Goal: Task Accomplishment & Management: Use online tool/utility

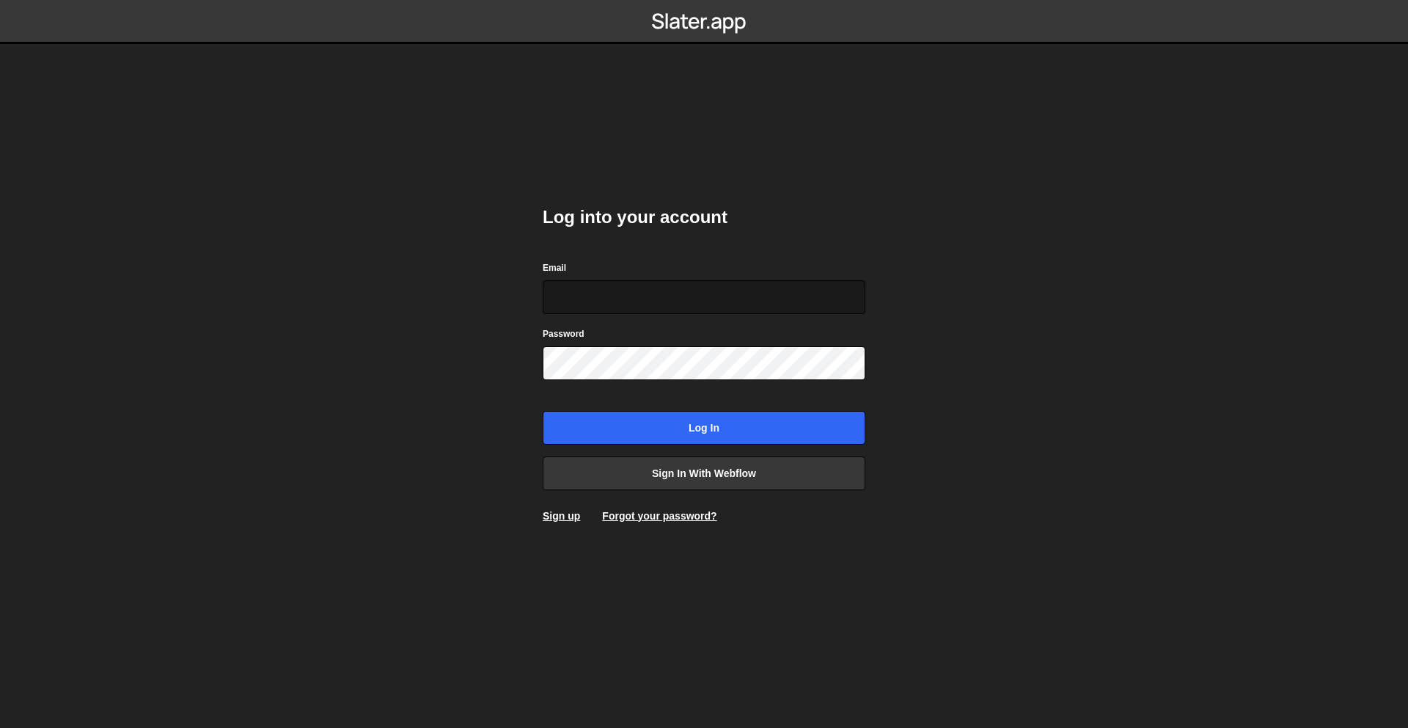
click at [673, 303] on input "Email" at bounding box center [704, 297] width 323 height 34
click at [1055, 329] on body "Log into your account Email Password Log in Sign in with Webflow Sign up Forgot…" at bounding box center [704, 364] width 1408 height 728
click at [810, 466] on link "Sign in with Webflow" at bounding box center [704, 473] width 323 height 34
click at [786, 477] on link "Sign in with Webflow" at bounding box center [704, 473] width 323 height 34
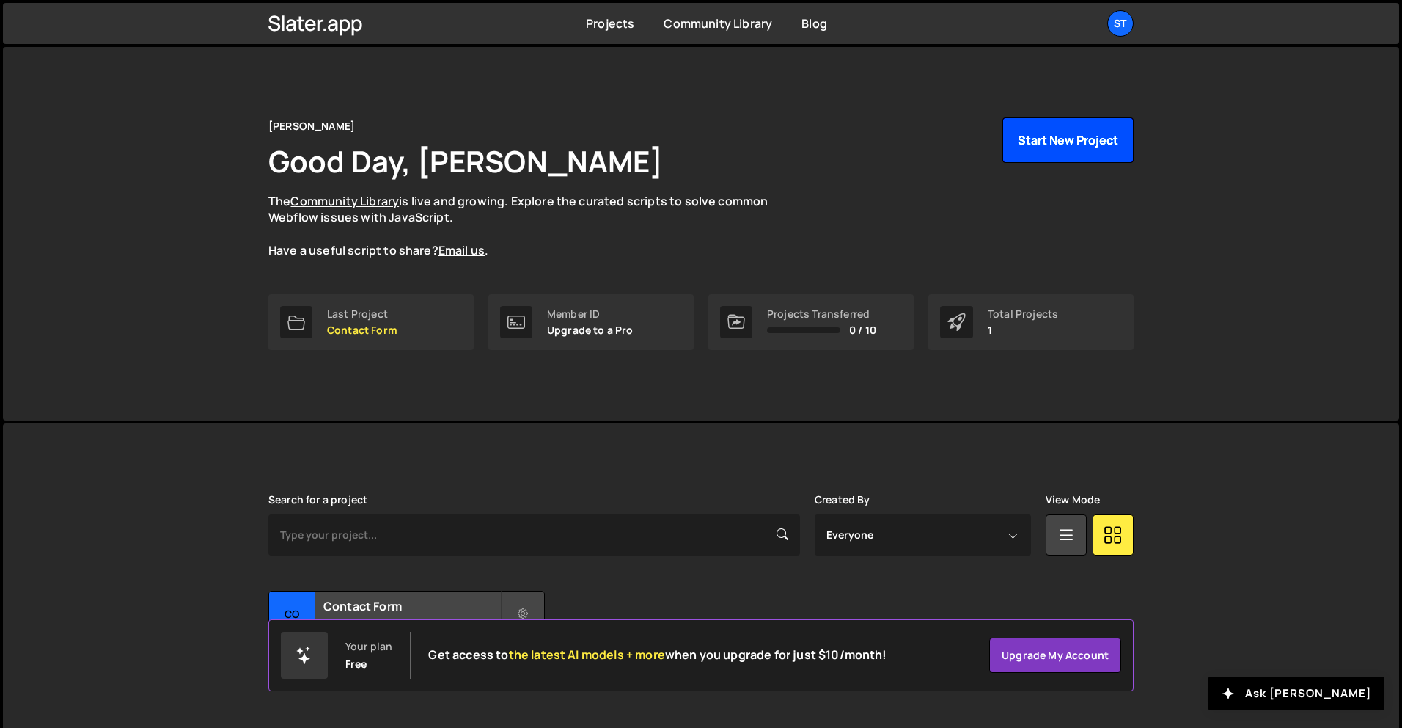
click at [1052, 148] on button "Start New Project" at bounding box center [1068, 139] width 131 height 45
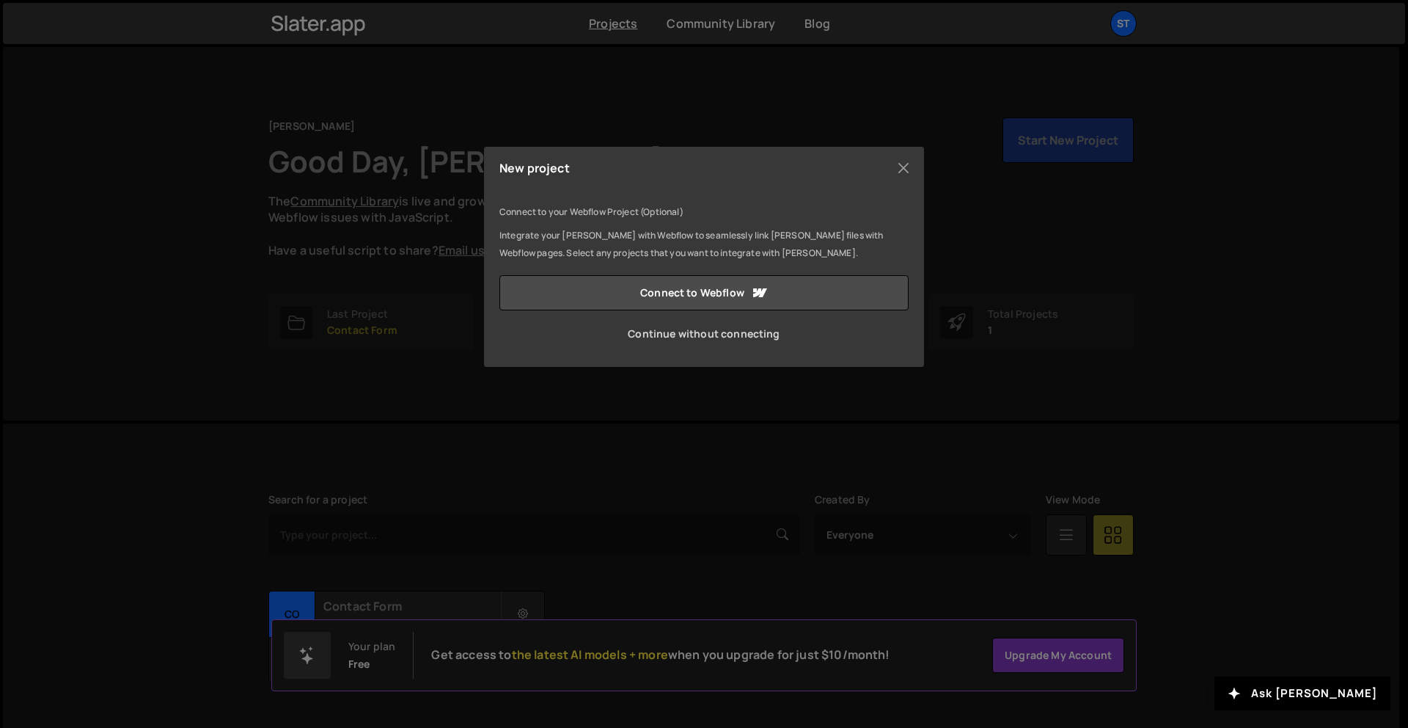
click at [689, 333] on link "Continue without connecting" at bounding box center [703, 333] width 409 height 35
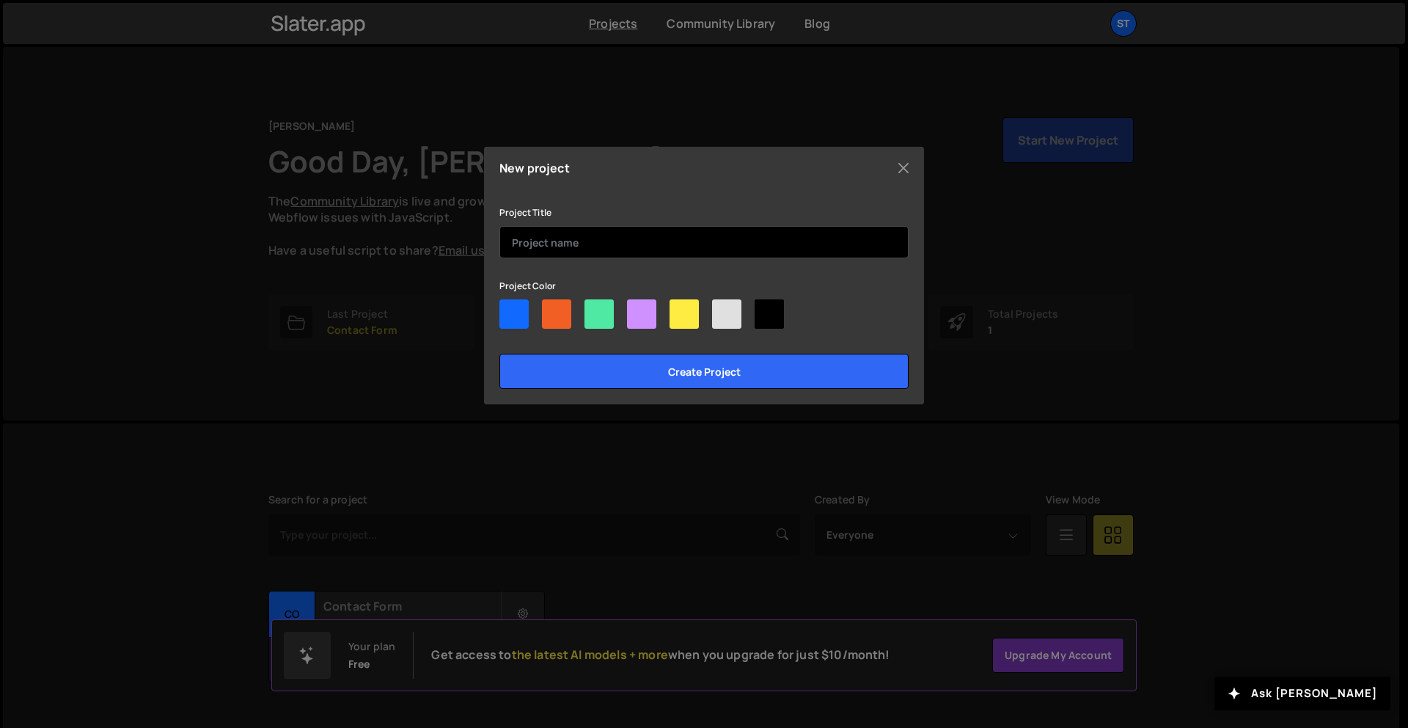
click at [559, 241] on input "text" at bounding box center [703, 242] width 409 height 32
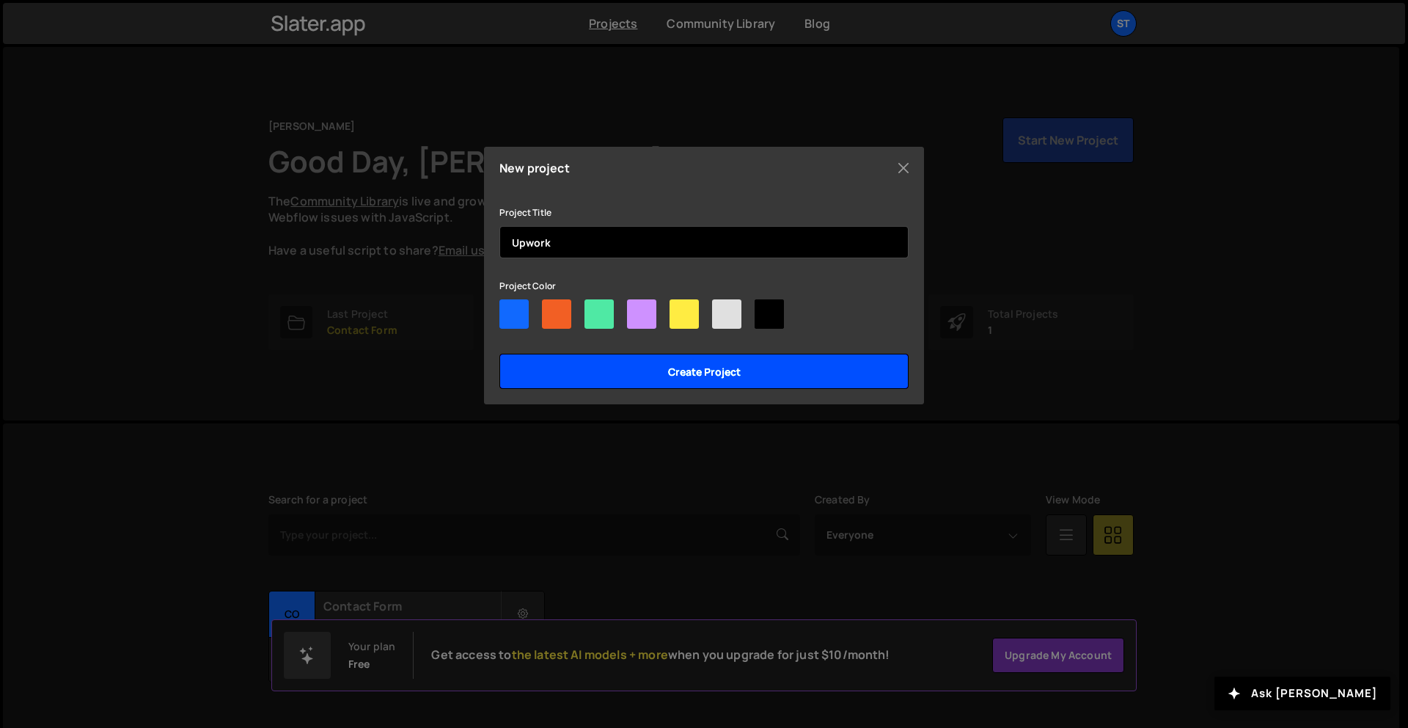
type input "Upwork"
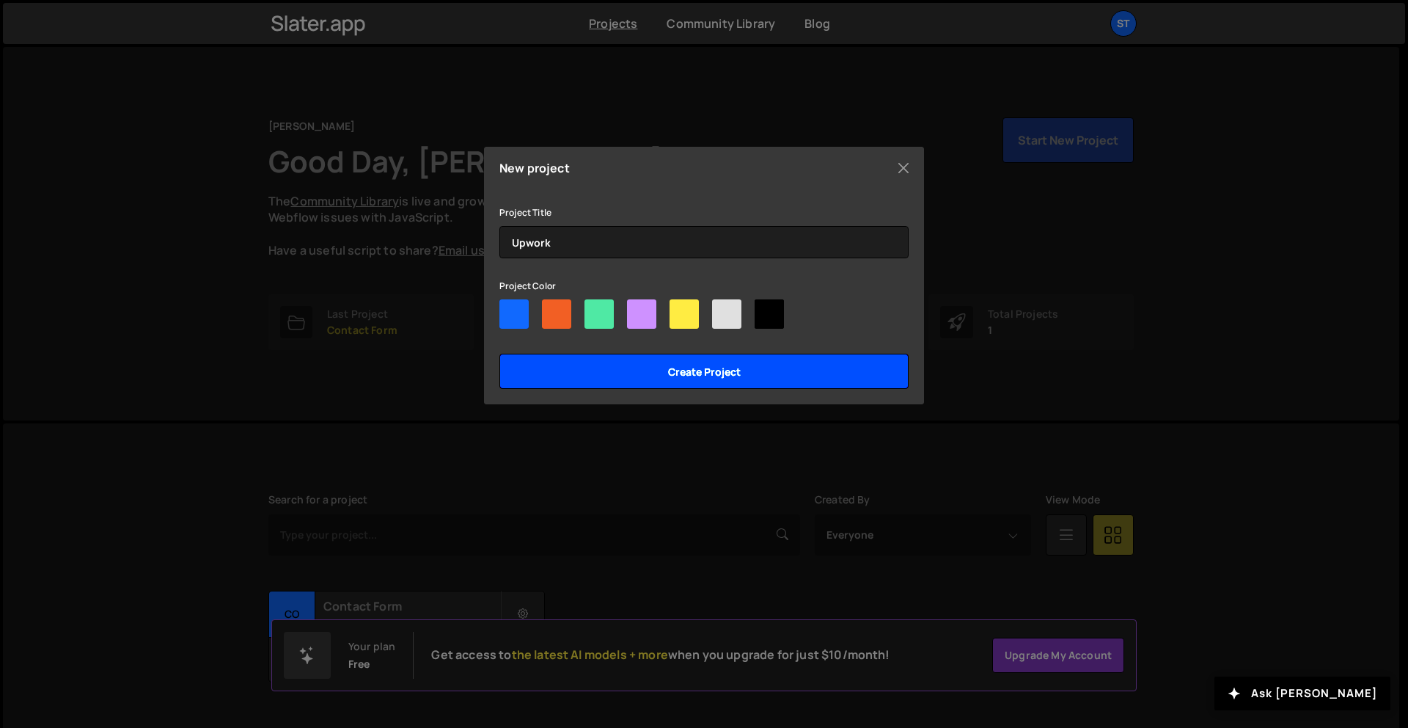
click at [687, 373] on input "Create project" at bounding box center [703, 370] width 409 height 35
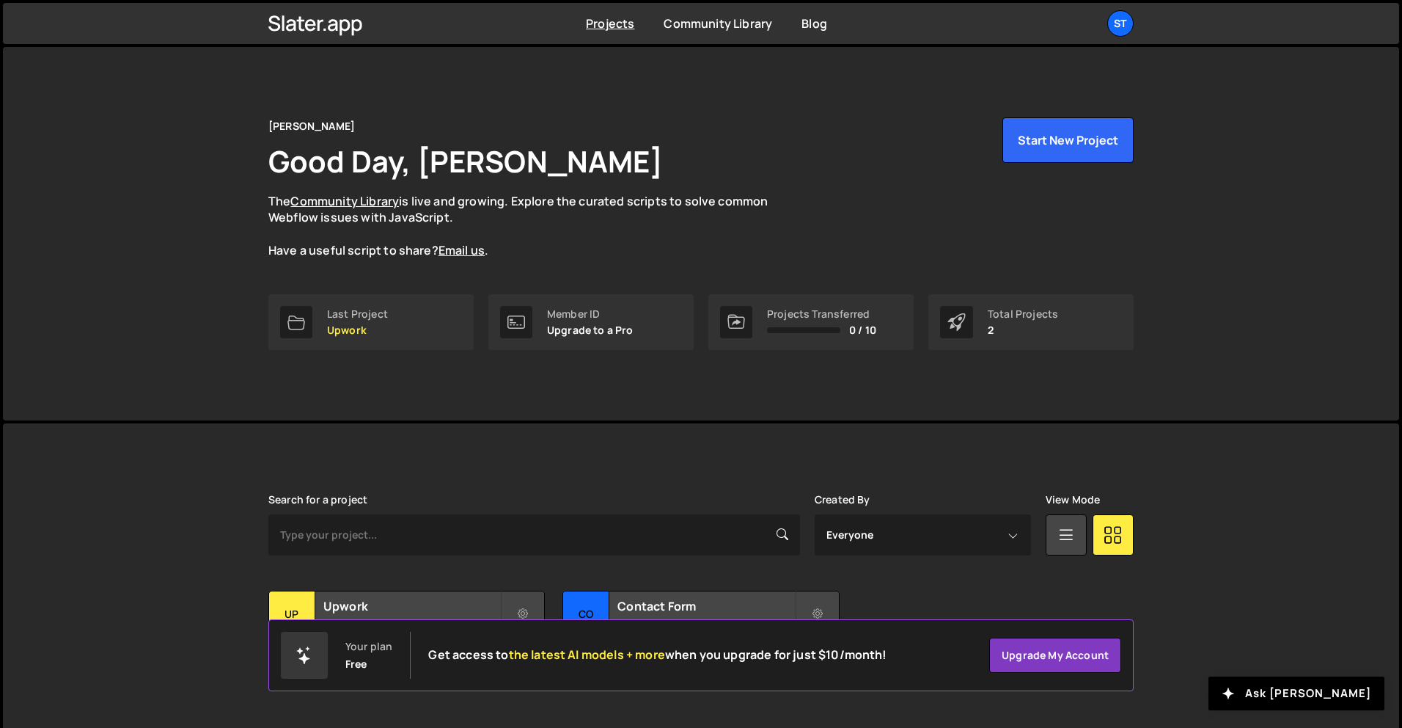
scroll to position [28, 0]
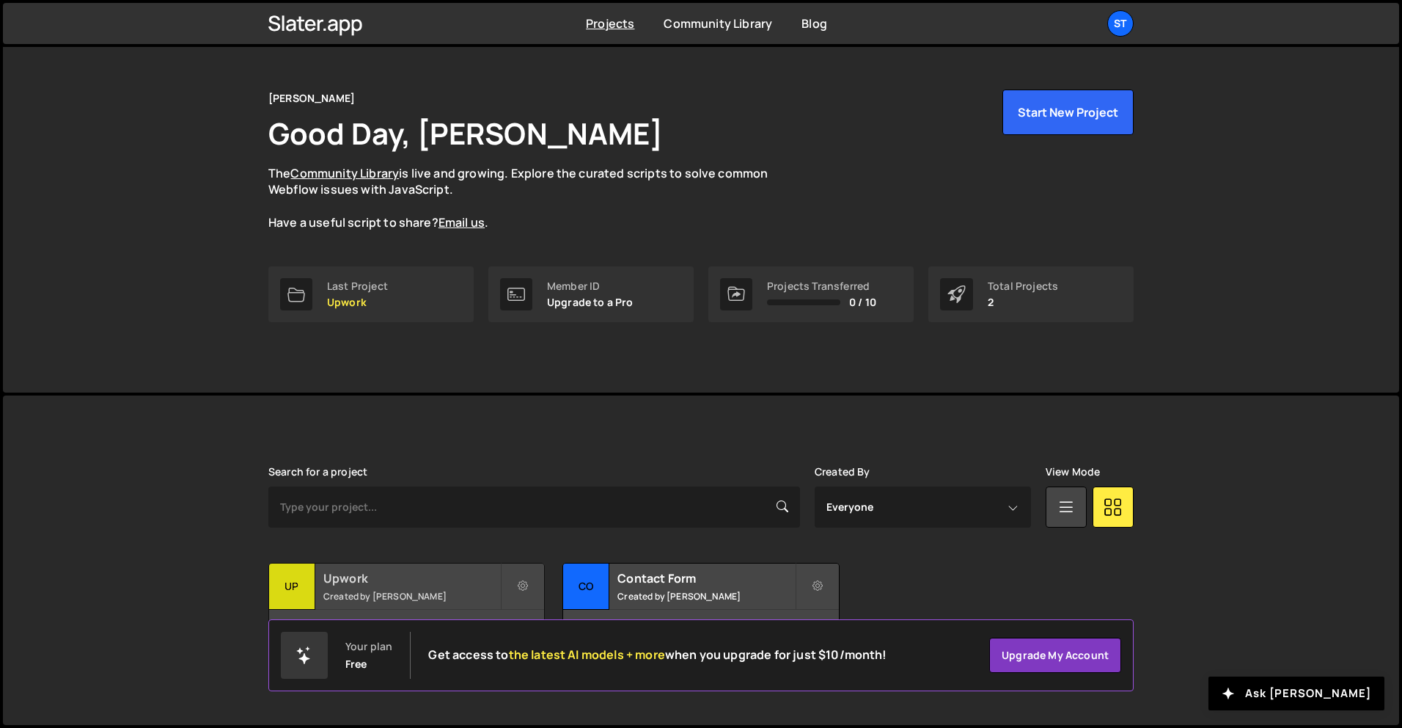
click at [396, 576] on h2 "Upwork" at bounding box center [411, 578] width 177 height 16
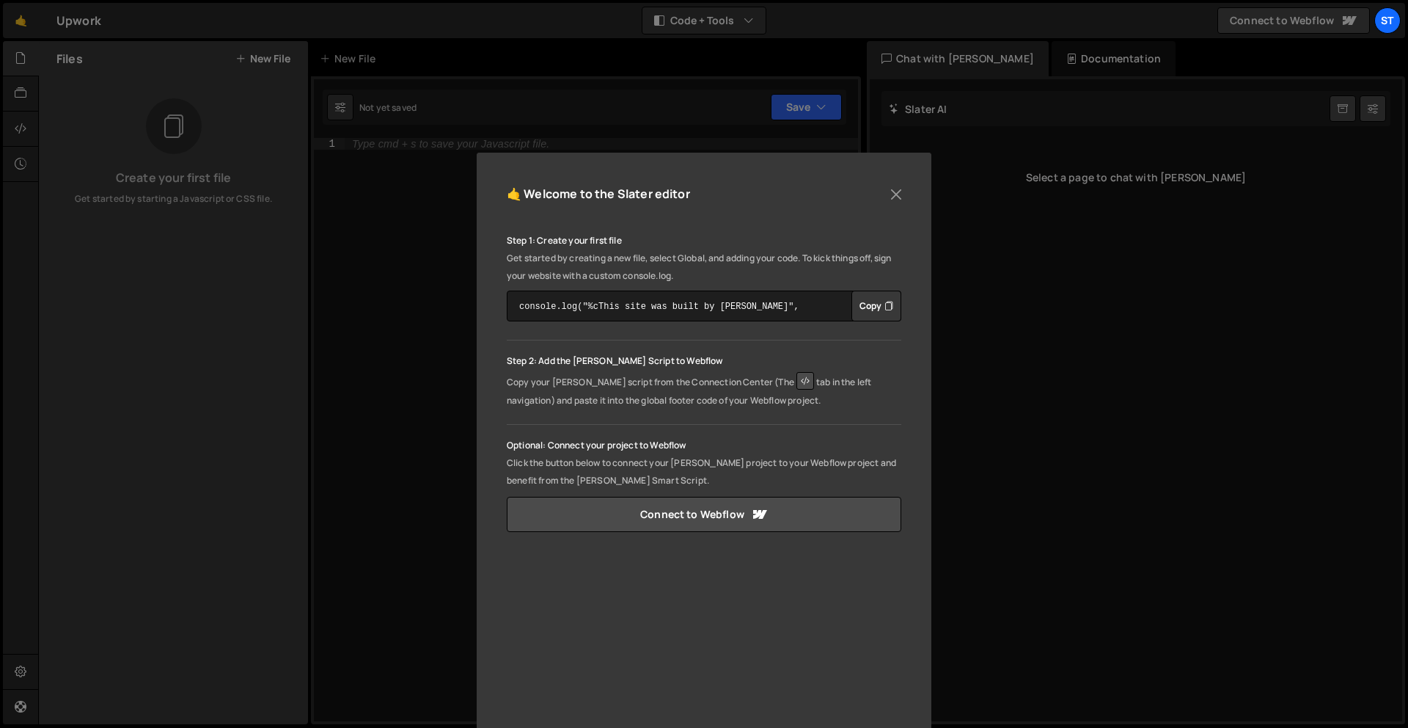
scroll to position [13, 0]
click at [879, 305] on button "Copy" at bounding box center [876, 304] width 50 height 31
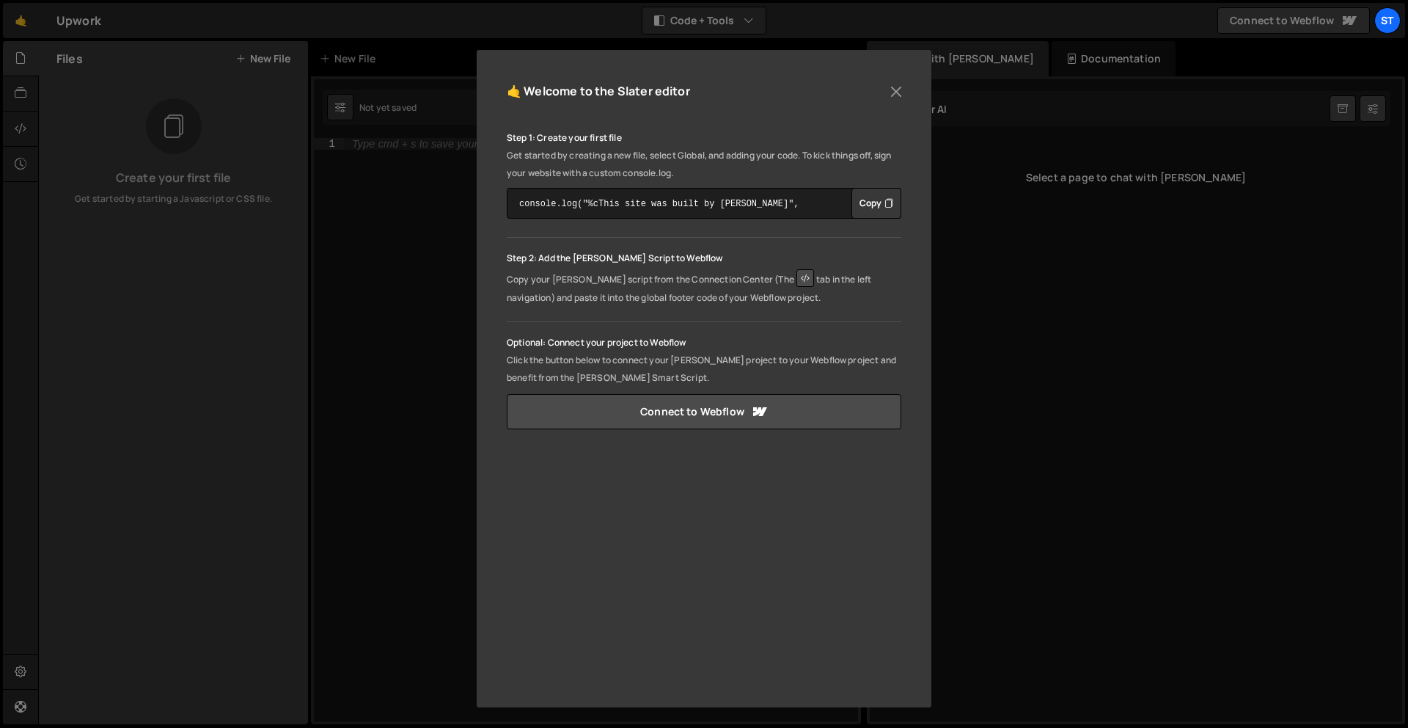
scroll to position [0, 0]
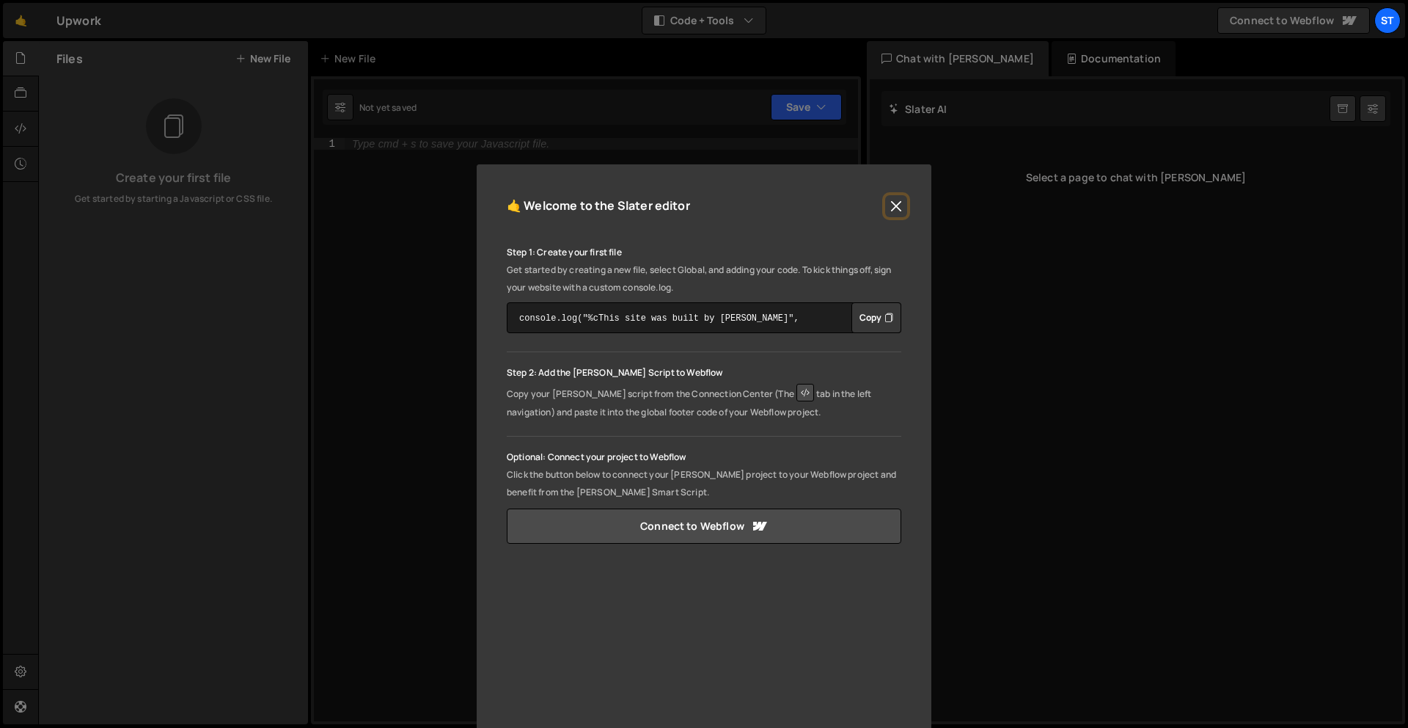
click at [898, 205] on button "Close" at bounding box center [896, 206] width 22 height 22
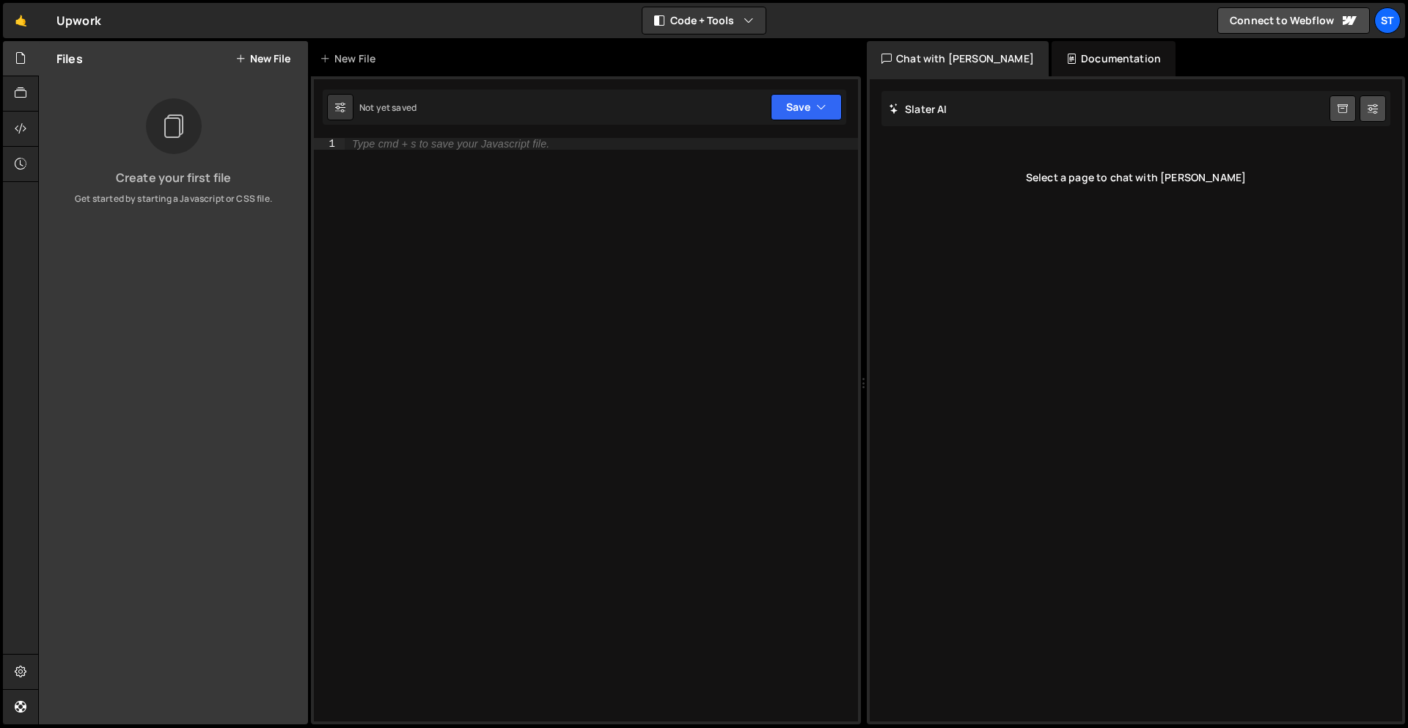
click at [267, 56] on button "New File" at bounding box center [262, 59] width 55 height 12
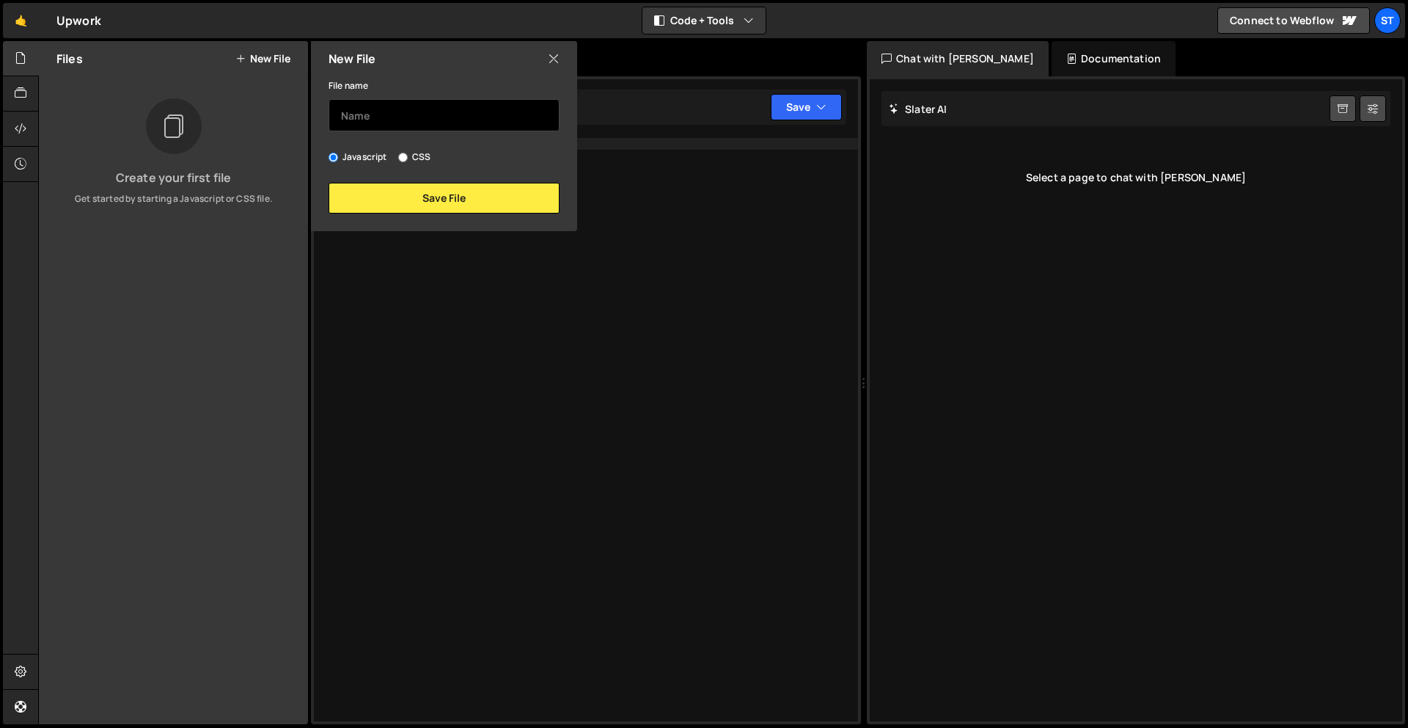
click at [392, 109] on input "text" at bounding box center [444, 115] width 231 height 32
type input "home.js"
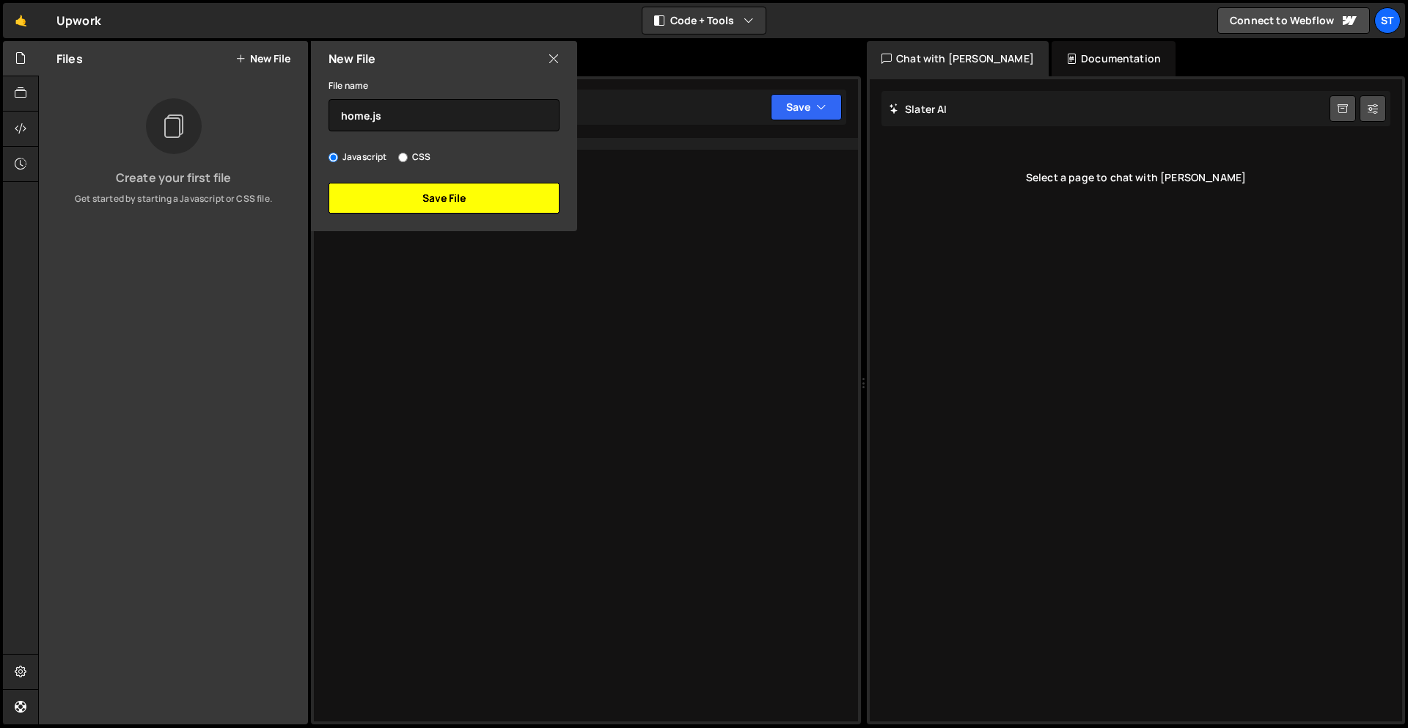
click at [439, 202] on button "Save File" at bounding box center [444, 198] width 231 height 31
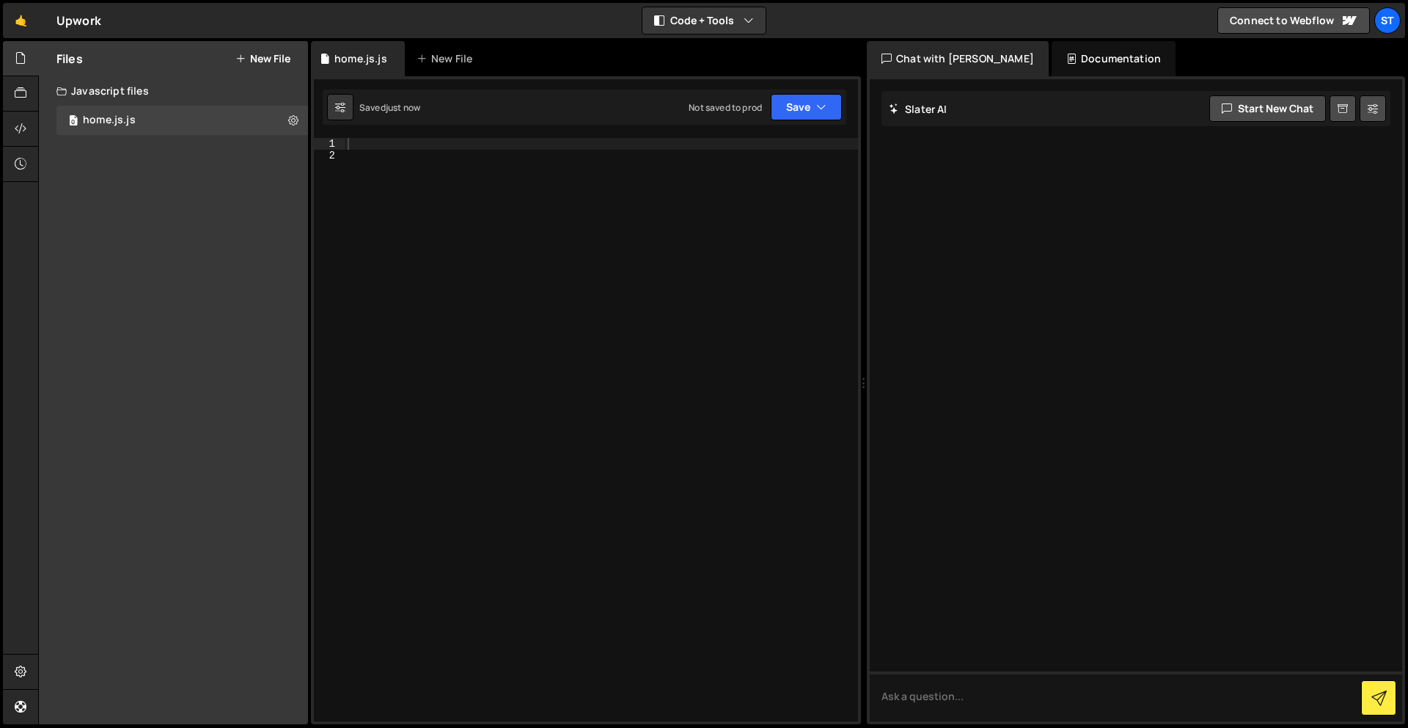
click at [630, 221] on div at bounding box center [601, 441] width 513 height 606
click at [585, 142] on div at bounding box center [601, 441] width 513 height 606
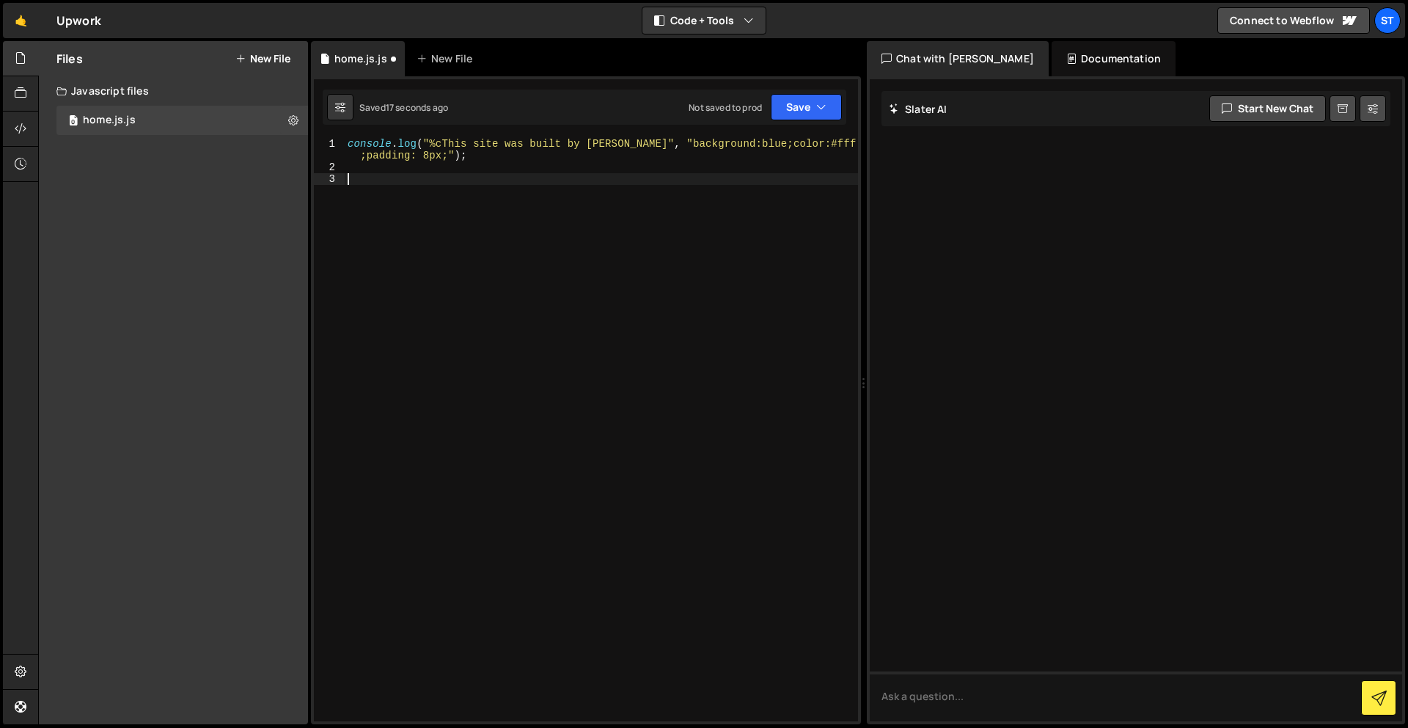
click at [657, 220] on div "console . log ( "%cThis site was built by Stefan" , "background:blue;color:#fff…" at bounding box center [601, 447] width 513 height 618
click at [828, 108] on button "Save" at bounding box center [806, 107] width 71 height 26
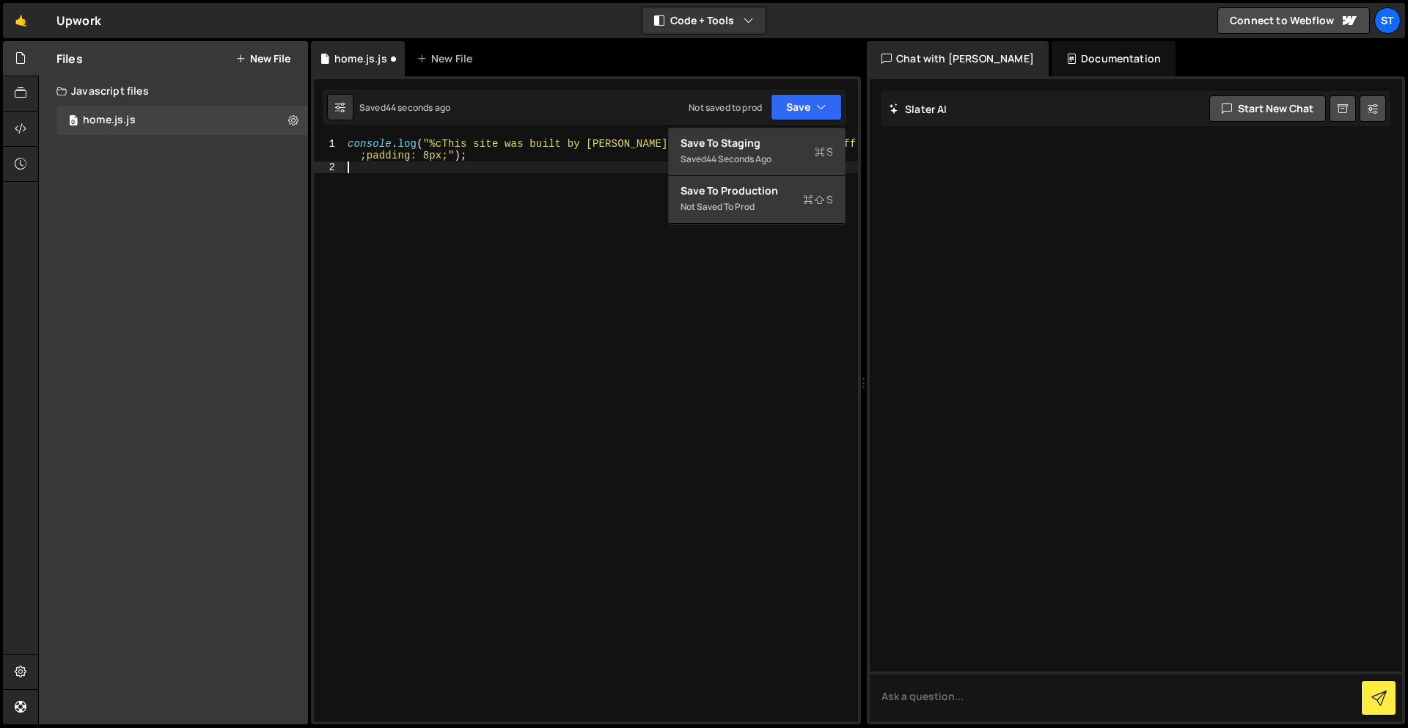
click at [753, 261] on div "console . log ( "%cThis site was built by Stefan" , "background:blue;color:#fff…" at bounding box center [601, 447] width 513 height 618
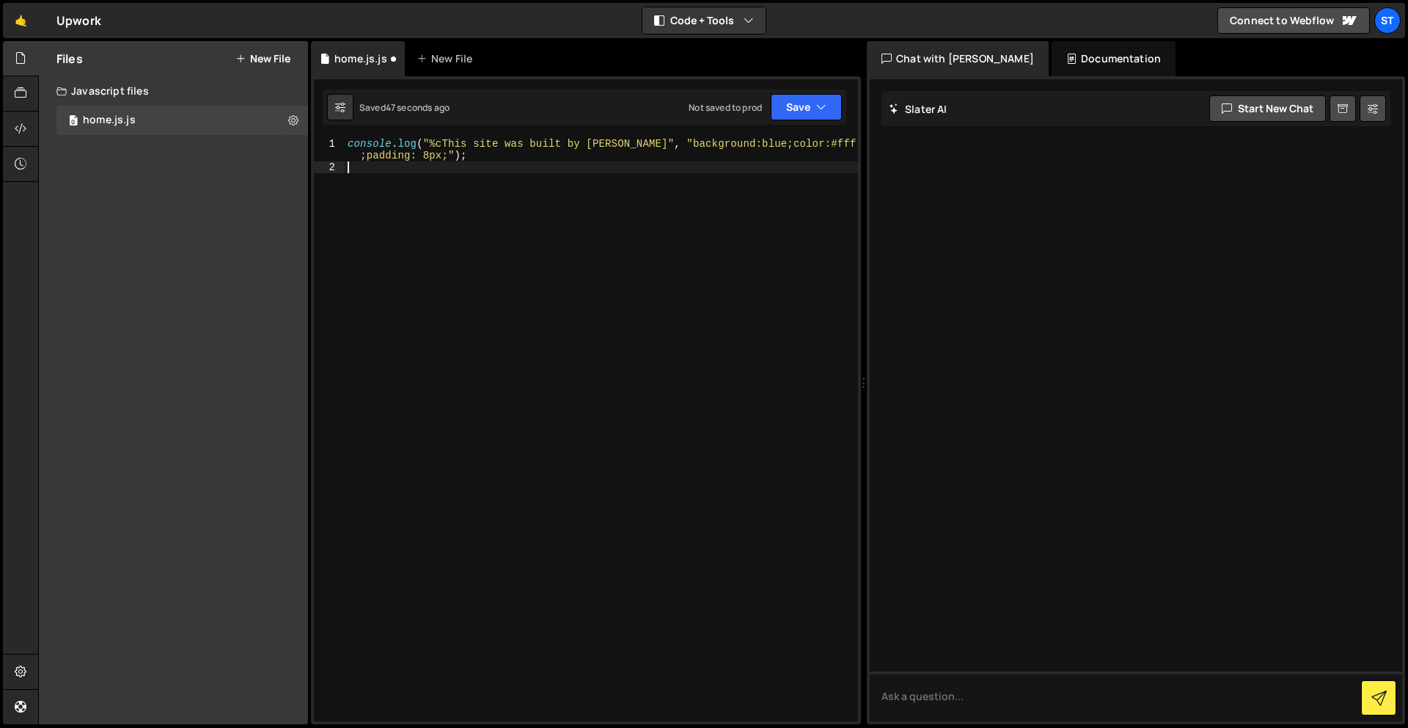
click at [441, 180] on div "console . log ( "%cThis site was built by Stefan" , "background:blue;color:#fff…" at bounding box center [601, 447] width 513 height 618
click at [796, 108] on button "Save" at bounding box center [806, 107] width 71 height 26
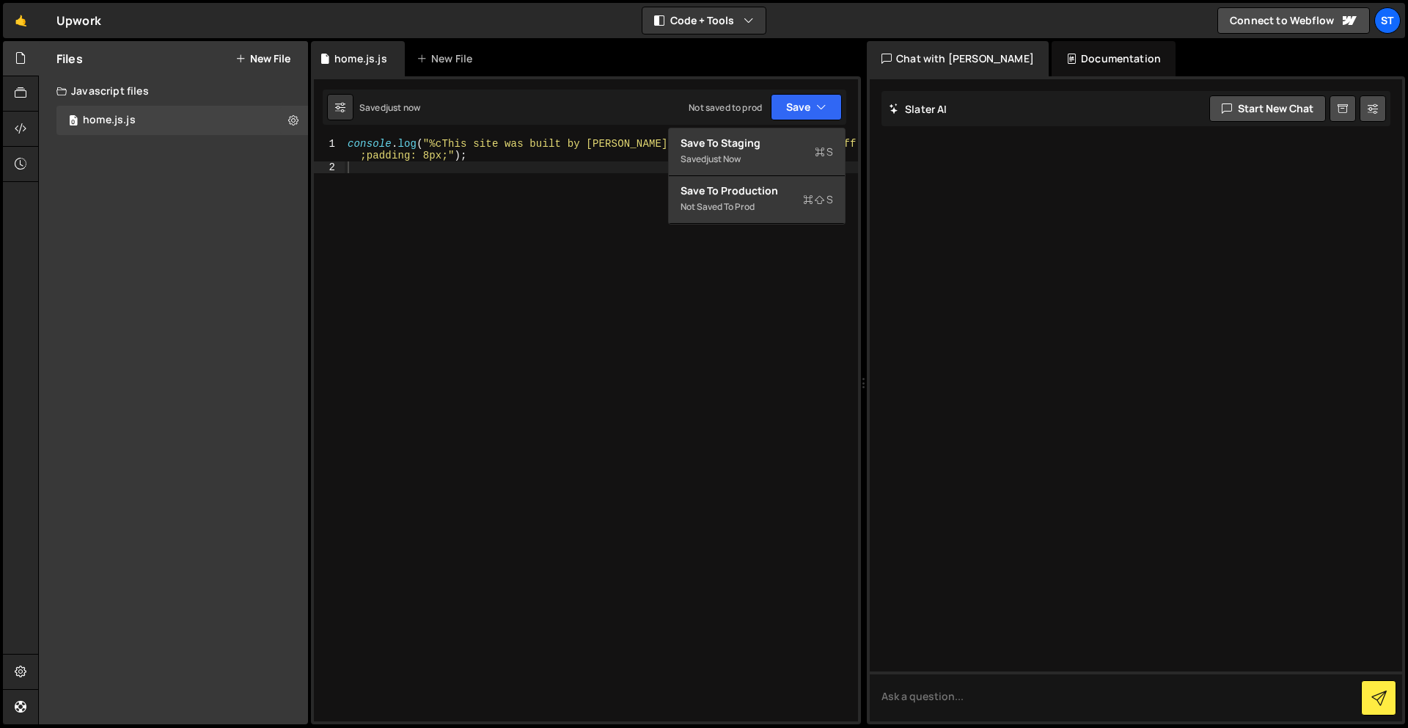
click at [485, 270] on div "console . log ( "%cThis site was built by Stefan" , "background:blue;color:#fff…" at bounding box center [601, 447] width 513 height 618
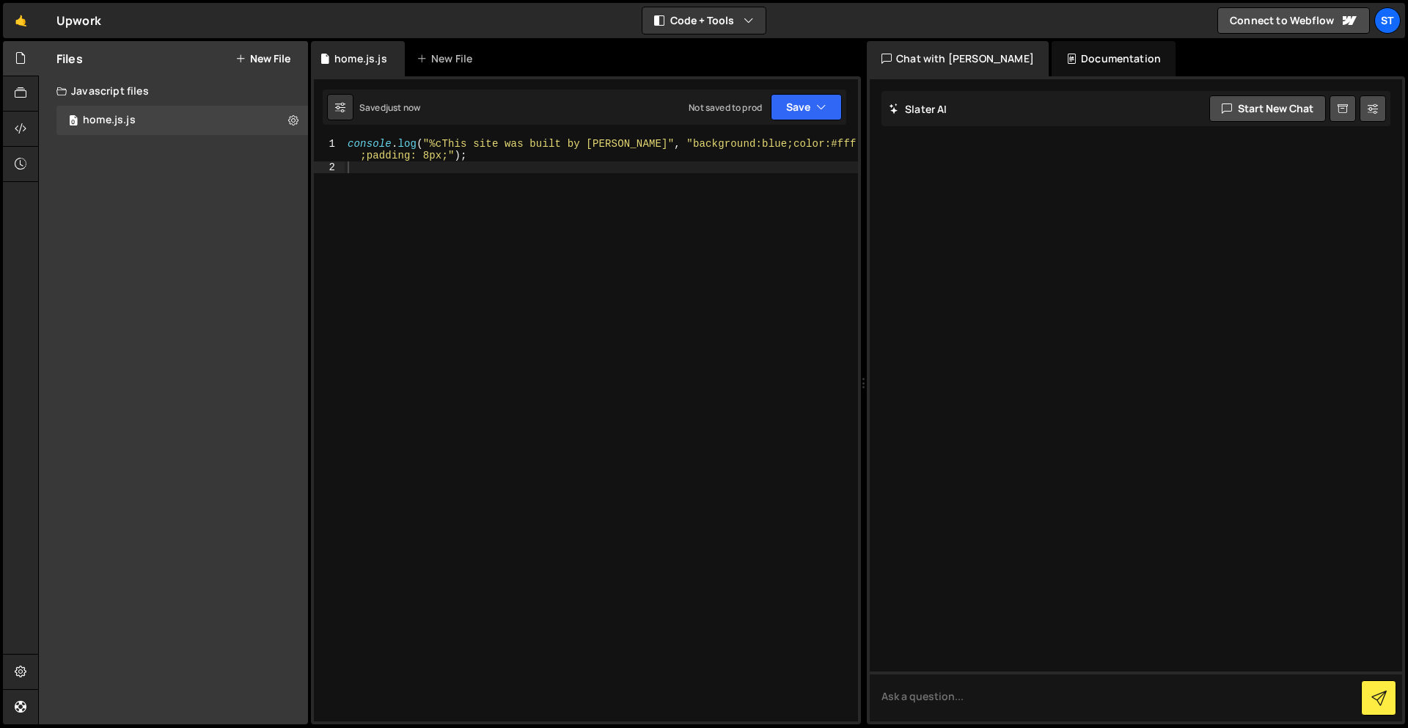
click at [1085, 58] on div "Documentation" at bounding box center [1114, 58] width 124 height 35
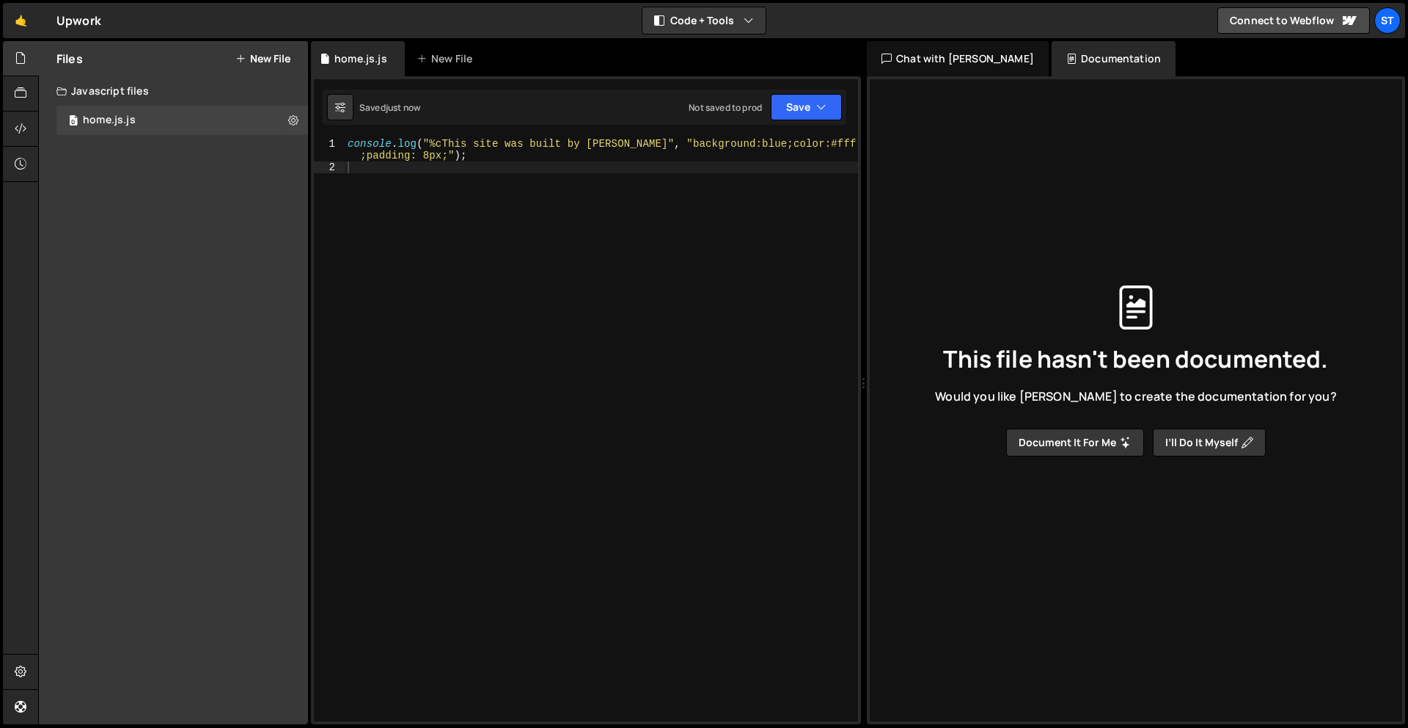
click at [973, 51] on div "Chat with [PERSON_NAME]" at bounding box center [958, 58] width 182 height 35
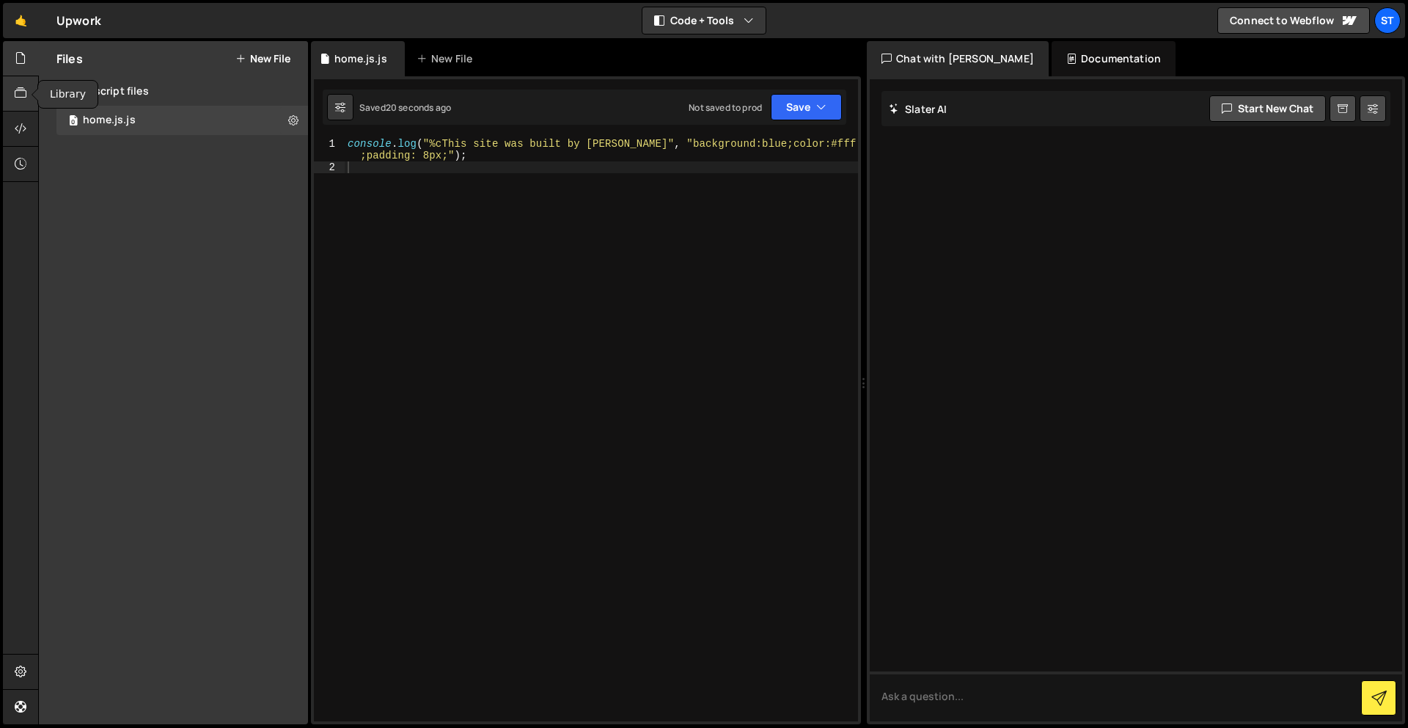
click at [22, 91] on icon at bounding box center [21, 93] width 12 height 16
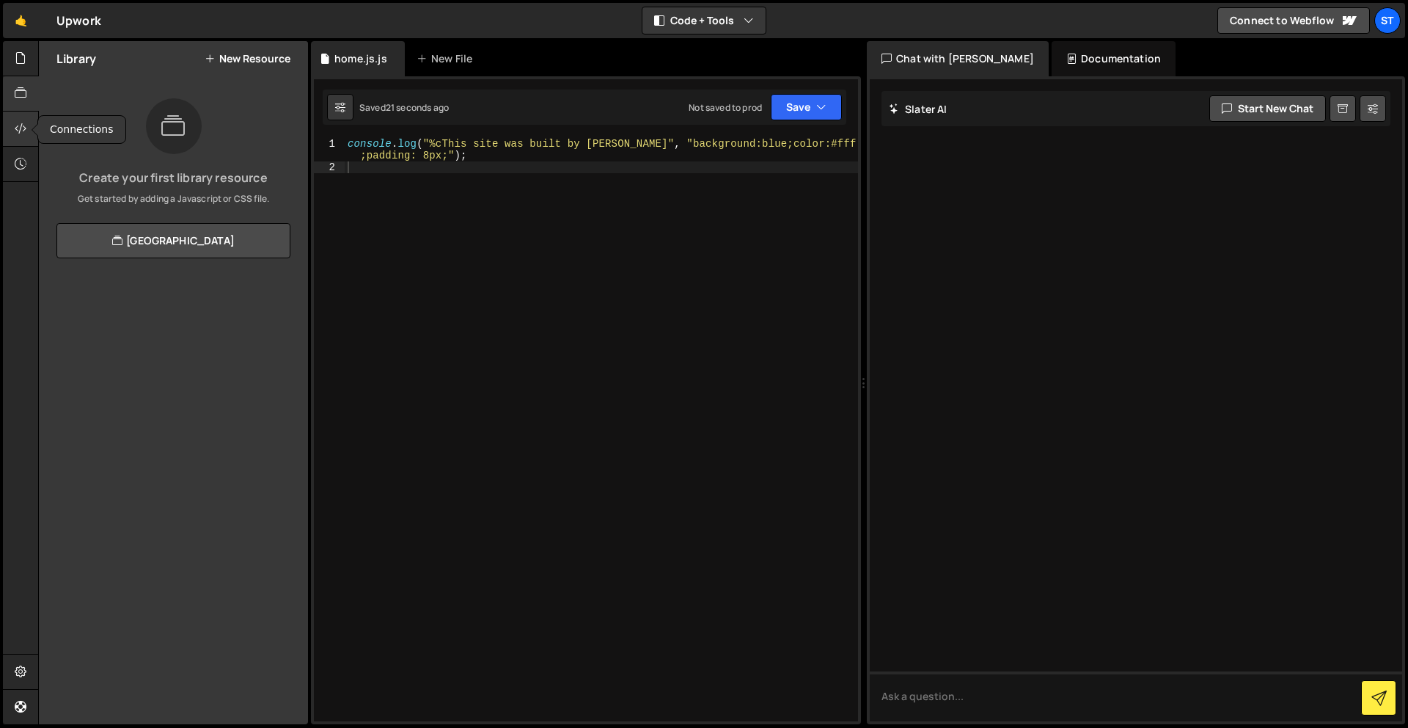
click at [22, 134] on icon at bounding box center [21, 128] width 12 height 16
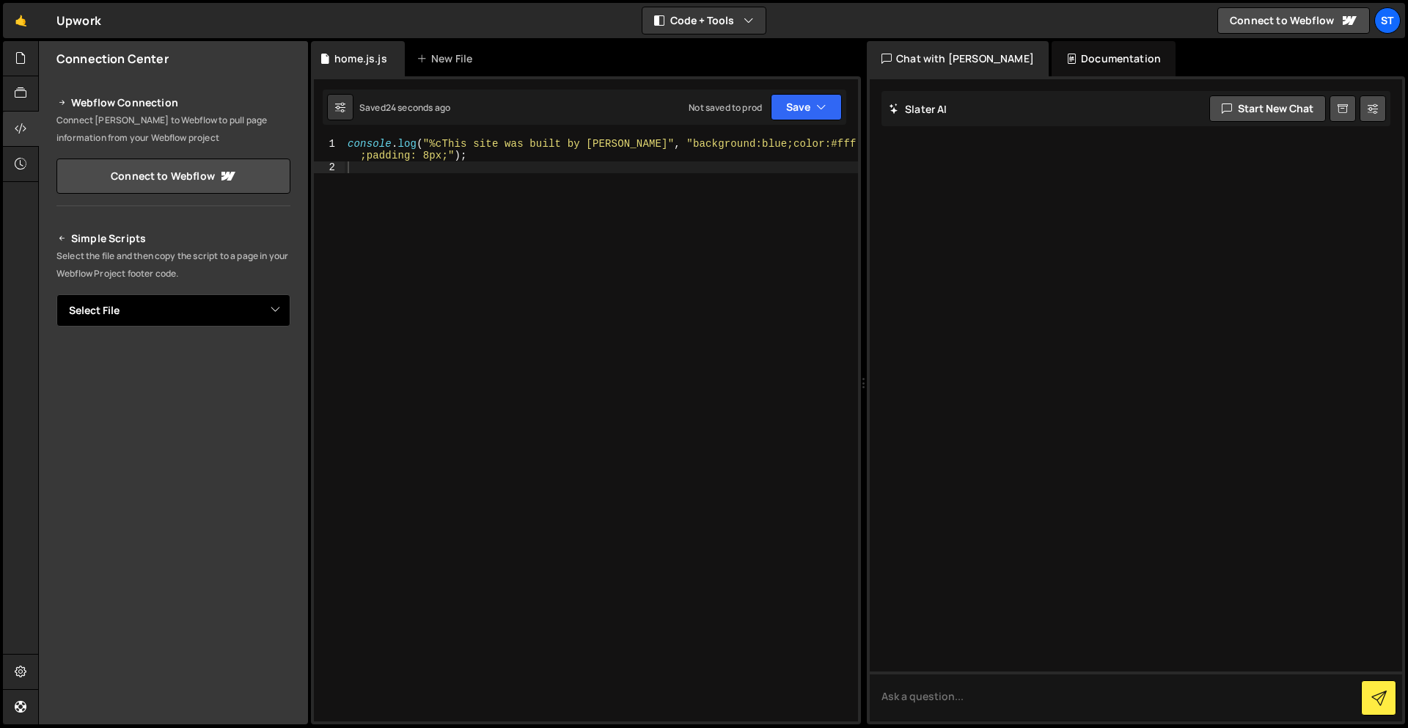
click at [182, 321] on select "Select File home.js.js" at bounding box center [173, 310] width 234 height 32
select select "46343"
click at [56, 294] on select "Select File home.js.js" at bounding box center [173, 310] width 234 height 32
click at [257, 362] on icon "Button group with nested dropdown" at bounding box center [258, 360] width 9 height 15
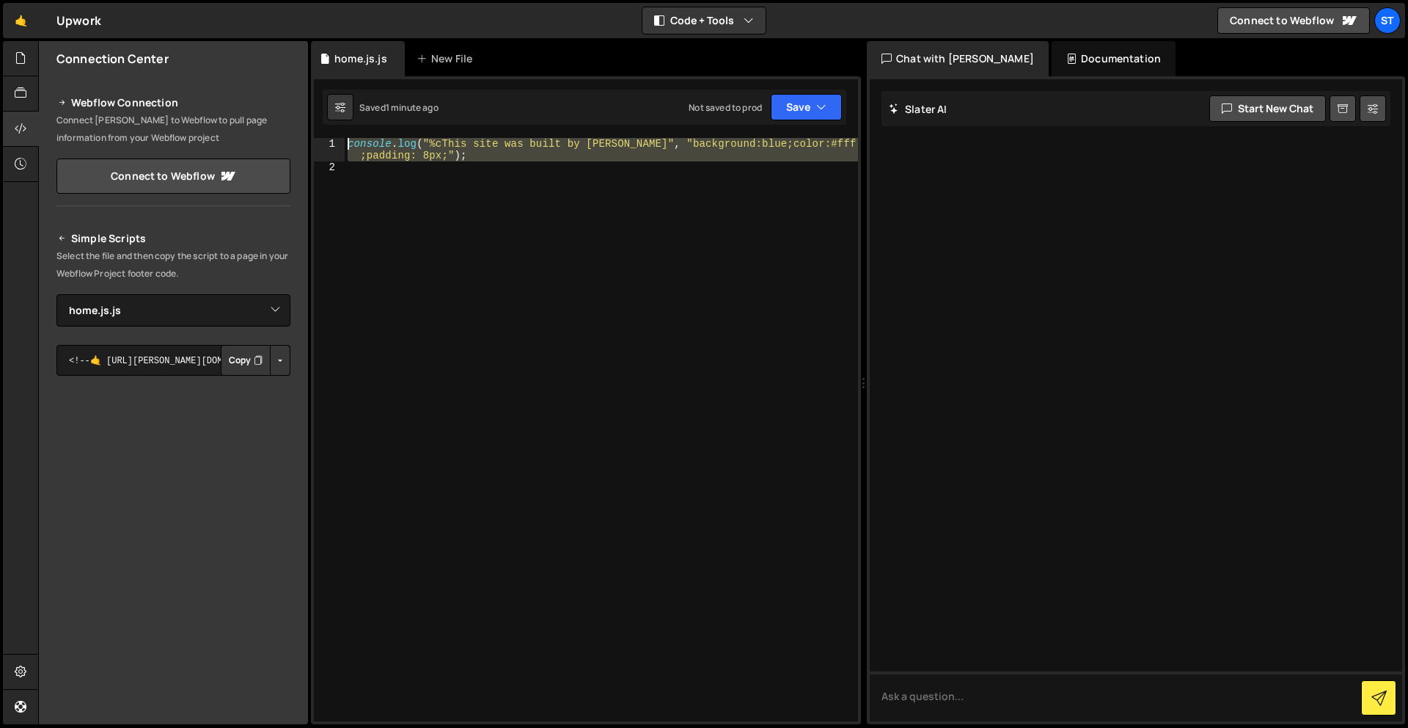
drag, startPoint x: 512, startPoint y: 165, endPoint x: 258, endPoint y: 99, distance: 262.2
click at [258, 99] on div "Files New File Create your first file Get started by starting a Javascript or C…" at bounding box center [723, 383] width 1370 height 684
paste textarea "}"
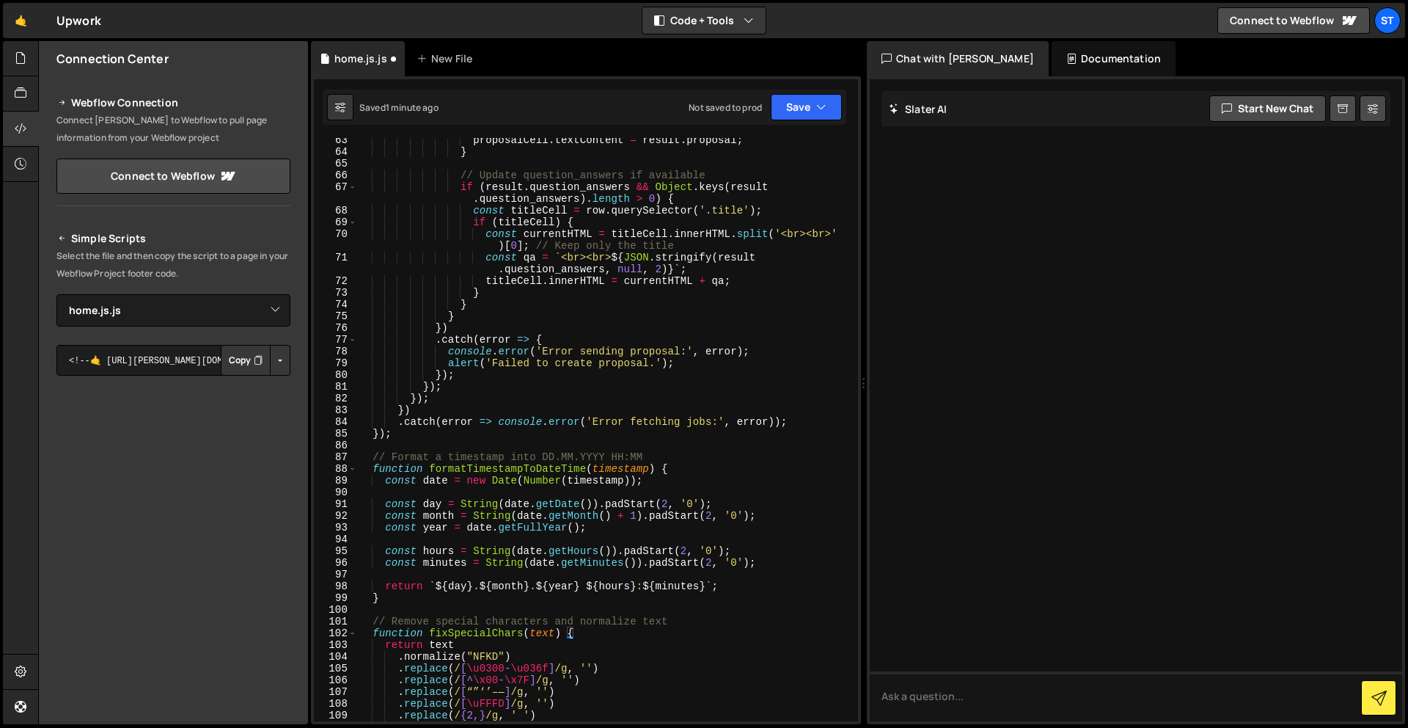
type textarea ".replace(/[“”‘’–—]/g, '')"
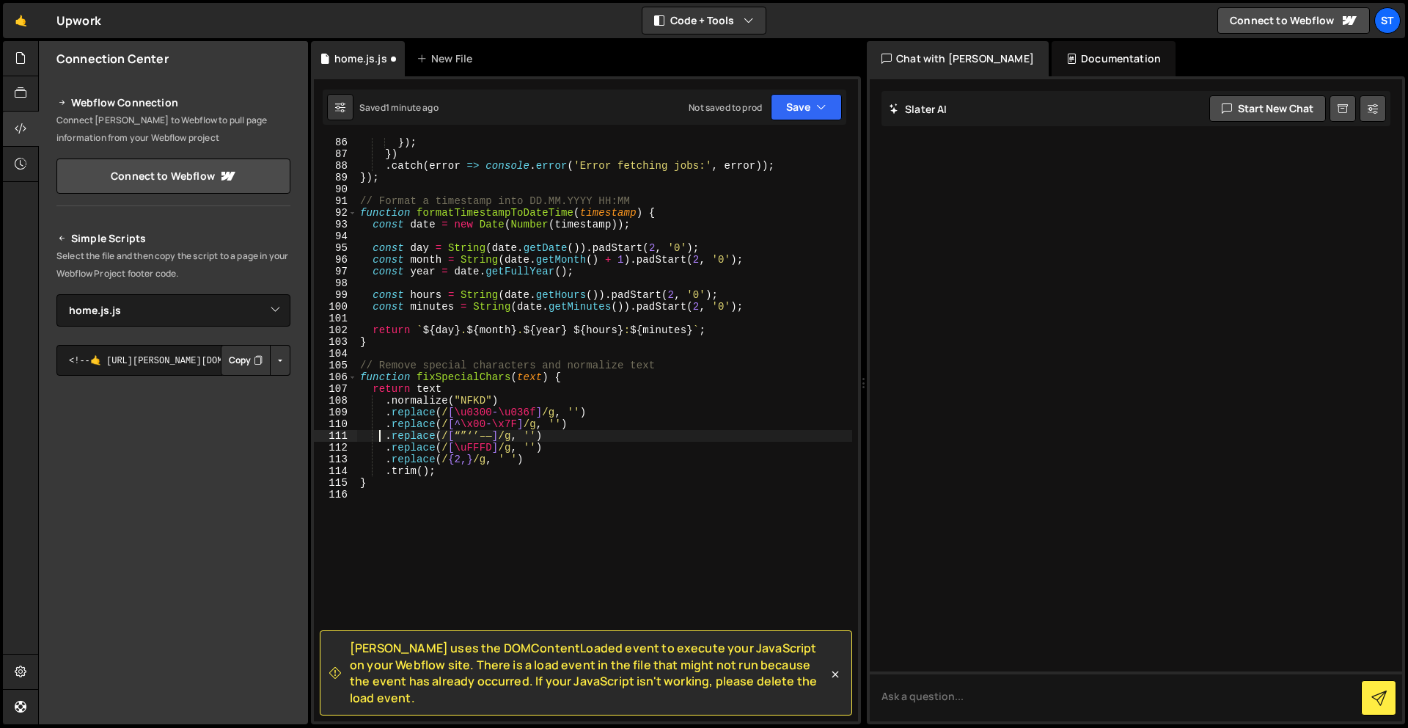
scroll to position [1105, 0]
click at [275, 307] on select "Select File home.js.js" at bounding box center [173, 310] width 234 height 32
click at [18, 56] on icon at bounding box center [21, 58] width 12 height 16
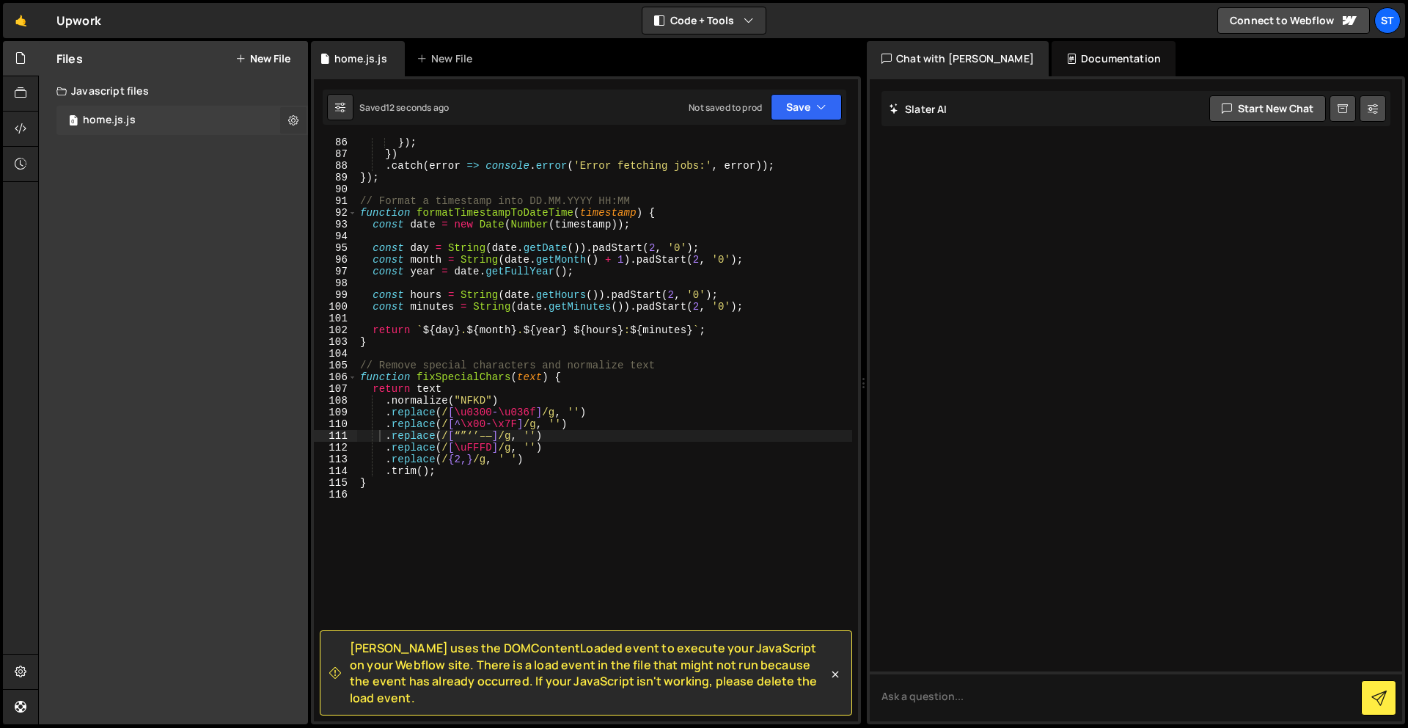
click at [293, 117] on icon at bounding box center [293, 120] width 10 height 14
type input "home.js"
radio input "true"
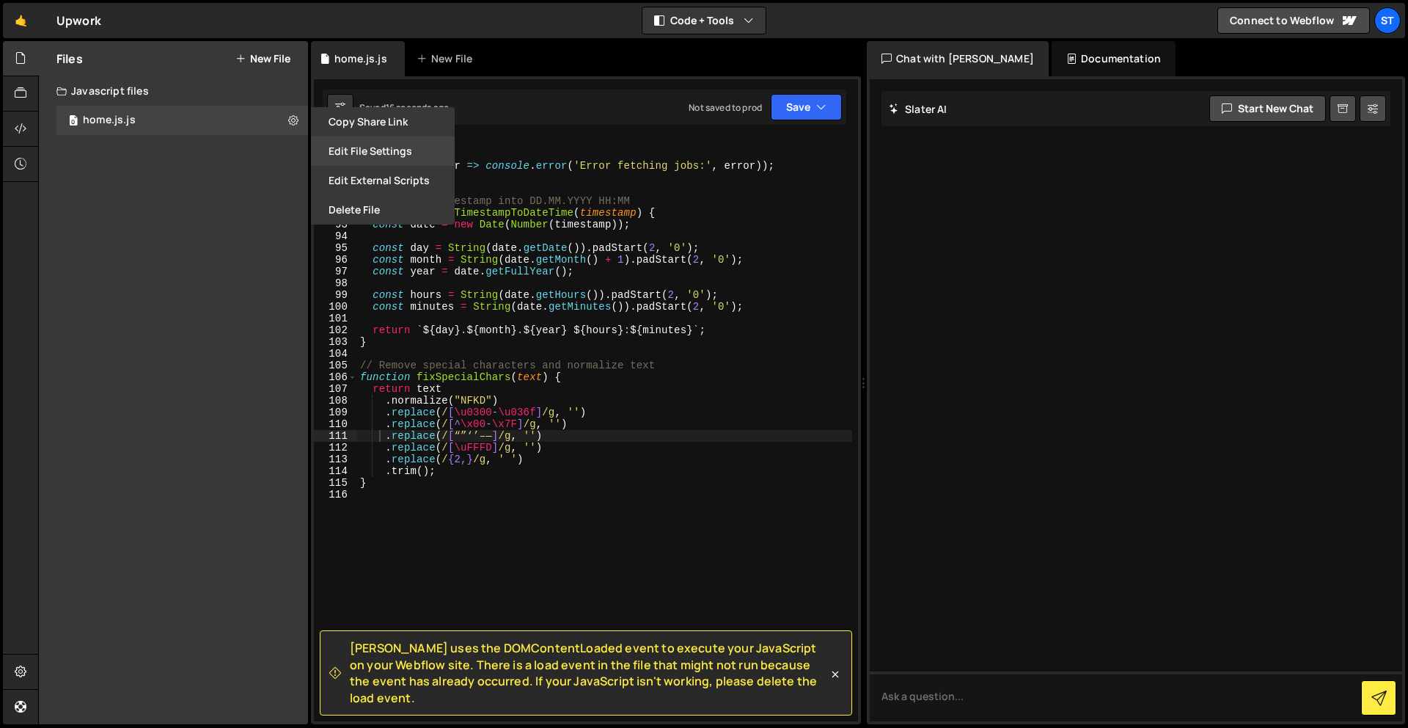
click at [379, 151] on button "Edit File Settings" at bounding box center [383, 150] width 144 height 29
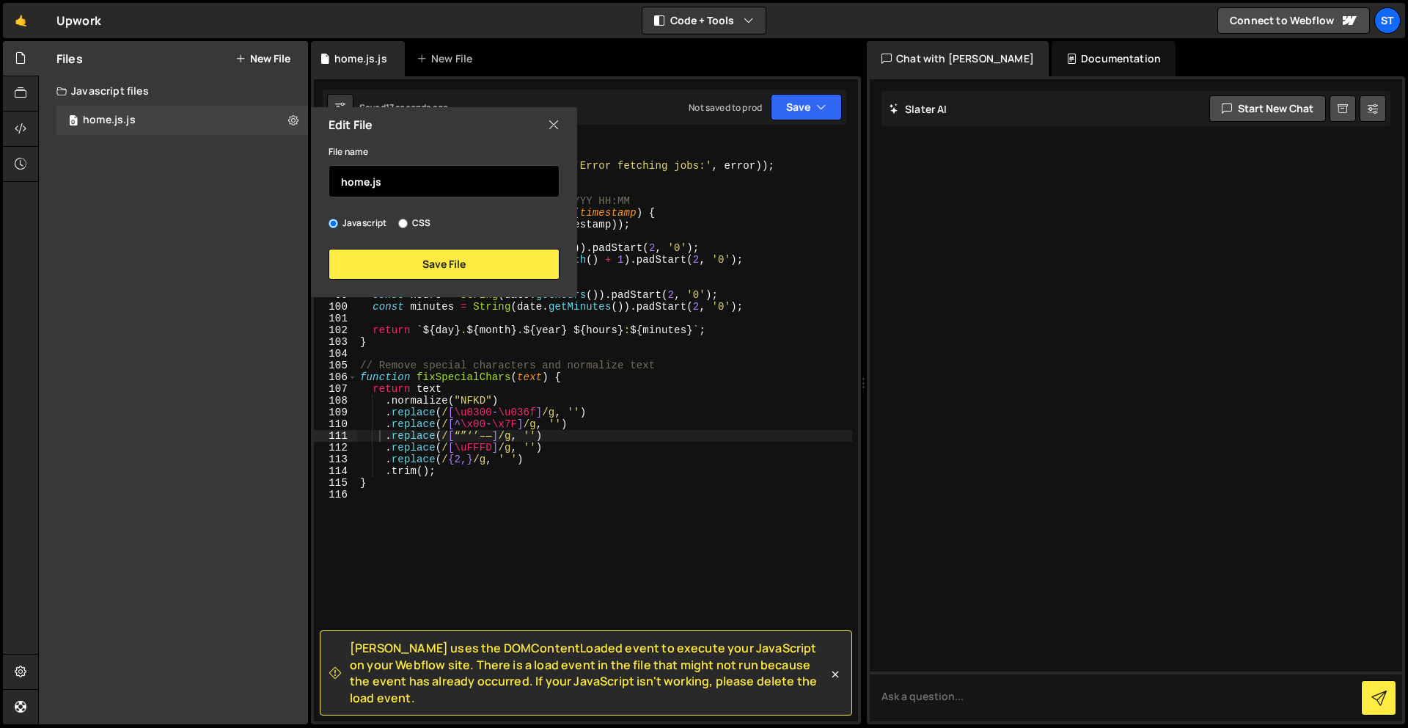
click at [392, 188] on input "home.js" at bounding box center [444, 181] width 231 height 32
type input "home"
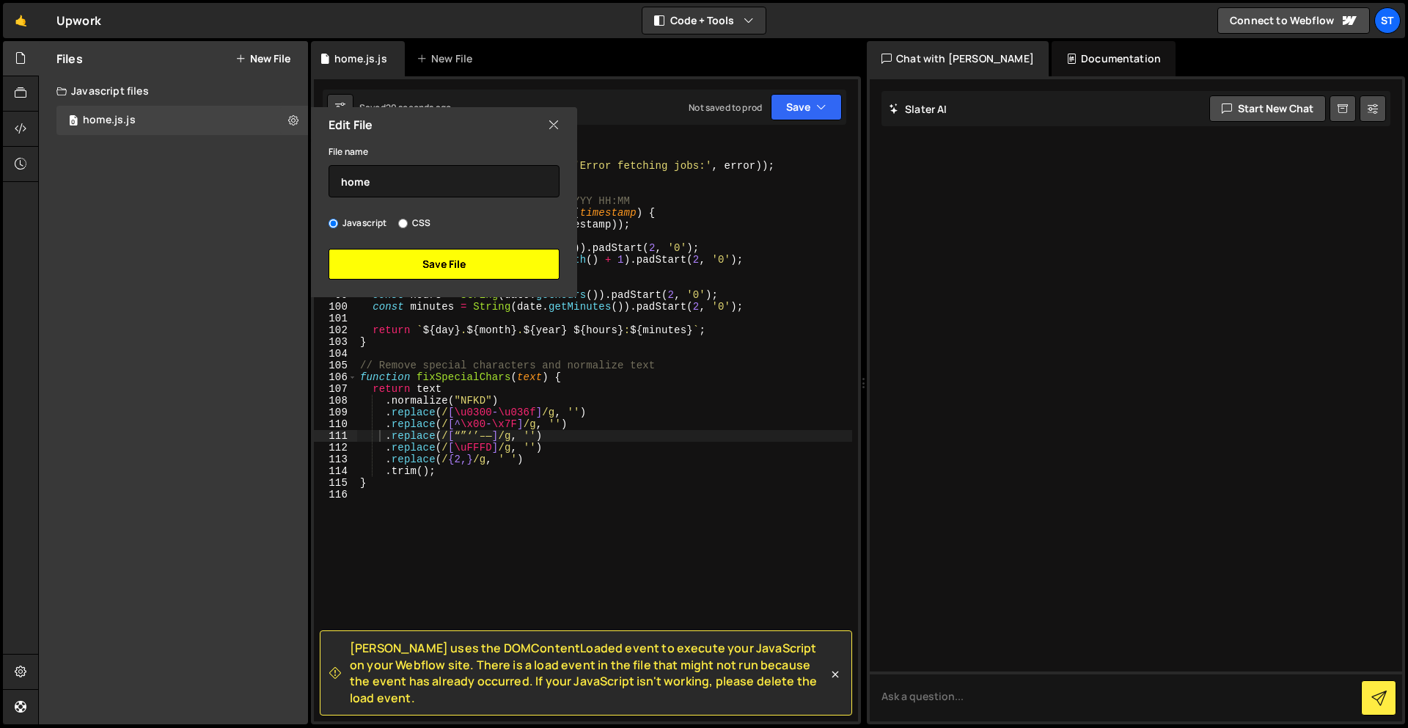
click at [486, 259] on button "Save File" at bounding box center [444, 264] width 231 height 31
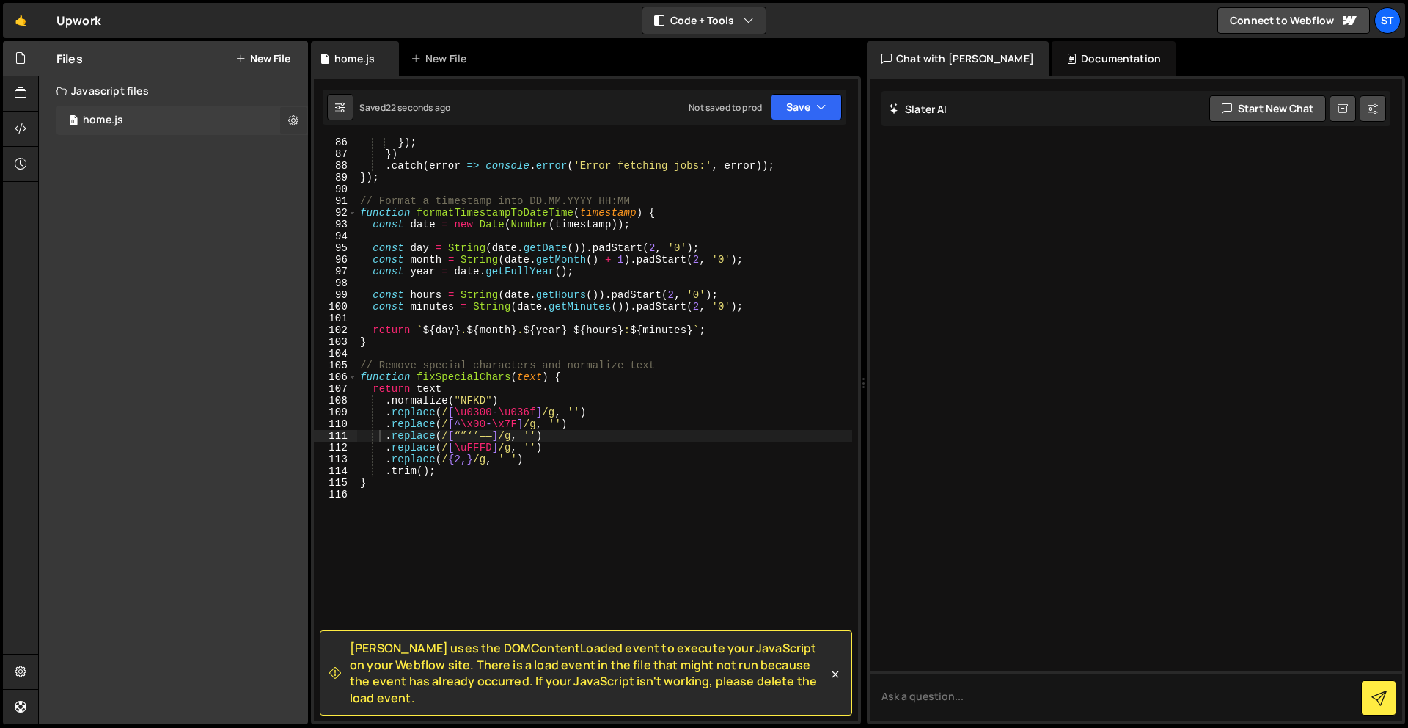
click at [288, 122] on icon at bounding box center [293, 120] width 10 height 14
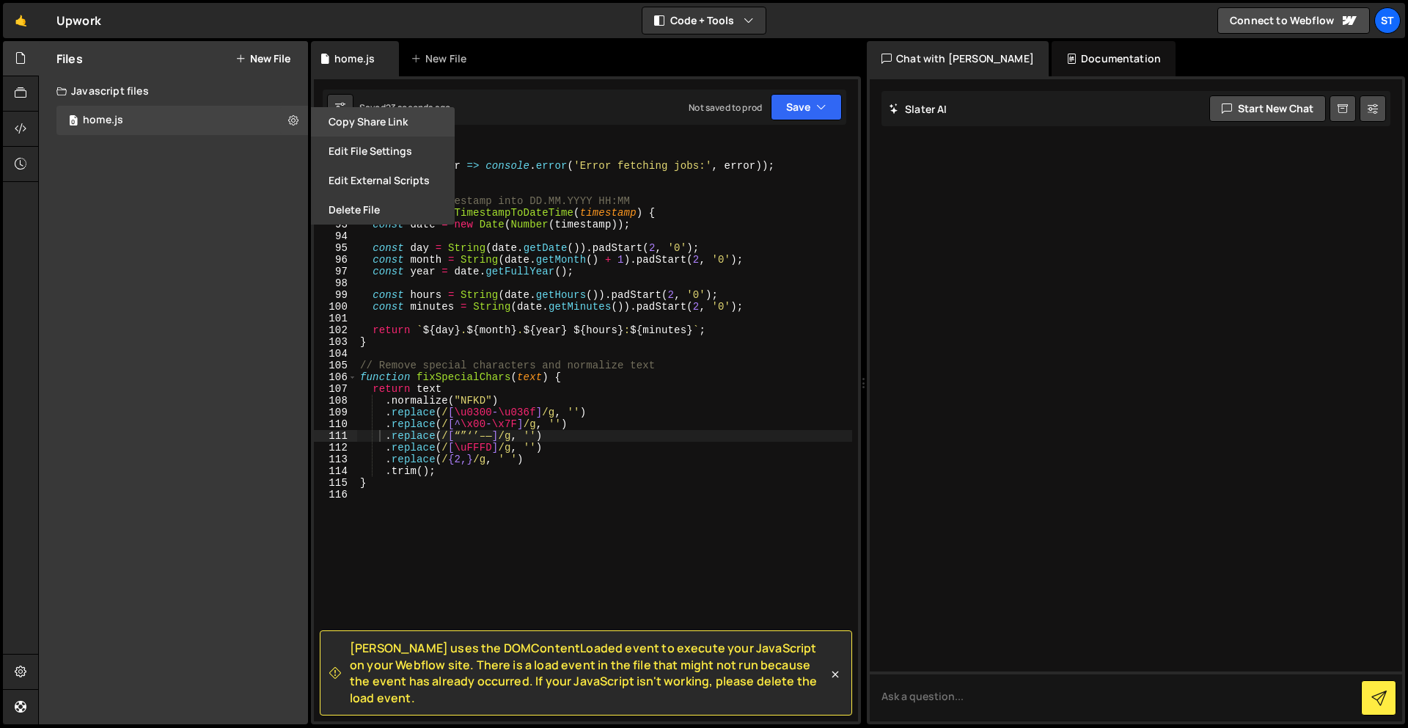
click at [393, 122] on button "Copy share link" at bounding box center [383, 121] width 144 height 29
click at [11, 128] on div at bounding box center [21, 128] width 36 height 35
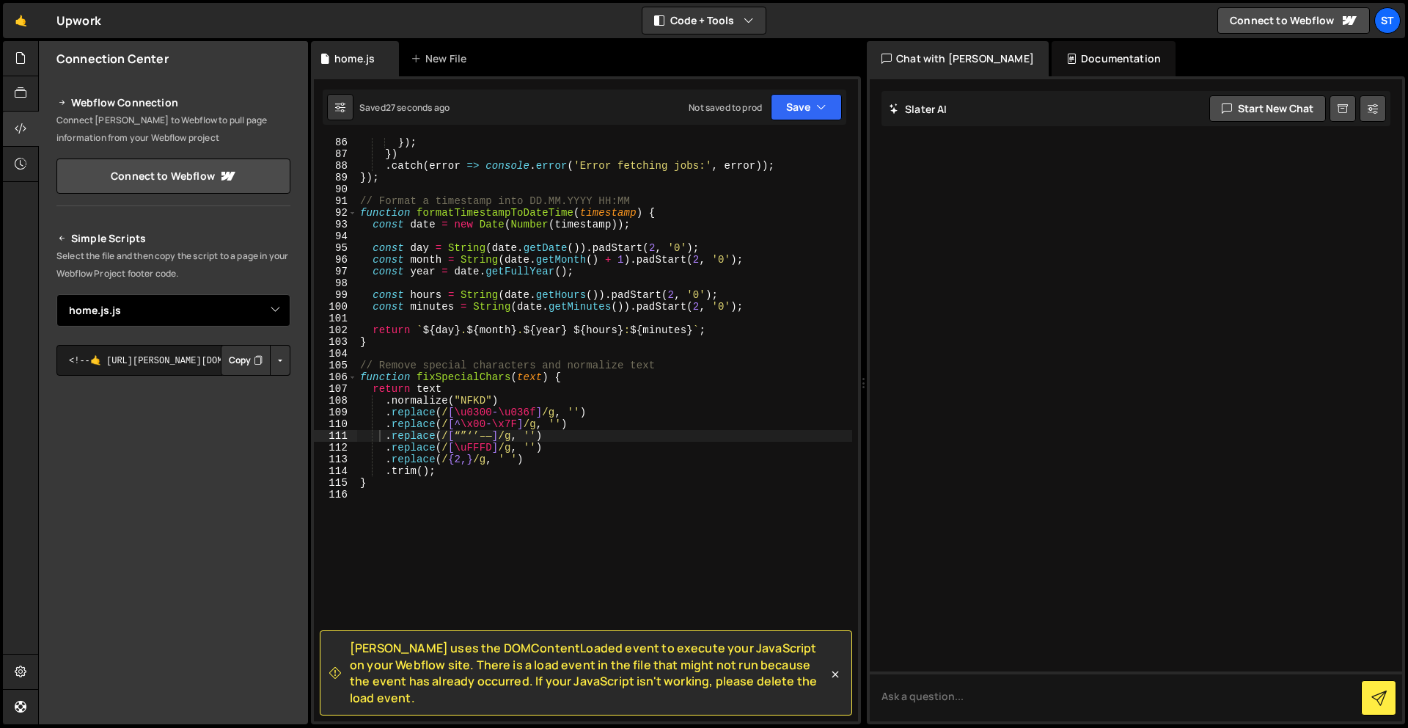
click at [195, 300] on select "Select File home.js.js" at bounding box center [173, 310] width 234 height 32
select select
click at [56, 294] on select "Select File home.js.js" at bounding box center [173, 310] width 234 height 32
click at [150, 306] on select "Select File home.js.js" at bounding box center [173, 310] width 234 height 32
type textarea "});"
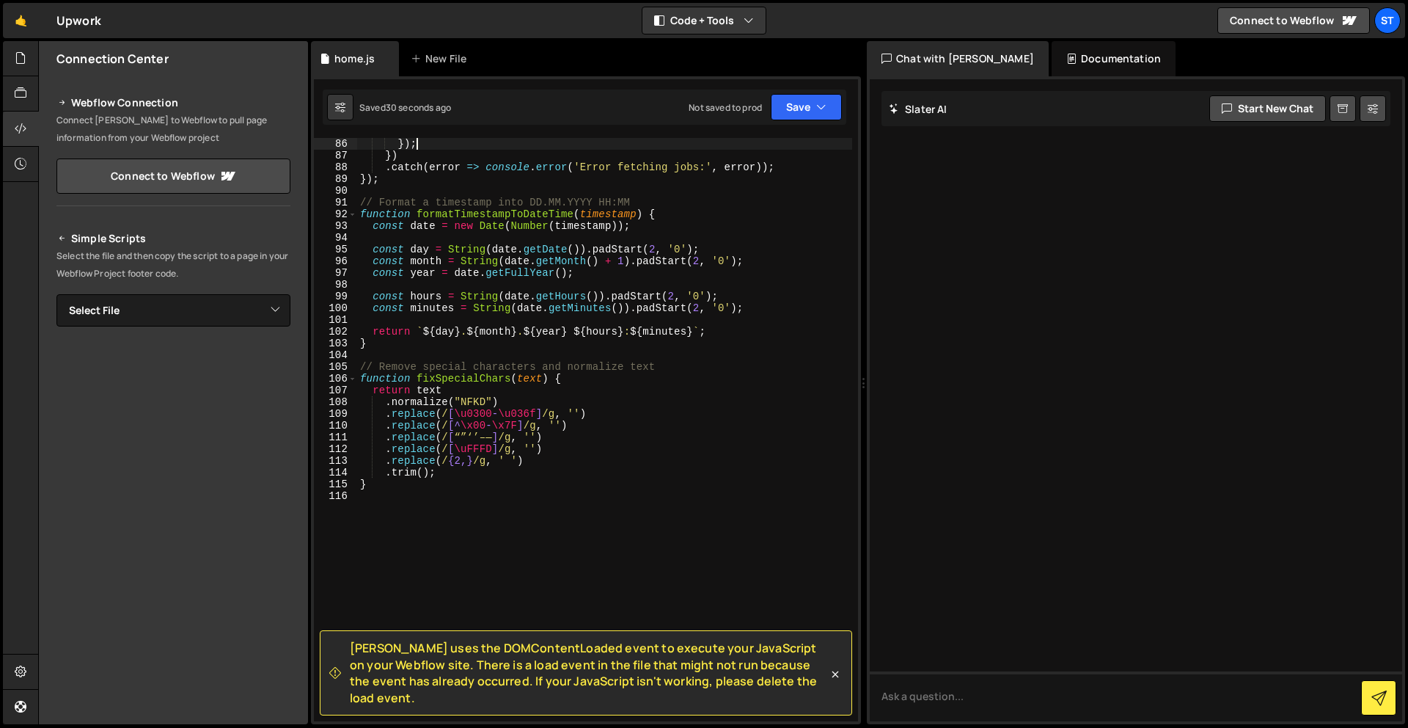
click at [549, 144] on div "}) ; }) . catch ( error => console . error ( 'Error fetching jobs:' , error )) …" at bounding box center [604, 441] width 495 height 606
click at [155, 311] on select "Select File home.js.js" at bounding box center [173, 310] width 234 height 32
select select "46343"
click at [56, 294] on select "Select File home.js.js" at bounding box center [173, 310] width 234 height 32
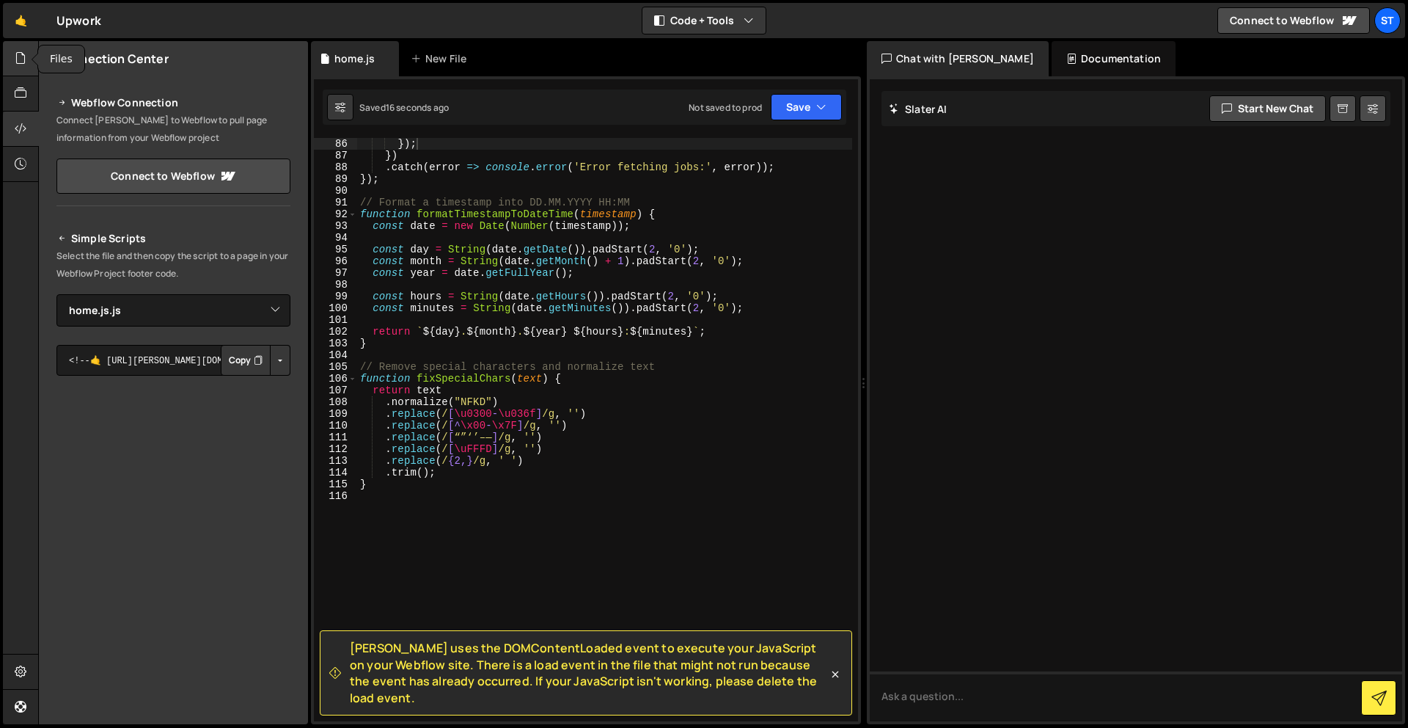
click at [15, 62] on icon at bounding box center [21, 58] width 12 height 16
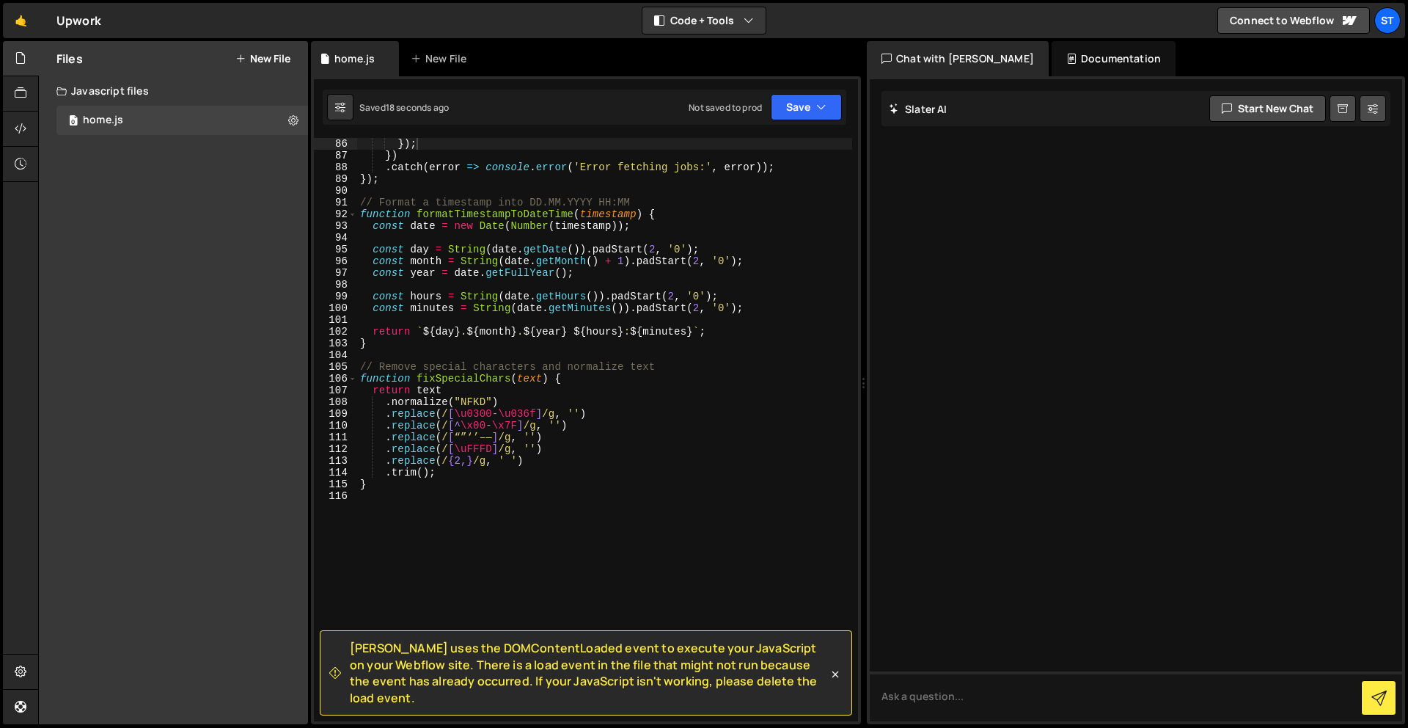
click at [133, 91] on div "Javascript files" at bounding box center [173, 90] width 269 height 29
click at [125, 87] on div "Javascript files" at bounding box center [173, 90] width 269 height 29
click at [293, 120] on icon at bounding box center [293, 120] width 10 height 14
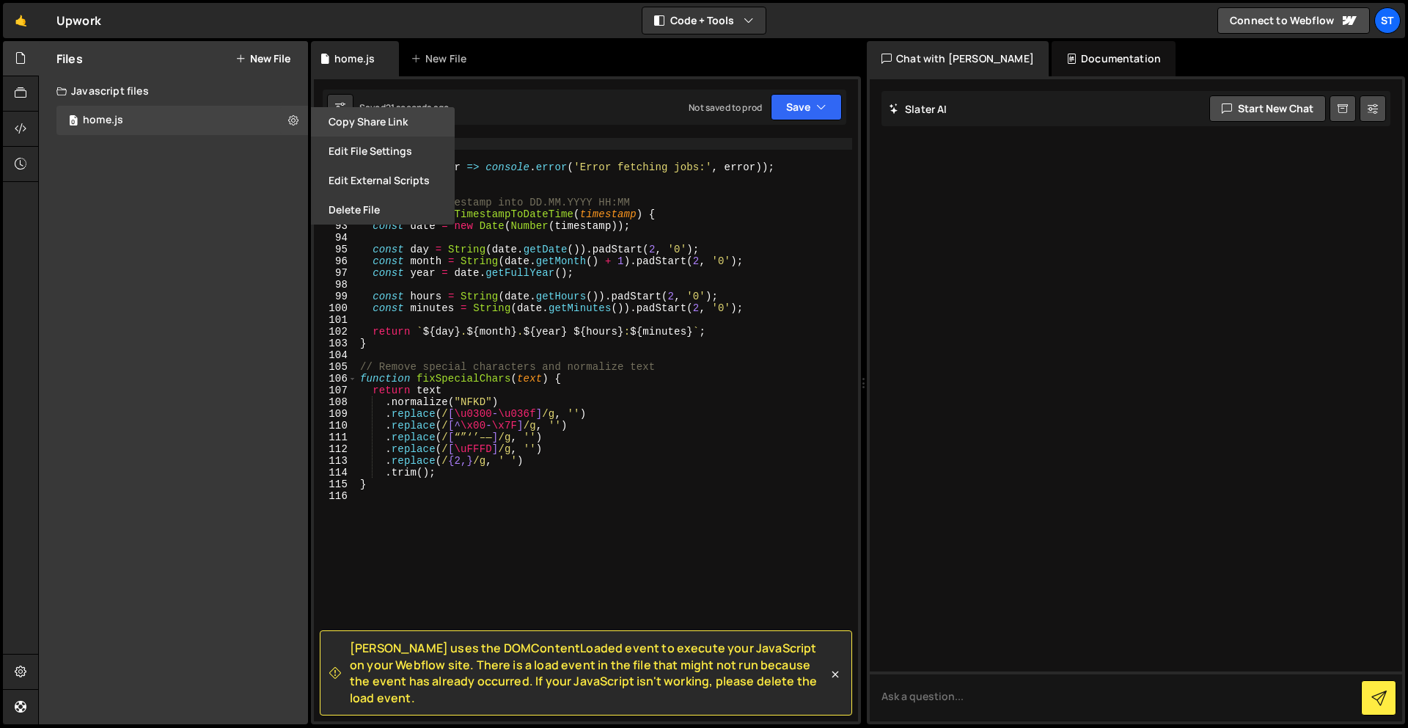
click at [375, 120] on button "Copy share link" at bounding box center [383, 121] width 144 height 29
click at [187, 144] on div "Files New File Create your first file Get started by starting a Javascript or C…" at bounding box center [173, 382] width 269 height 683
drag, startPoint x: 0, startPoint y: 85, endPoint x: 7, endPoint y: 87, distance: 7.5
click at [1, 85] on div "Hold on a sec... Are you certain you wish to leave this page? Any changes you'v…" at bounding box center [704, 364] width 1408 height 728
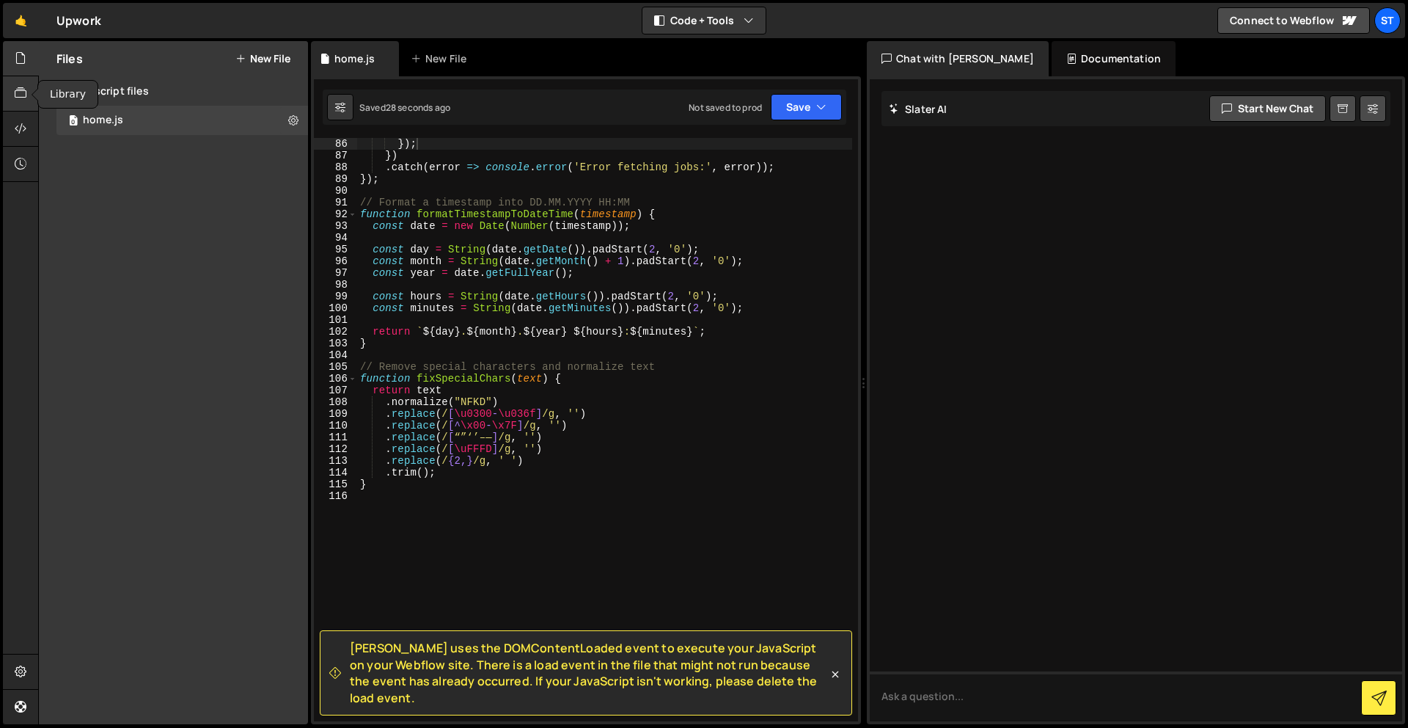
click at [19, 92] on icon at bounding box center [21, 93] width 12 height 16
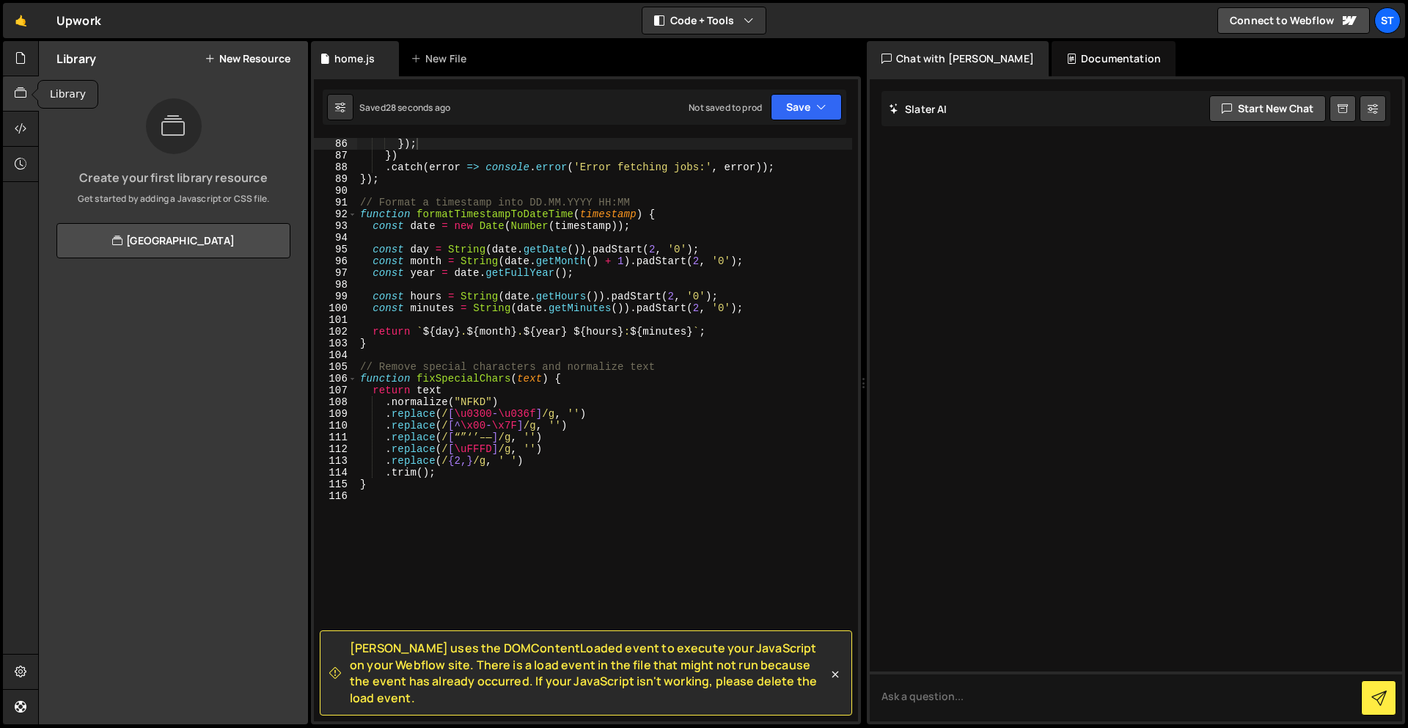
click at [18, 92] on icon at bounding box center [21, 93] width 12 height 16
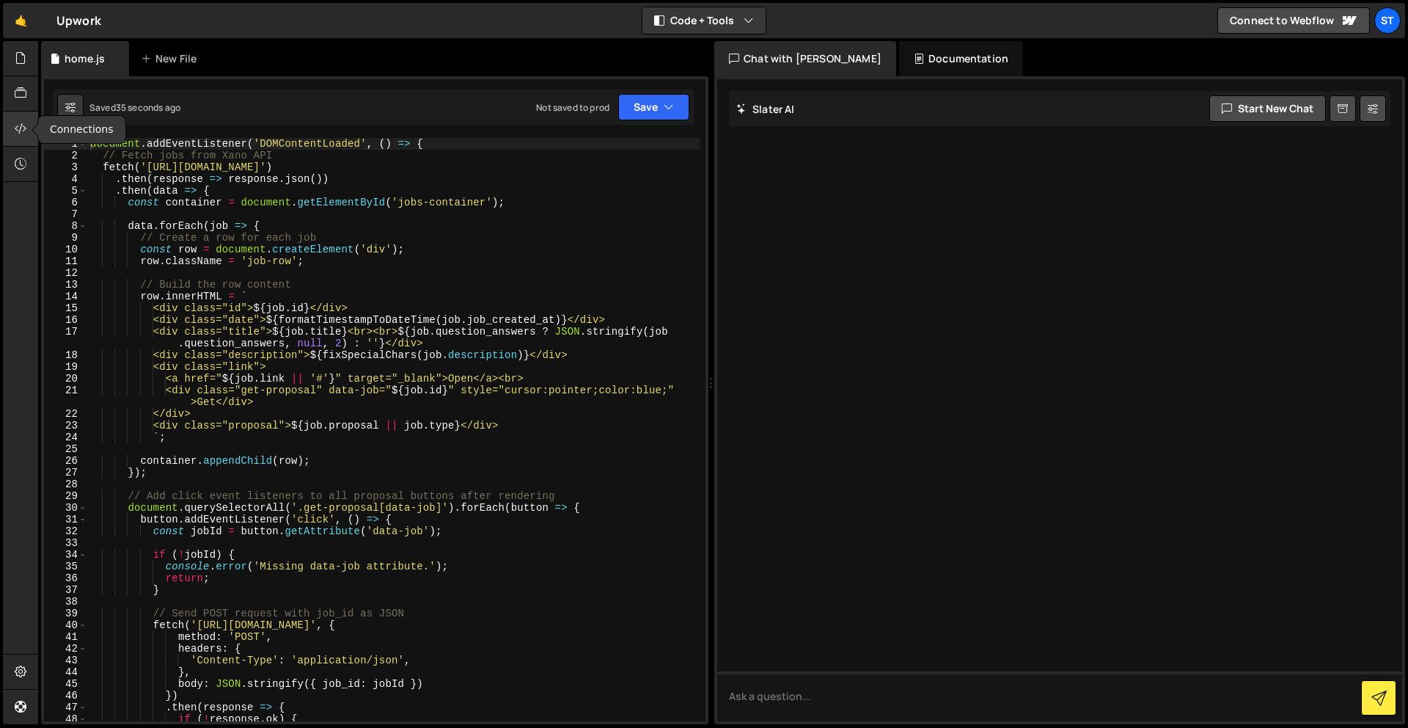
click at [24, 126] on icon at bounding box center [21, 128] width 12 height 16
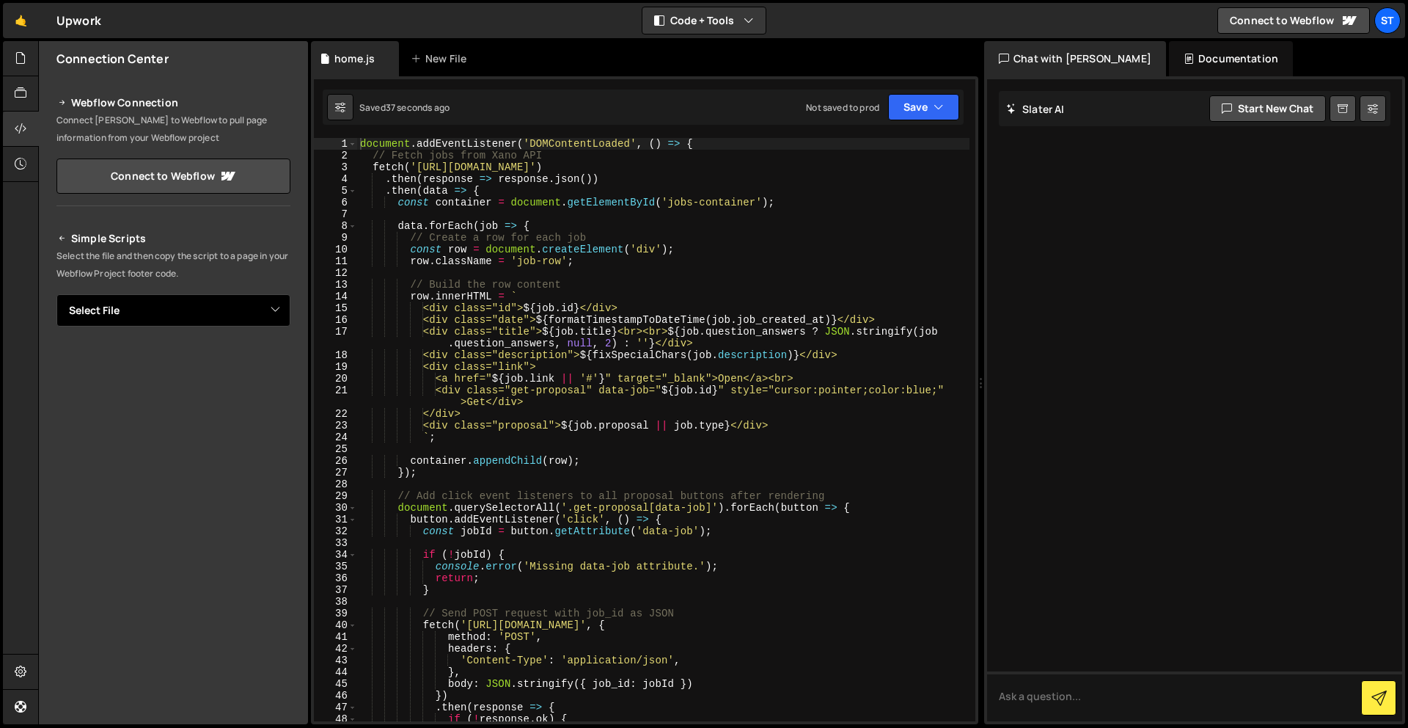
click at [185, 304] on select "Select File home.js" at bounding box center [173, 310] width 234 height 32
select select "46343"
click at [56, 294] on select "Select File home.js" at bounding box center [173, 310] width 234 height 32
click at [240, 359] on button "Copy" at bounding box center [246, 360] width 50 height 31
type textarea "document.addEventListener('DOMContentLoaded', () => {"
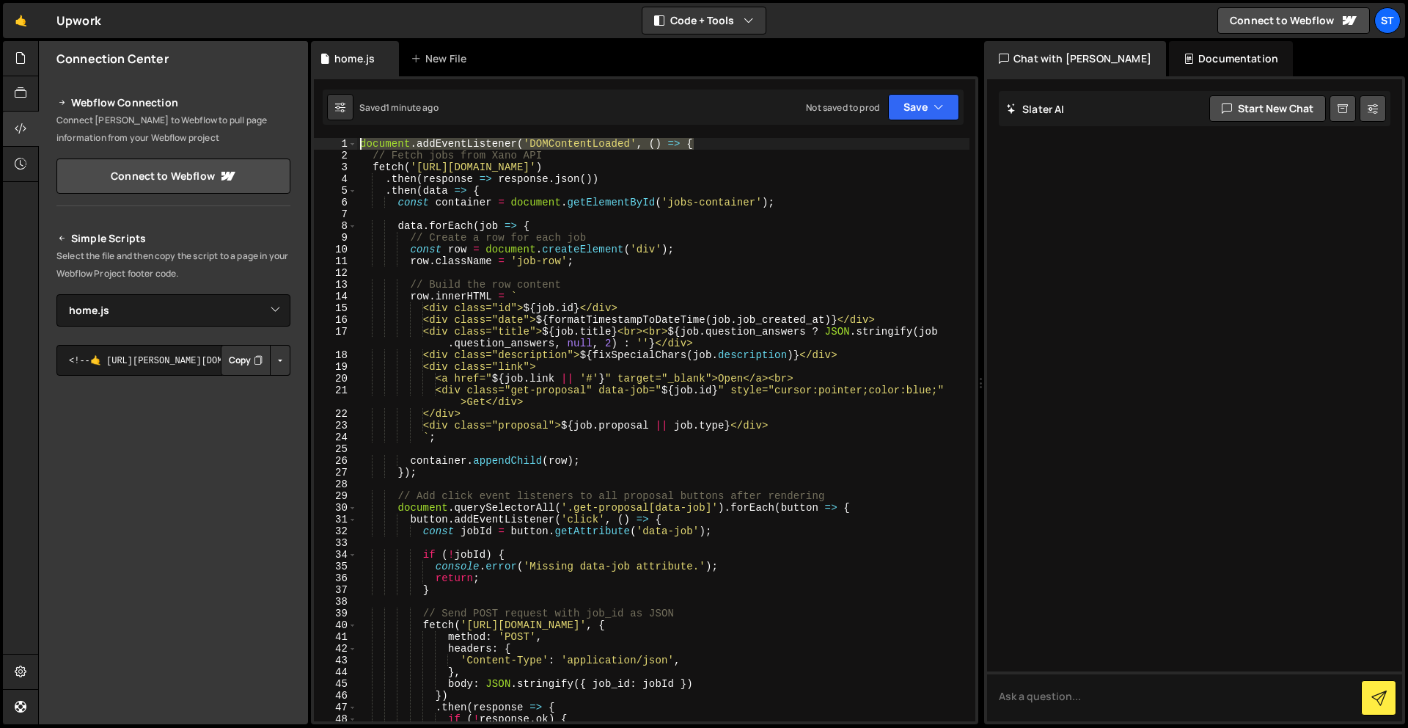
drag, startPoint x: 723, startPoint y: 144, endPoint x: 319, endPoint y: 144, distance: 404.1
click at [319, 144] on div "document.addEventListener('DOMContentLoaded', () => { 1 2 3 4 5 6 7 8 9 10 11 1…" at bounding box center [645, 429] width 662 height 583
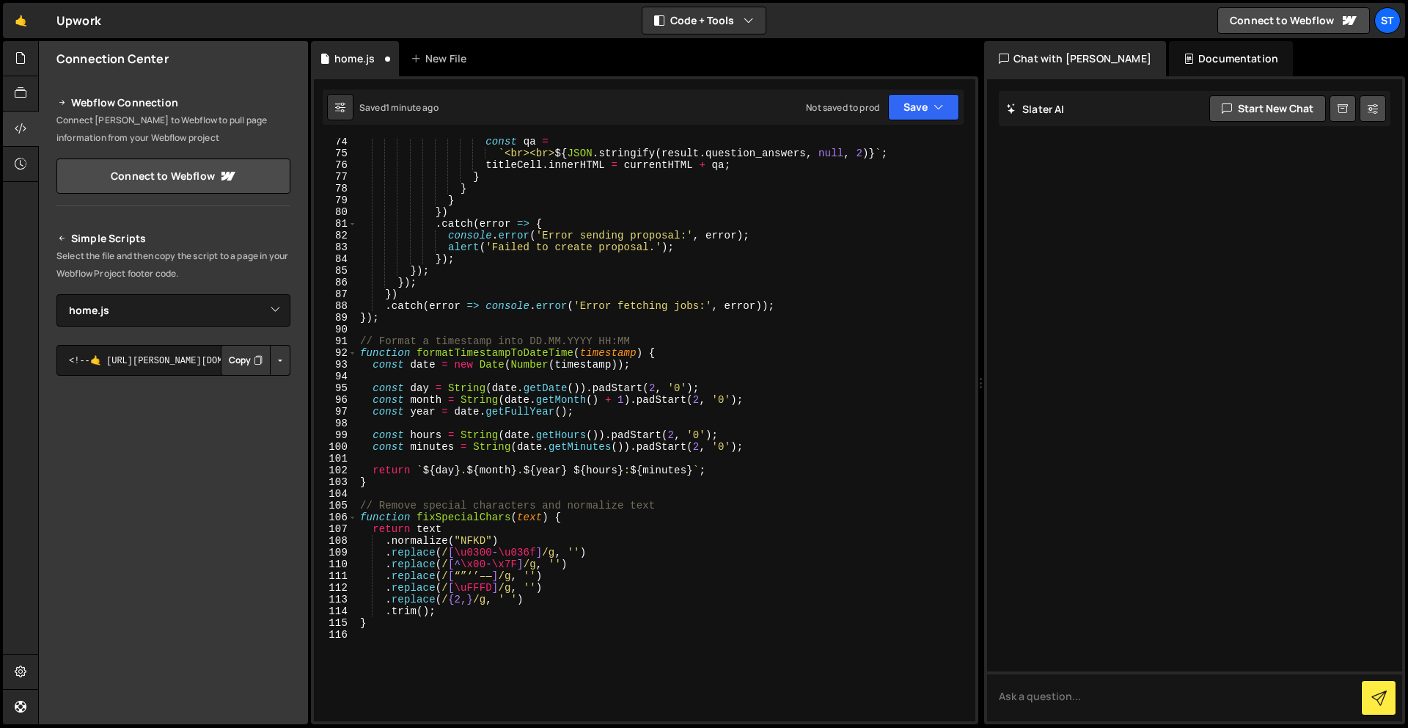
scroll to position [843, 0]
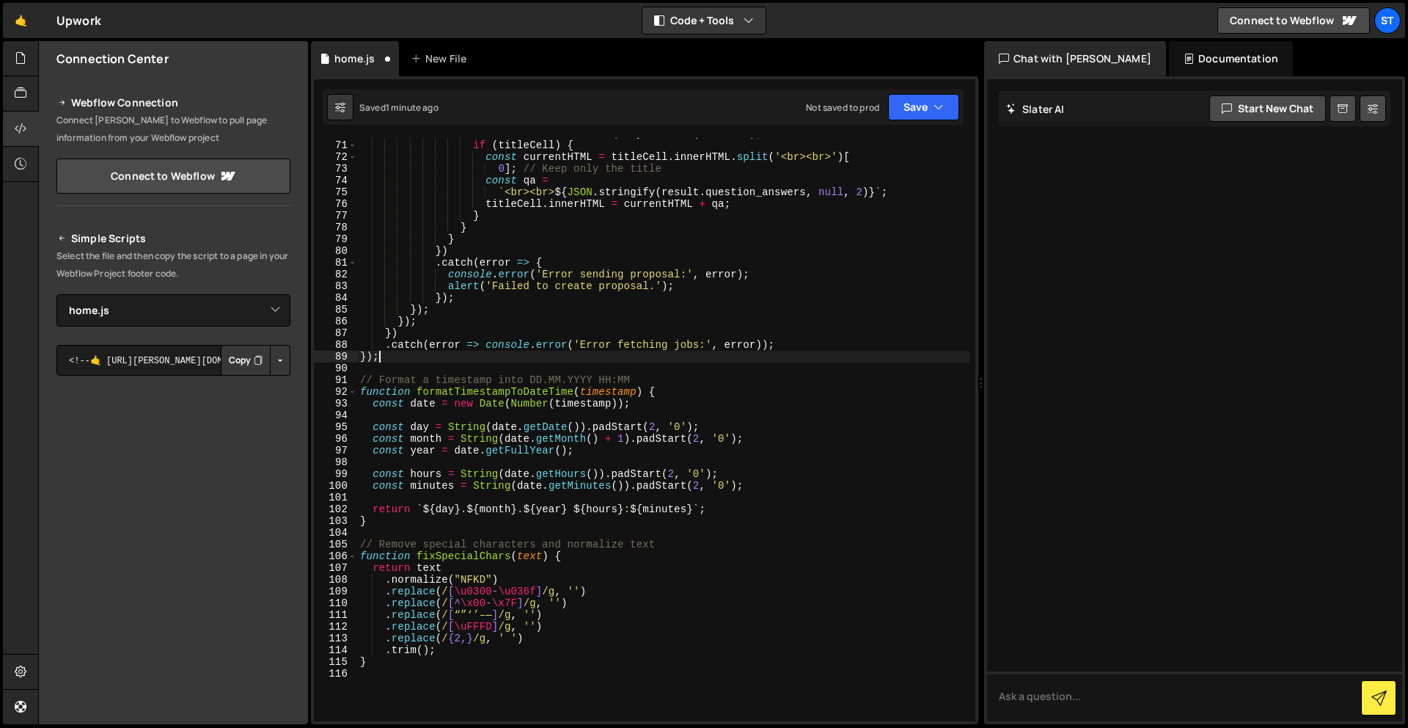
click at [392, 356] on div "const titleCell = row . querySelector ( '.title' ) ; if ( titleCell ) { const c…" at bounding box center [663, 431] width 612 height 606
type textarea "}"
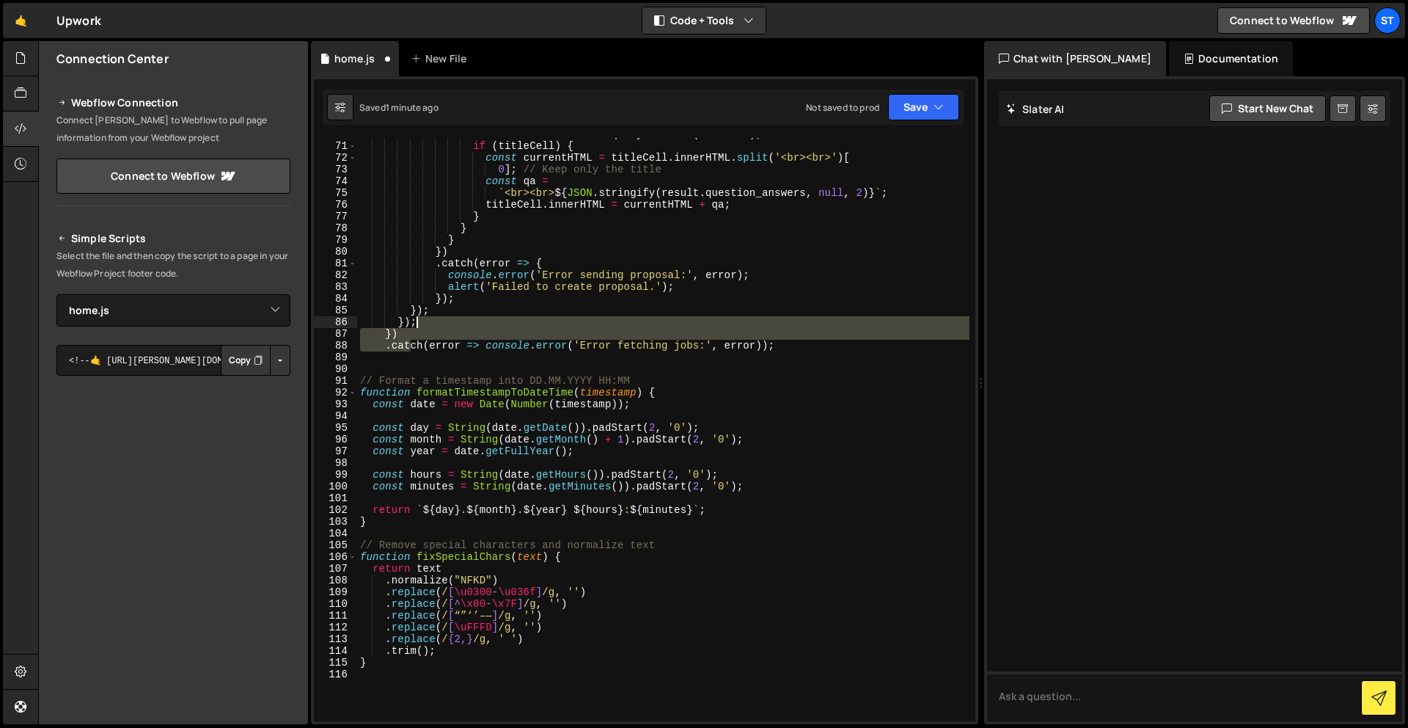
scroll to position [0, 0]
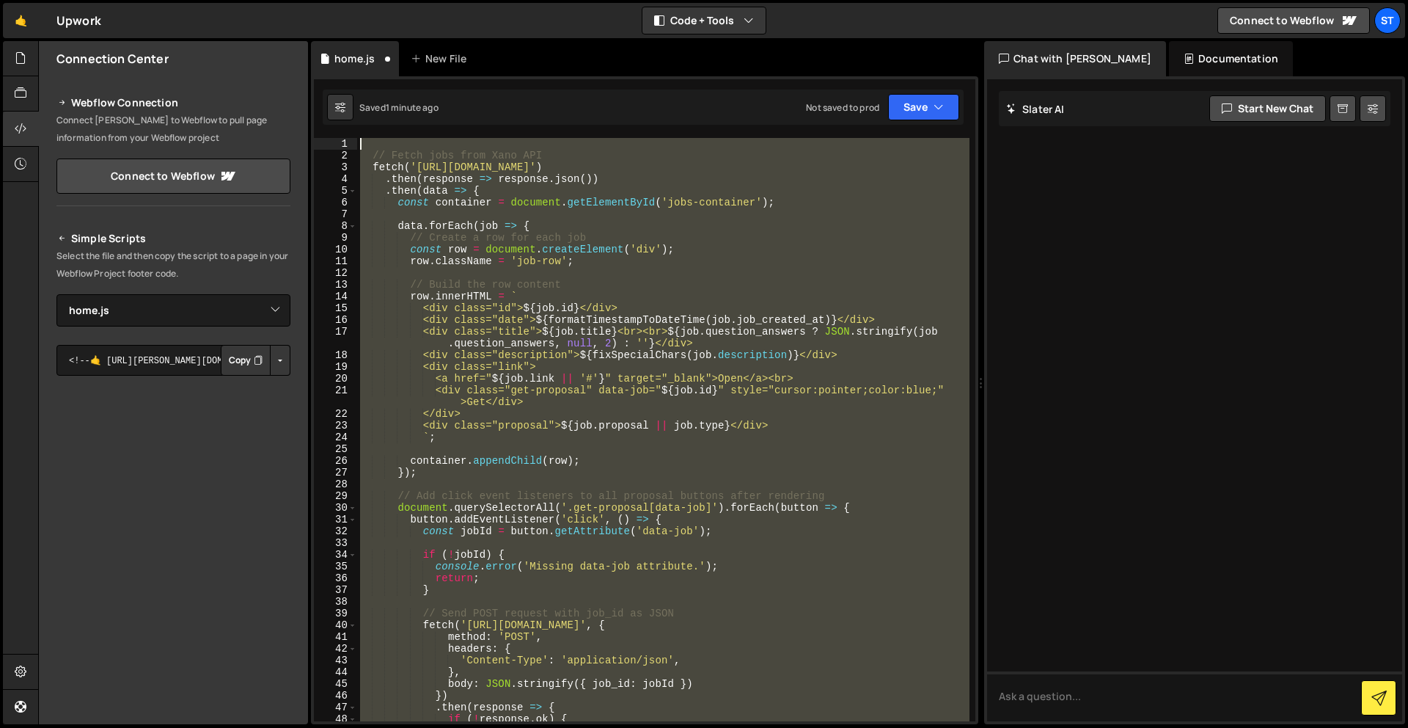
drag, startPoint x: 411, startPoint y: 350, endPoint x: 363, endPoint y: 140, distance: 215.3
click at [363, 140] on div "// Fetch jobs from Xano API fetch ( 'https://x8ki-letl-twmt.n7.xano.io/api:_xd5…" at bounding box center [663, 441] width 612 height 606
type textarea "// Fetch jobs from Xano API"
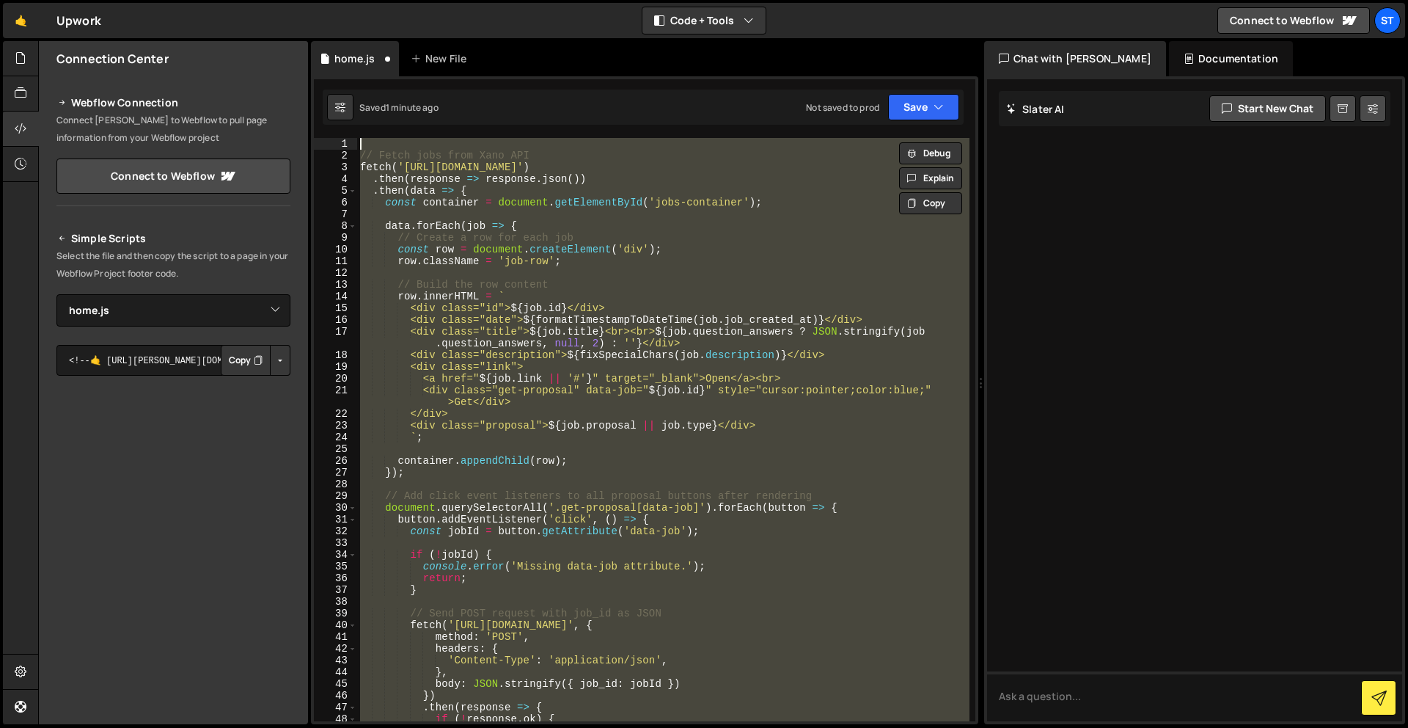
click at [378, 142] on div "// Fetch jobs from Xano API fetch ( 'https://x8ki-letl-twmt.n7.xano.io/api:_xd5…" at bounding box center [663, 429] width 612 height 583
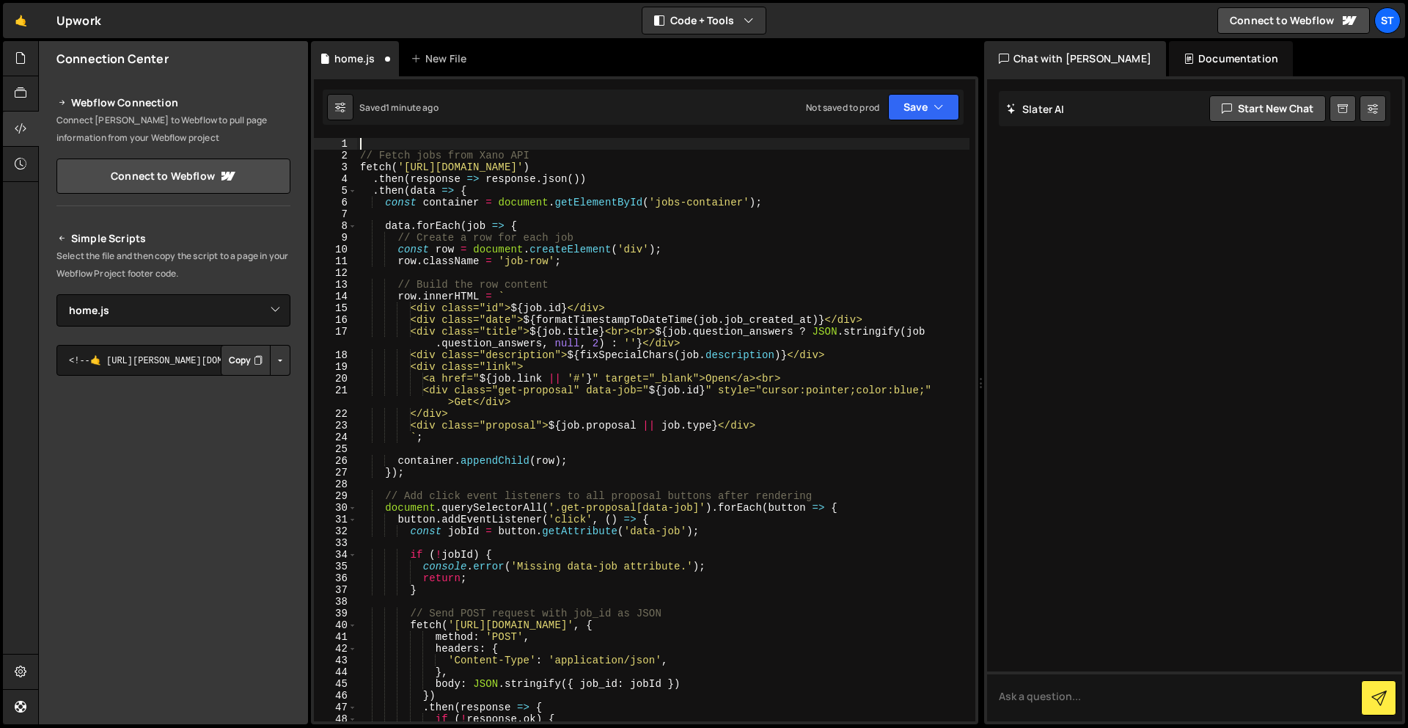
type textarea "// Fetch jobs from Xano API"
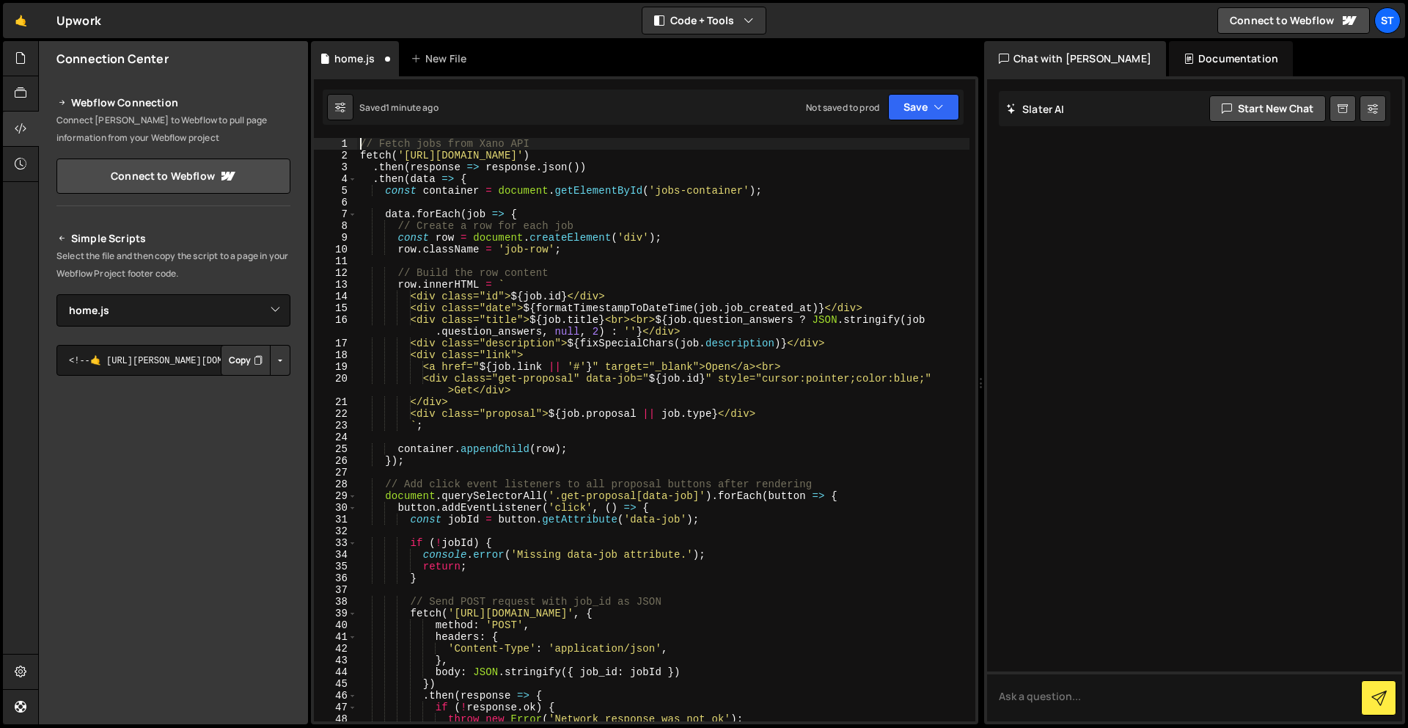
click at [579, 205] on div "// Fetch jobs from Xano API fetch ( 'https://x8ki-letl-twmt.n7.xano.io/api:_xd5…" at bounding box center [663, 441] width 612 height 606
click at [579, 179] on div "// Fetch jobs from Xano API fetch ( 'https://x8ki-letl-twmt.n7.xano.io/api:_xd5…" at bounding box center [663, 441] width 612 height 606
click at [934, 106] on icon "button" at bounding box center [939, 107] width 10 height 15
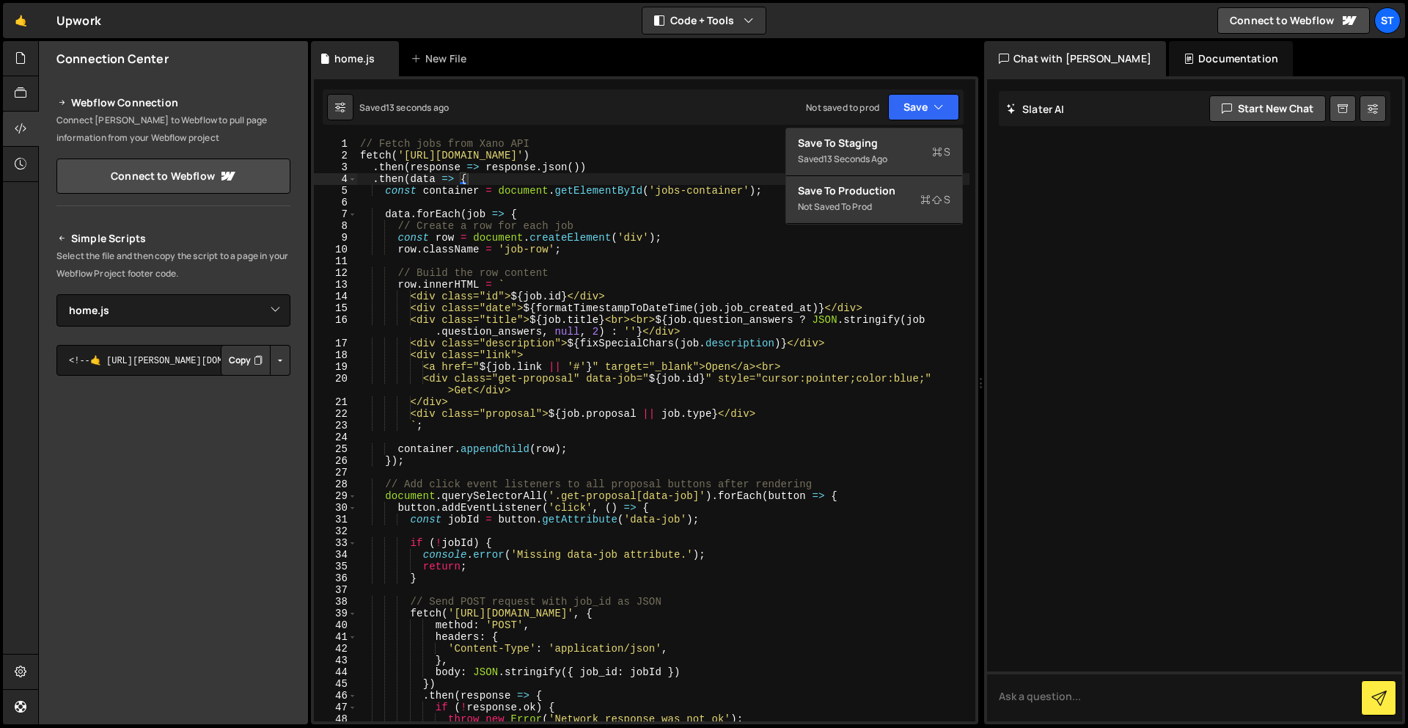
click at [882, 250] on div "// Fetch jobs from Xano API fetch ( 'https://x8ki-letl-twmt.n7.xano.io/api:_xd5…" at bounding box center [663, 441] width 612 height 606
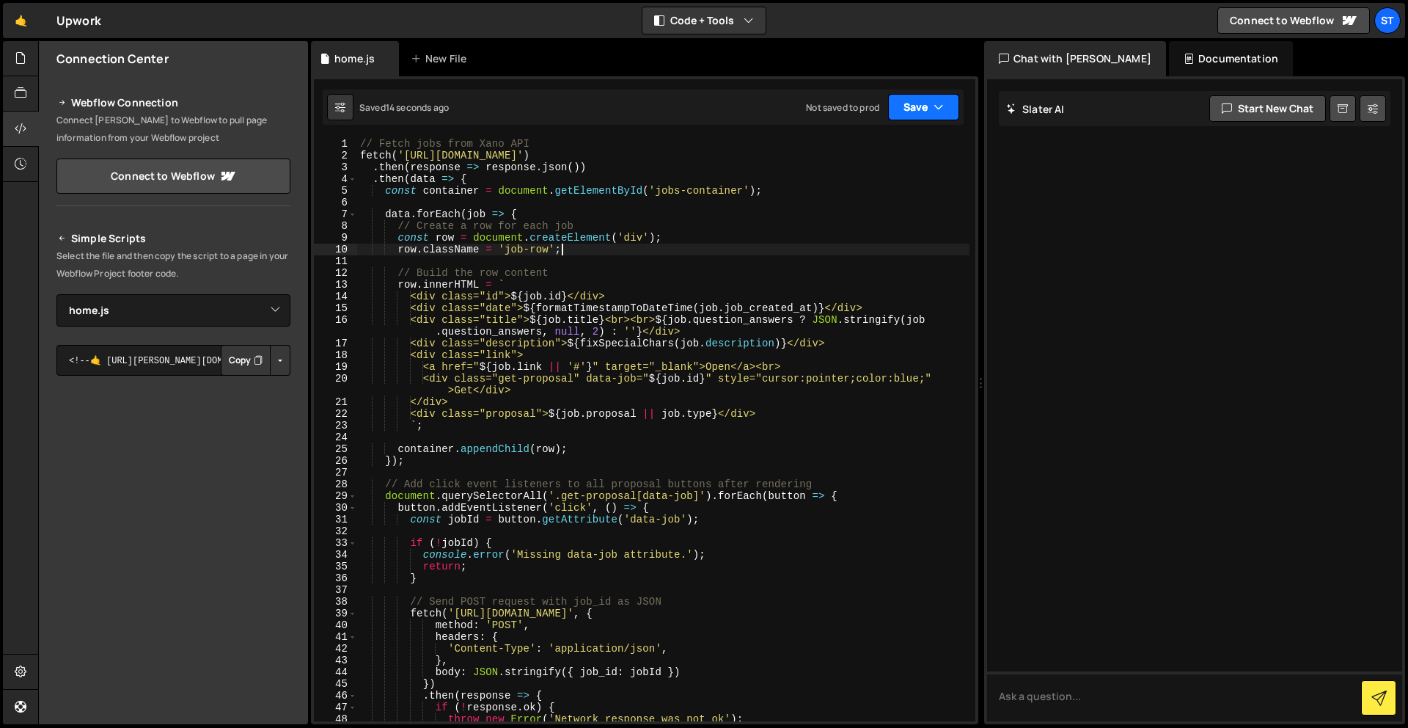
click at [912, 120] on div "Saved 14 seconds ago Not saved to prod Upgrade to Edit Save Save to Staging S S…" at bounding box center [643, 106] width 641 height 35
click at [924, 109] on button "Save" at bounding box center [923, 107] width 71 height 26
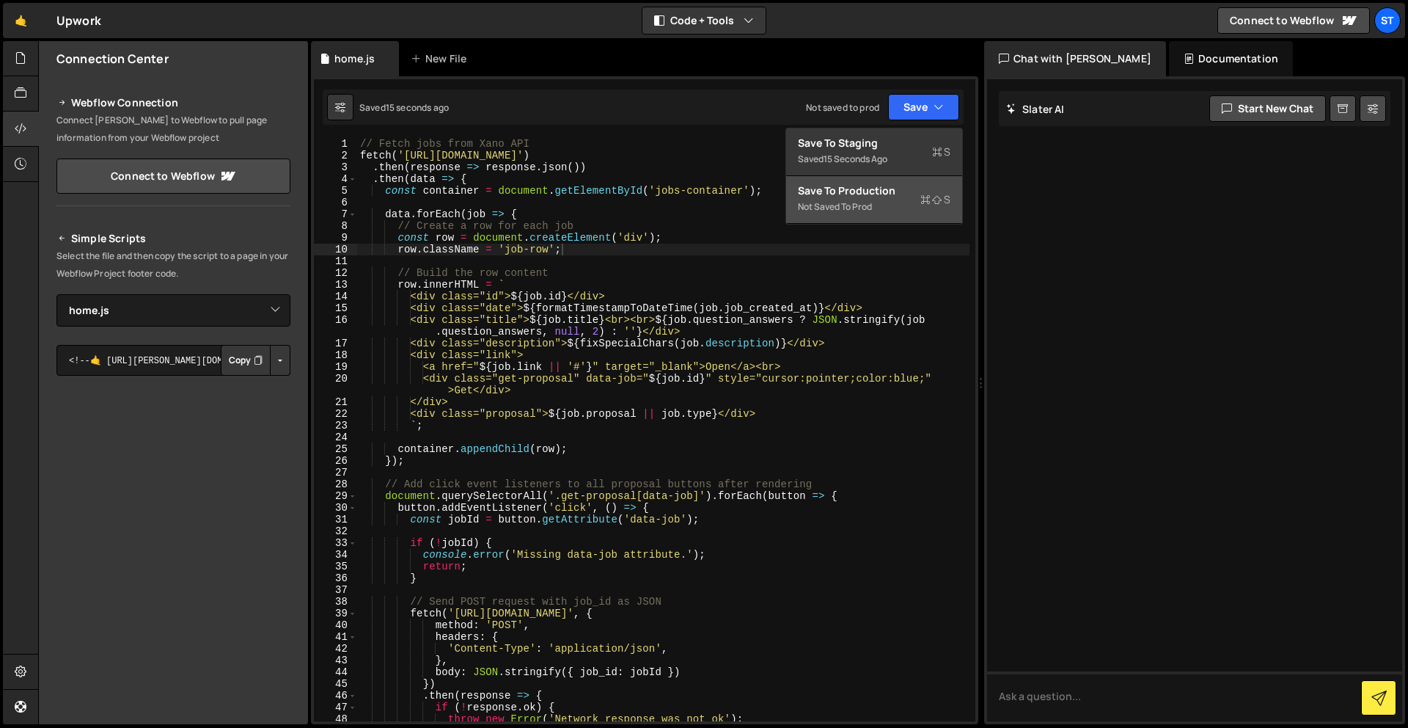
click at [909, 194] on div "Save to Production S" at bounding box center [874, 190] width 153 height 15
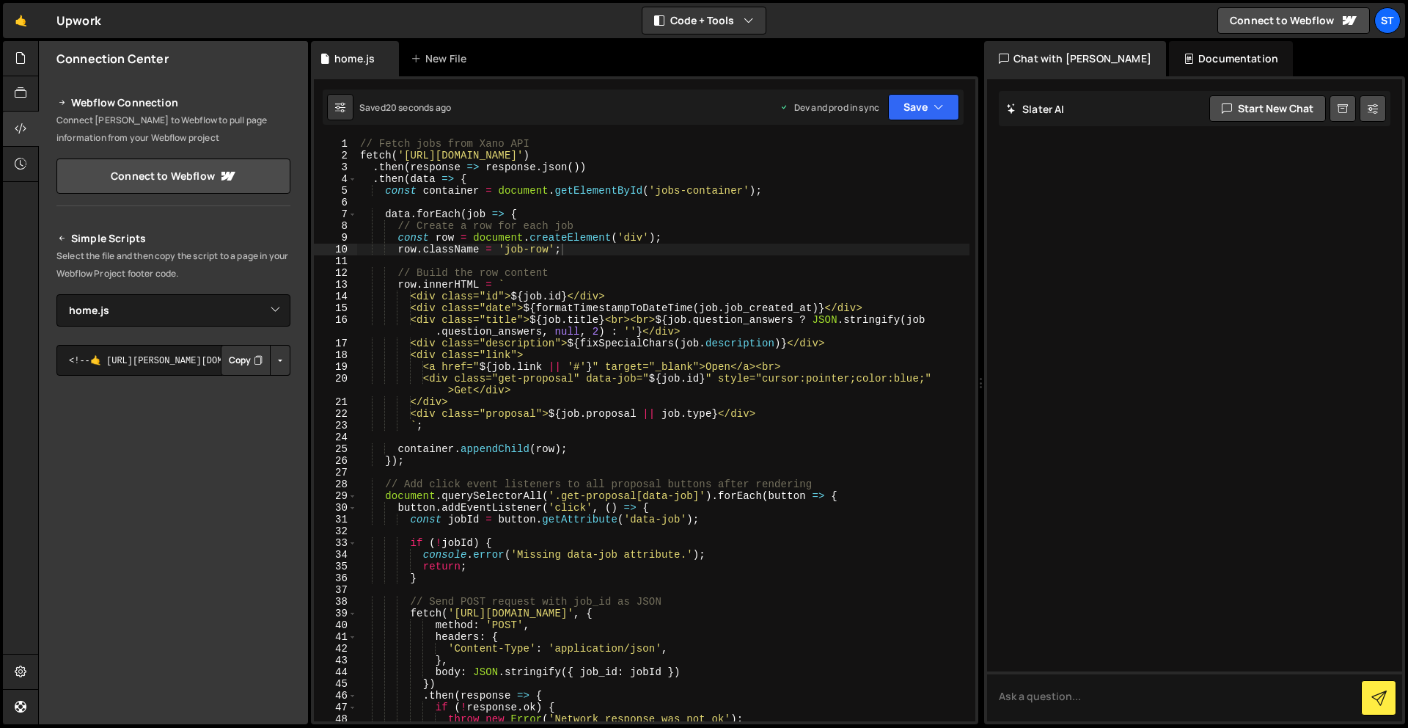
click at [279, 362] on button "Button group with nested dropdown" at bounding box center [280, 360] width 21 height 31
click at [254, 358] on icon "Button group with nested dropdown" at bounding box center [258, 360] width 9 height 15
click at [279, 367] on button "Button group with nested dropdown" at bounding box center [280, 360] width 21 height 31
click at [261, 406] on link "Copy Production Script" at bounding box center [218, 408] width 144 height 21
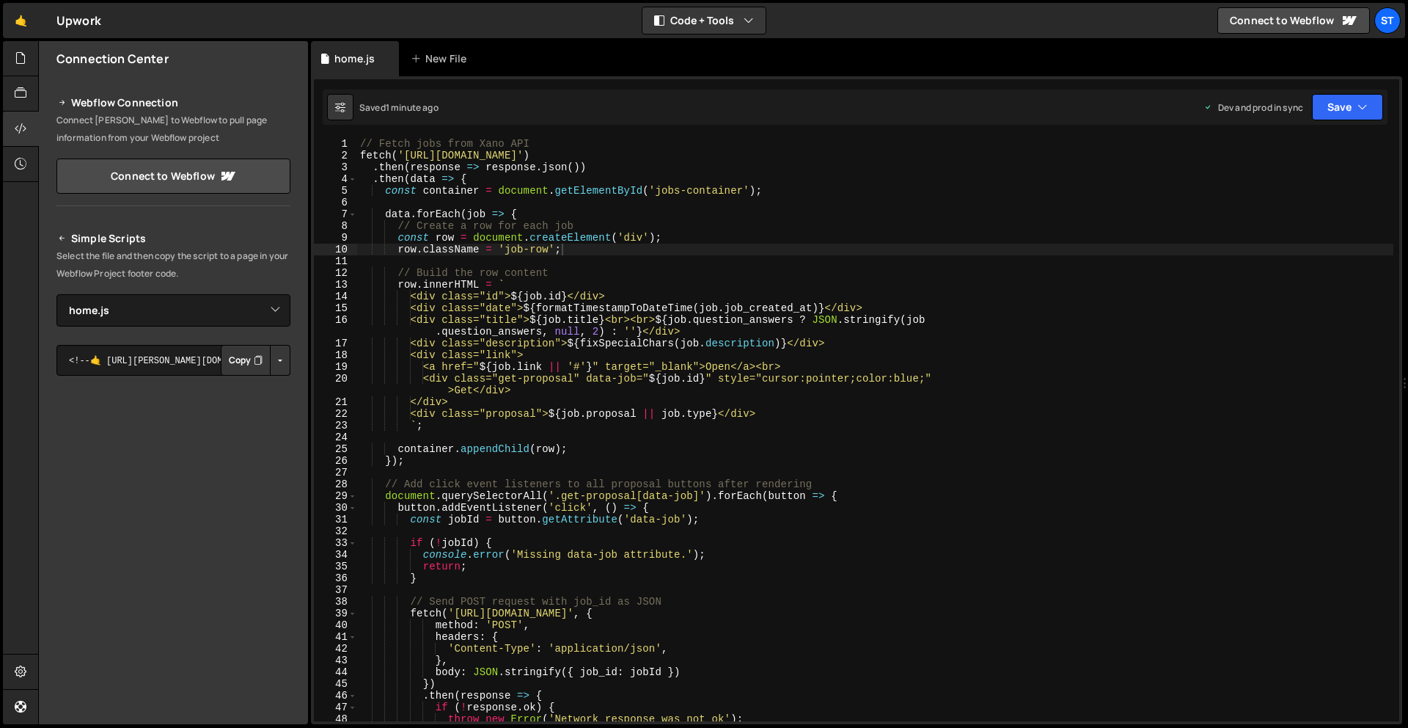
drag, startPoint x: 982, startPoint y: 377, endPoint x: 1270, endPoint y: 401, distance: 289.2
click at [1270, 401] on div "Files New File Javascript files 0 home.js 0 CSS files Copy share link Edit File…" at bounding box center [723, 383] width 1370 height 684
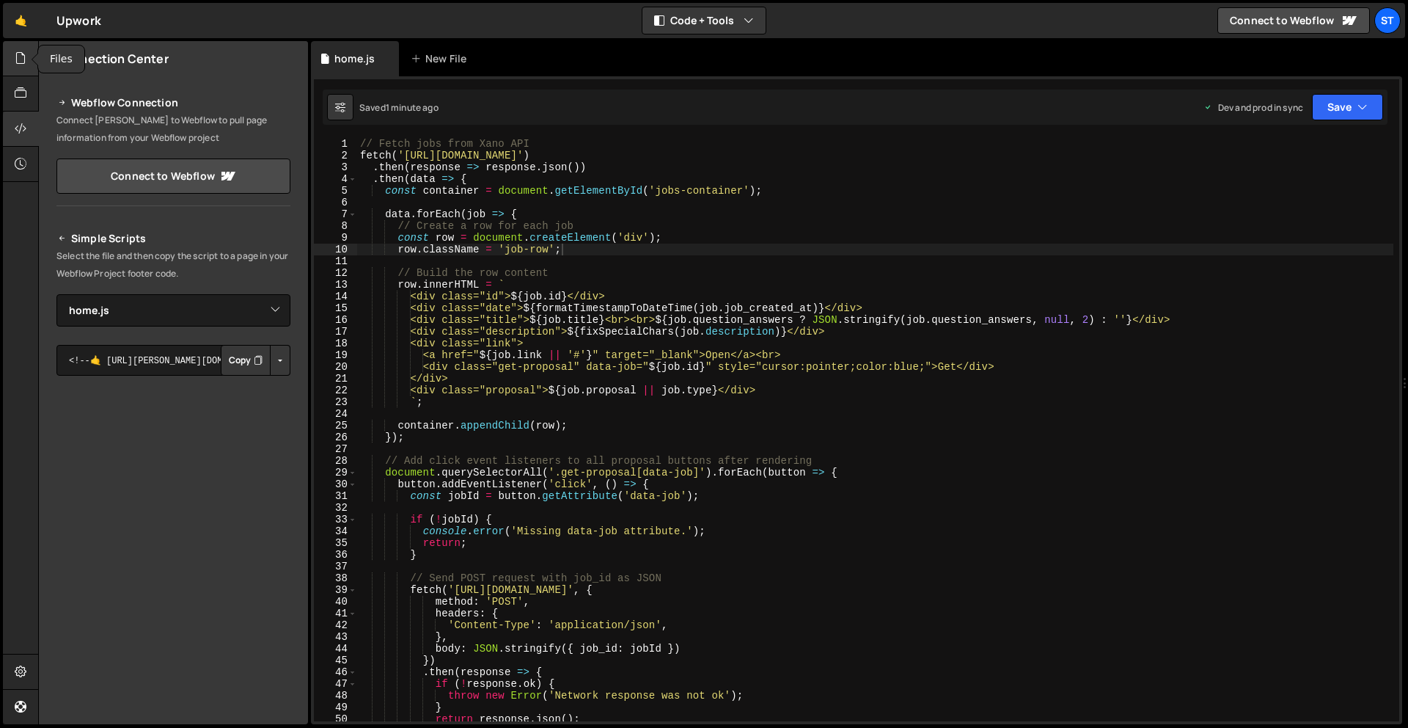
click at [24, 60] on icon at bounding box center [21, 58] width 12 height 16
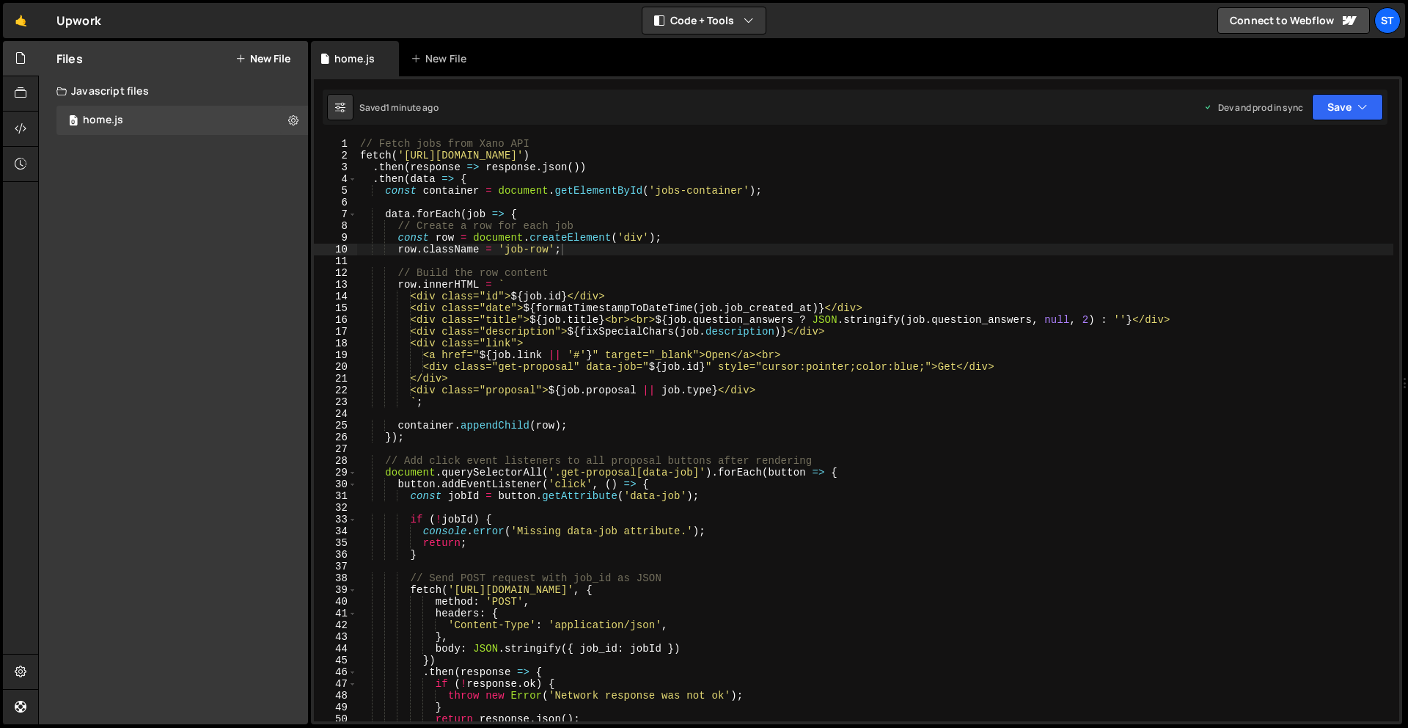
type textarea "<div class="get-proposal" data-job="${job.id}" style="cursor:pointer;color:blue…"
click at [617, 370] on div "// Fetch jobs from Xano API fetch ( 'https://x8ki-letl-twmt.n7.xano.io/api:_xd5…" at bounding box center [875, 441] width 1036 height 606
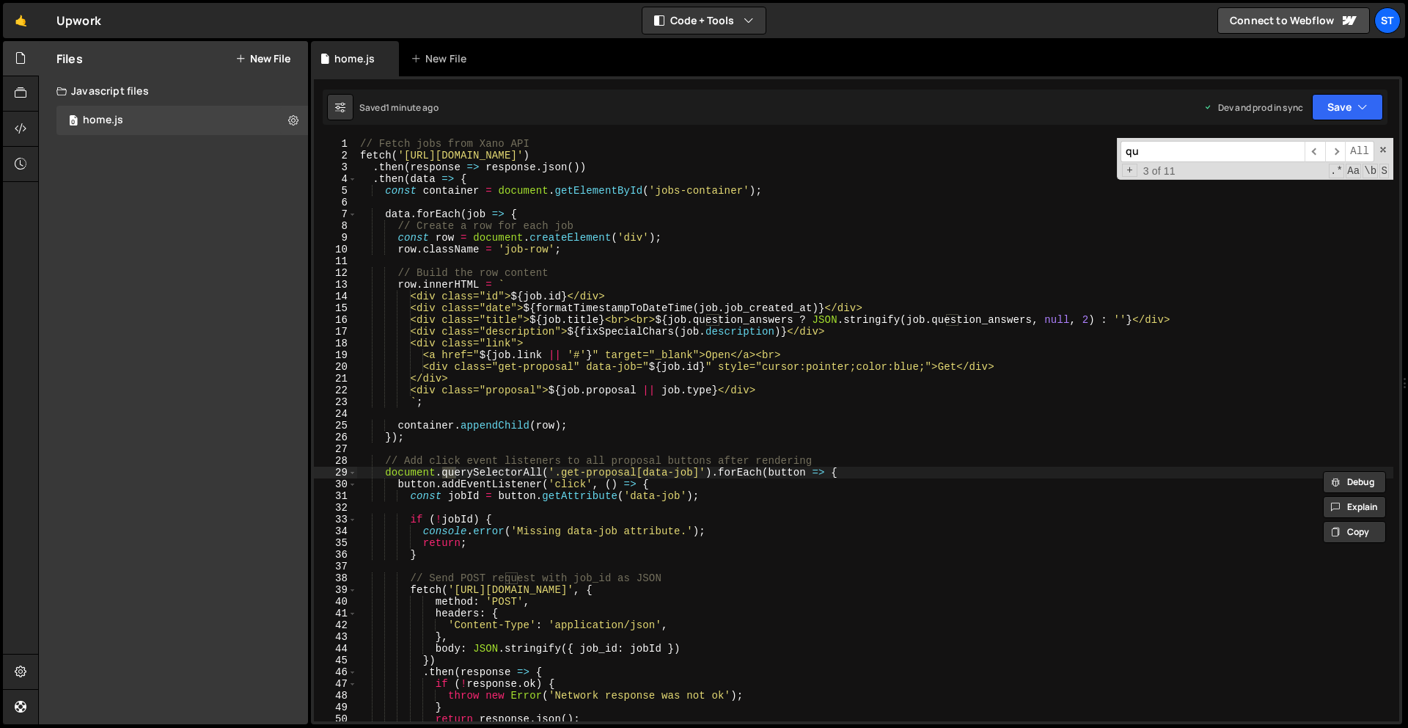
type input "q"
type textarea "// Create a row for each job"
click at [881, 225] on div "// Fetch jobs from Xano API fetch ( 'https://x8ki-letl-twmt.n7.xano.io/api:_xd5…" at bounding box center [875, 441] width 1036 height 606
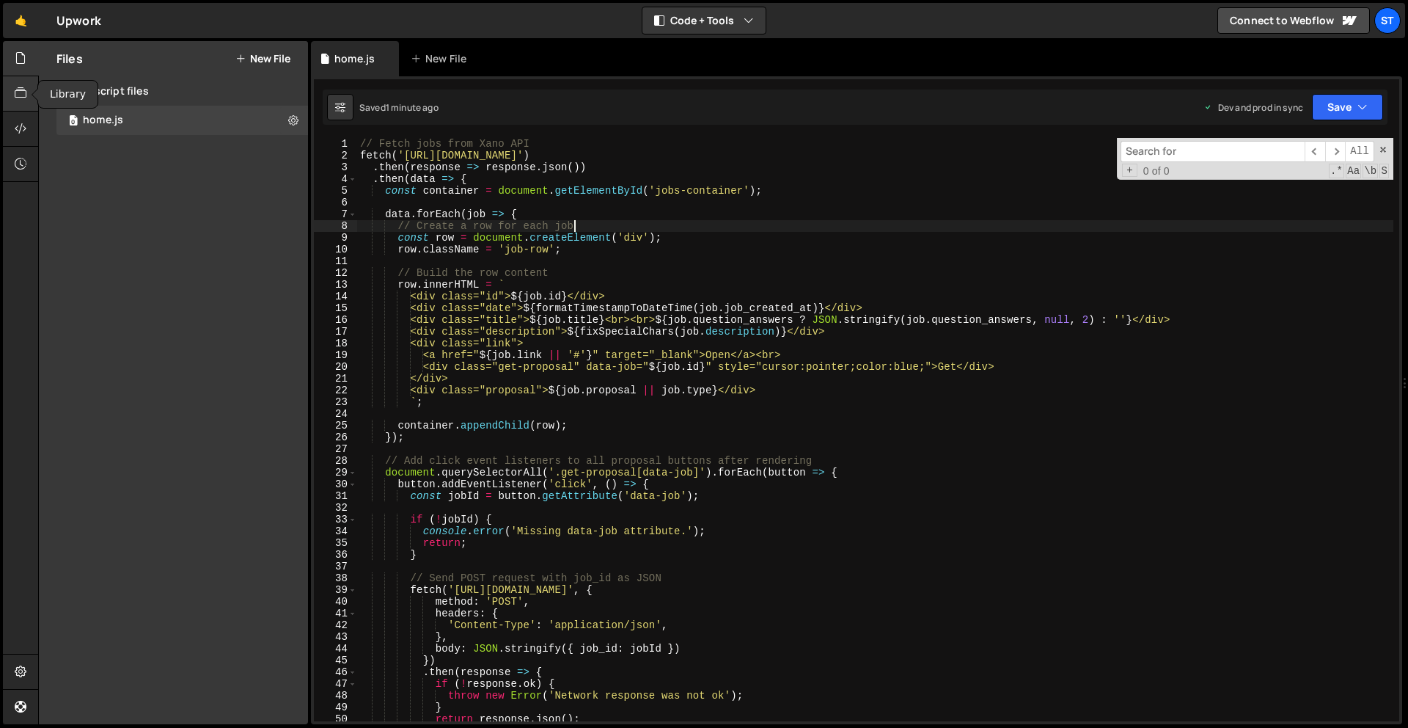
click at [28, 92] on div at bounding box center [21, 93] width 36 height 35
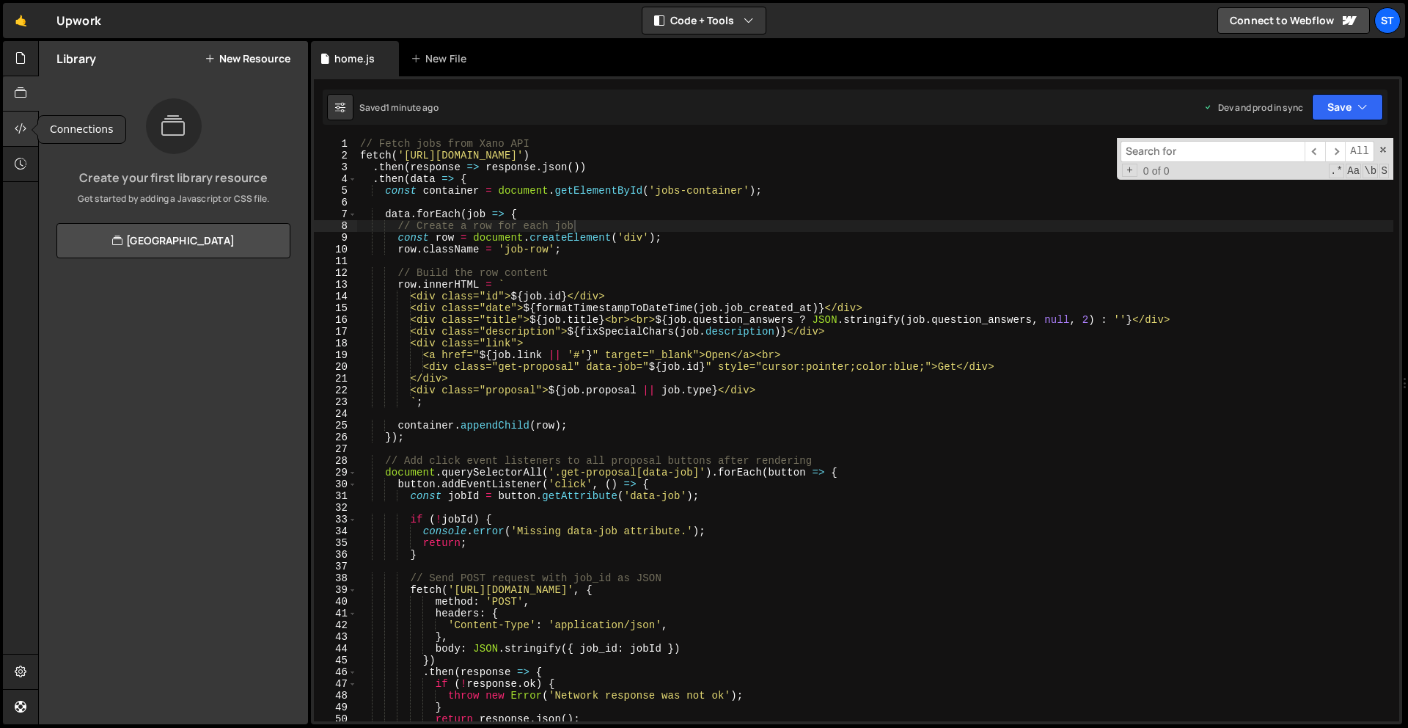
click at [30, 122] on div at bounding box center [21, 128] width 36 height 35
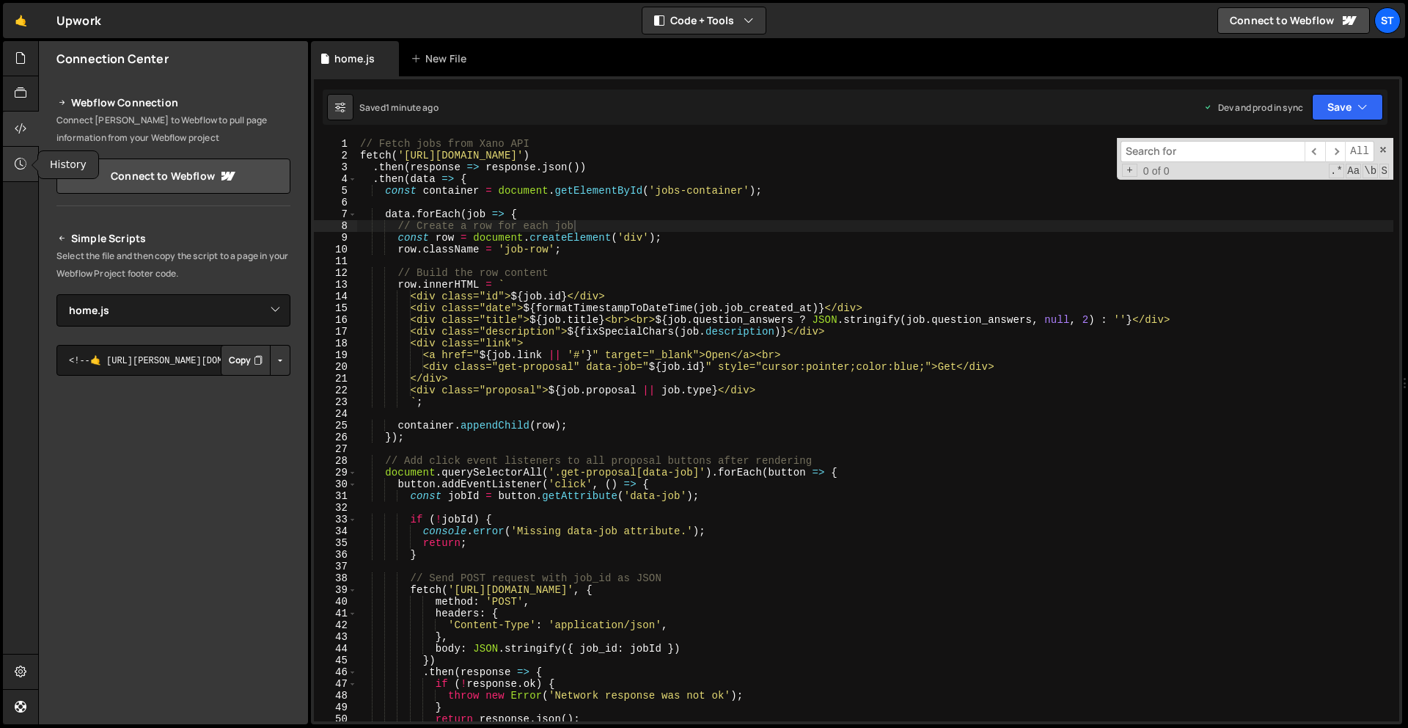
click at [20, 172] on div at bounding box center [21, 164] width 36 height 35
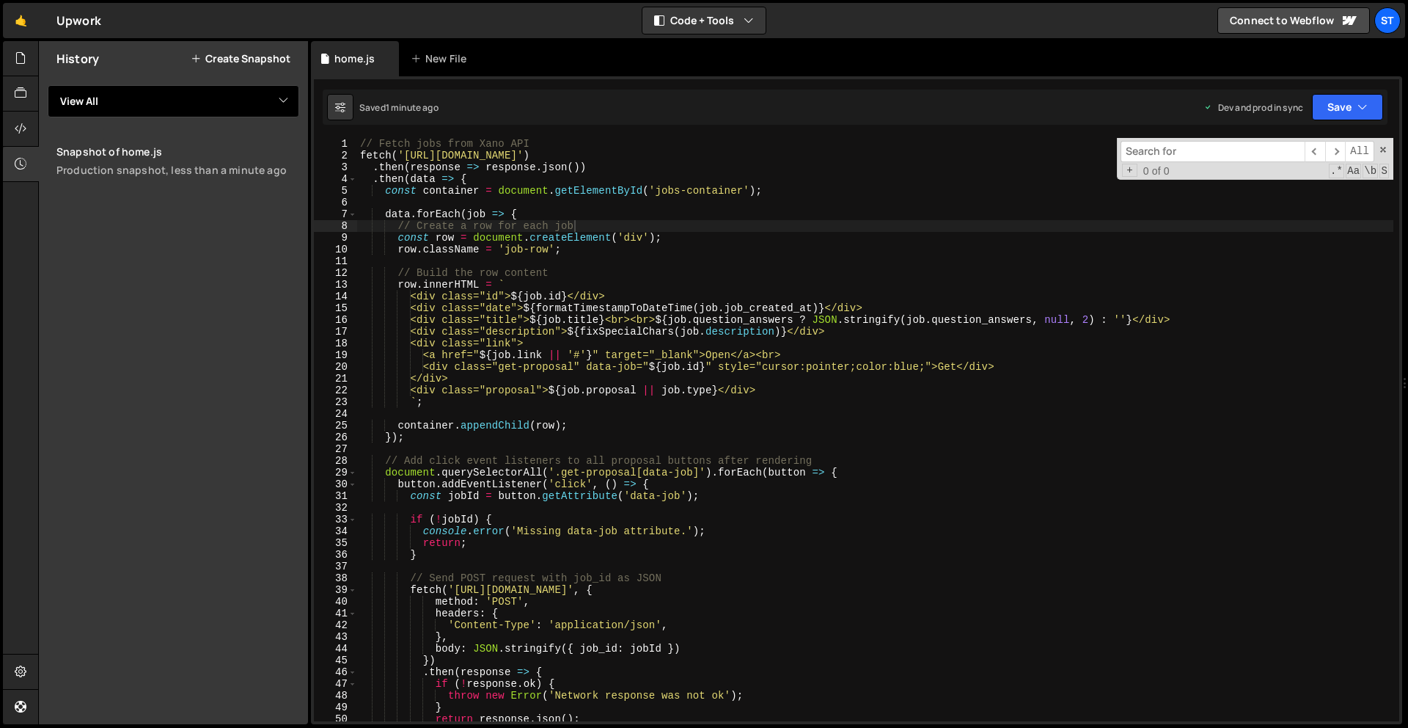
click at [245, 104] on select "View All home" at bounding box center [174, 101] width 252 height 32
select select "46343"
click at [48, 85] on select "View All home" at bounding box center [174, 101] width 252 height 32
click at [106, 187] on div "History Create Snapshot View All home Snapshot of home.js Production snapshot, …" at bounding box center [173, 382] width 269 height 683
click at [131, 164] on div "Production snapshot, 1 minute ago" at bounding box center [177, 170] width 243 height 14
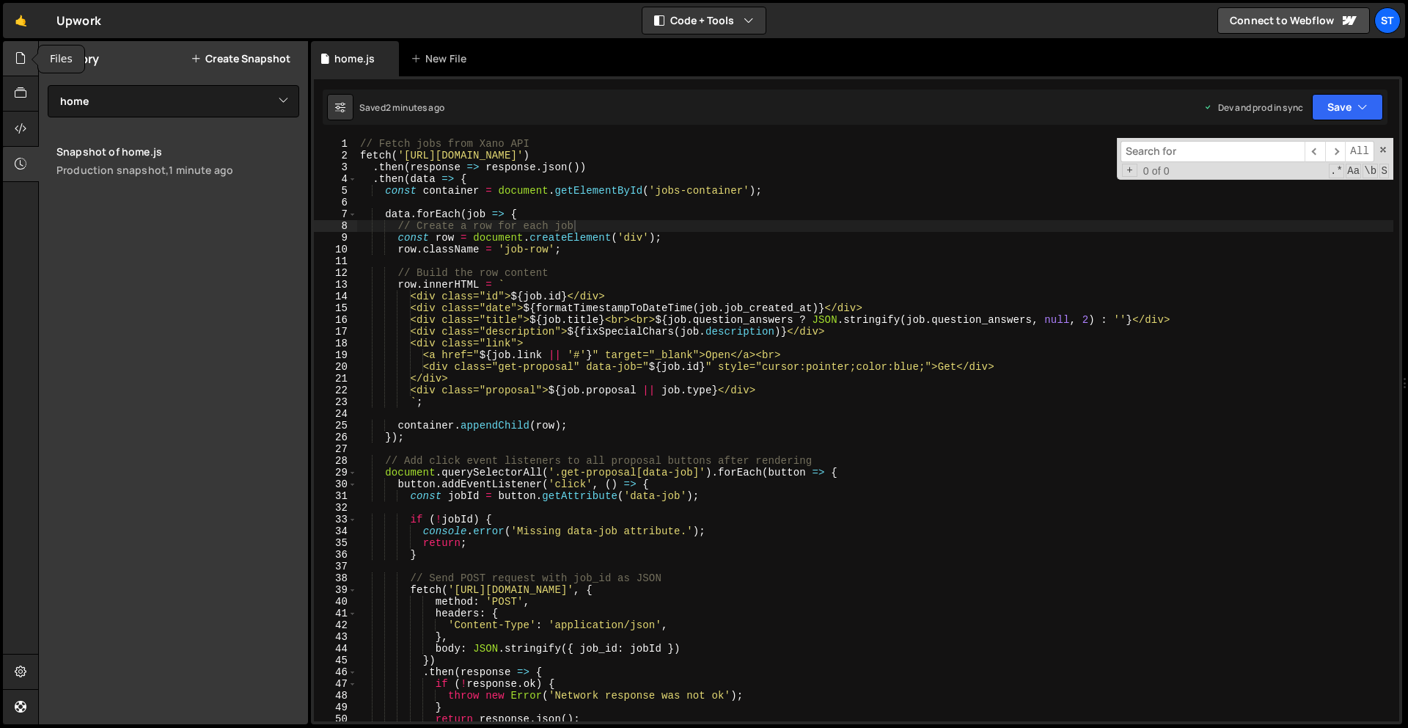
click at [25, 59] on icon at bounding box center [21, 58] width 12 height 16
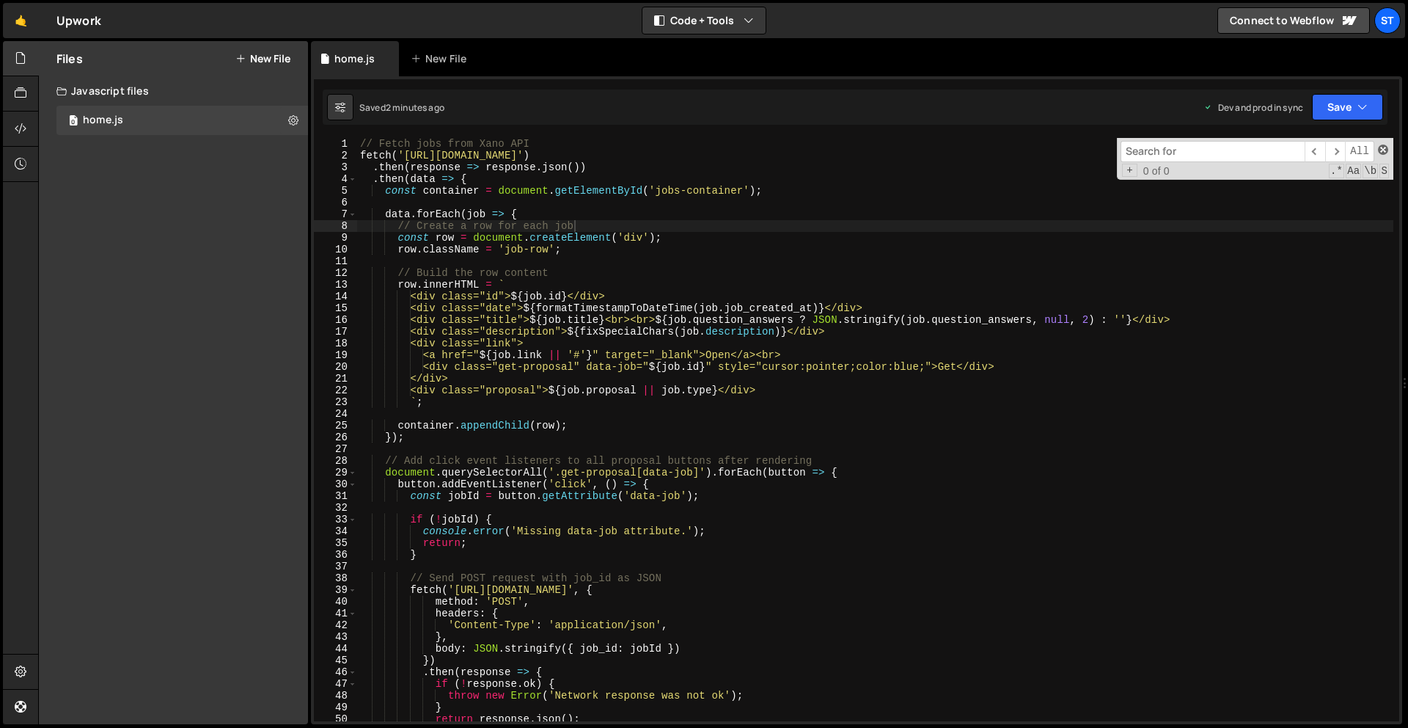
click at [1382, 149] on span at bounding box center [1383, 149] width 10 height 10
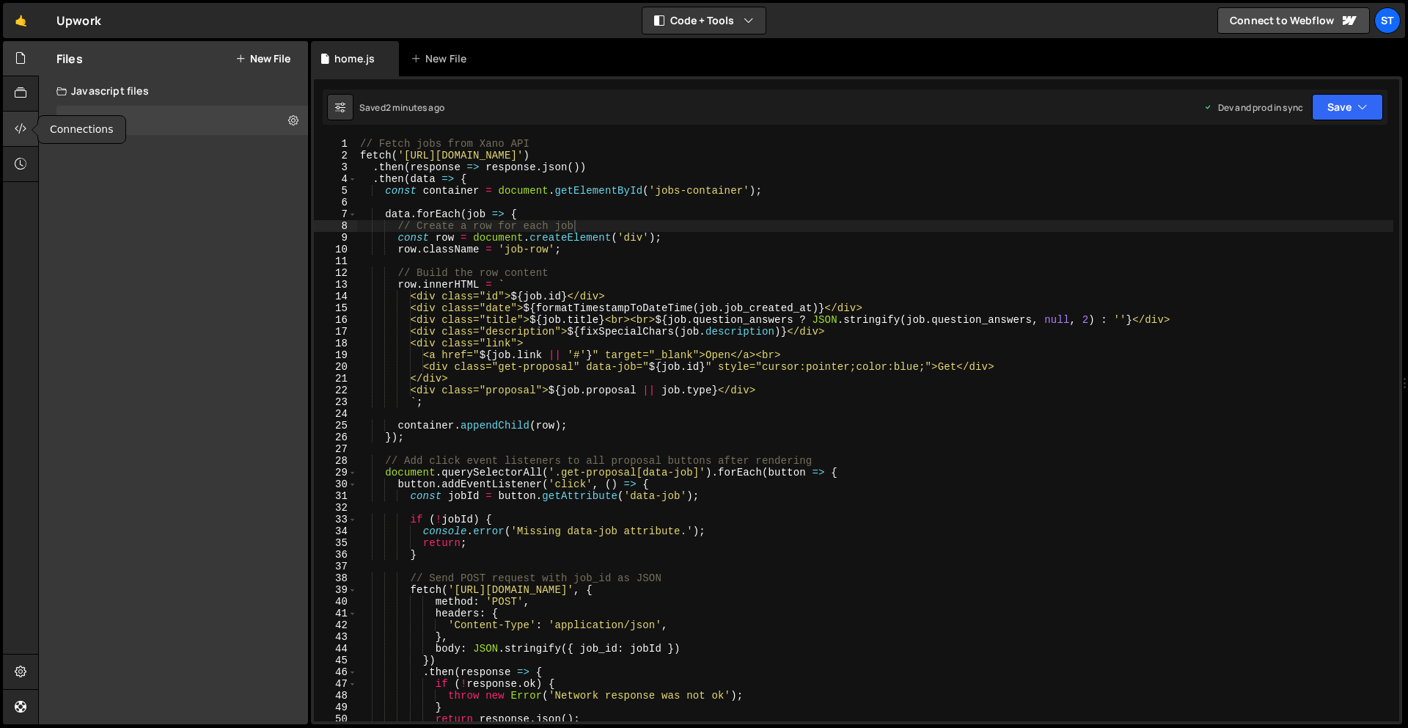
click at [24, 133] on icon at bounding box center [21, 128] width 12 height 16
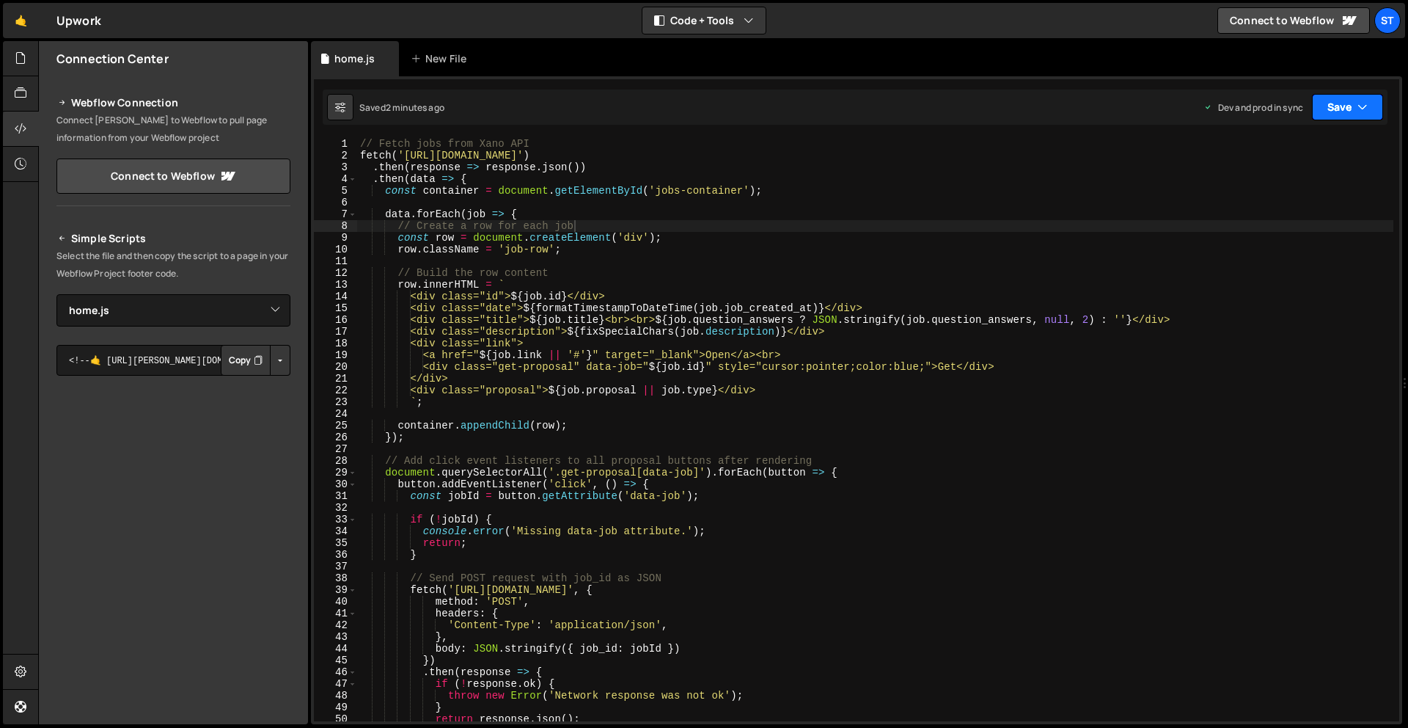
click at [1369, 107] on button "Save" at bounding box center [1347, 107] width 71 height 26
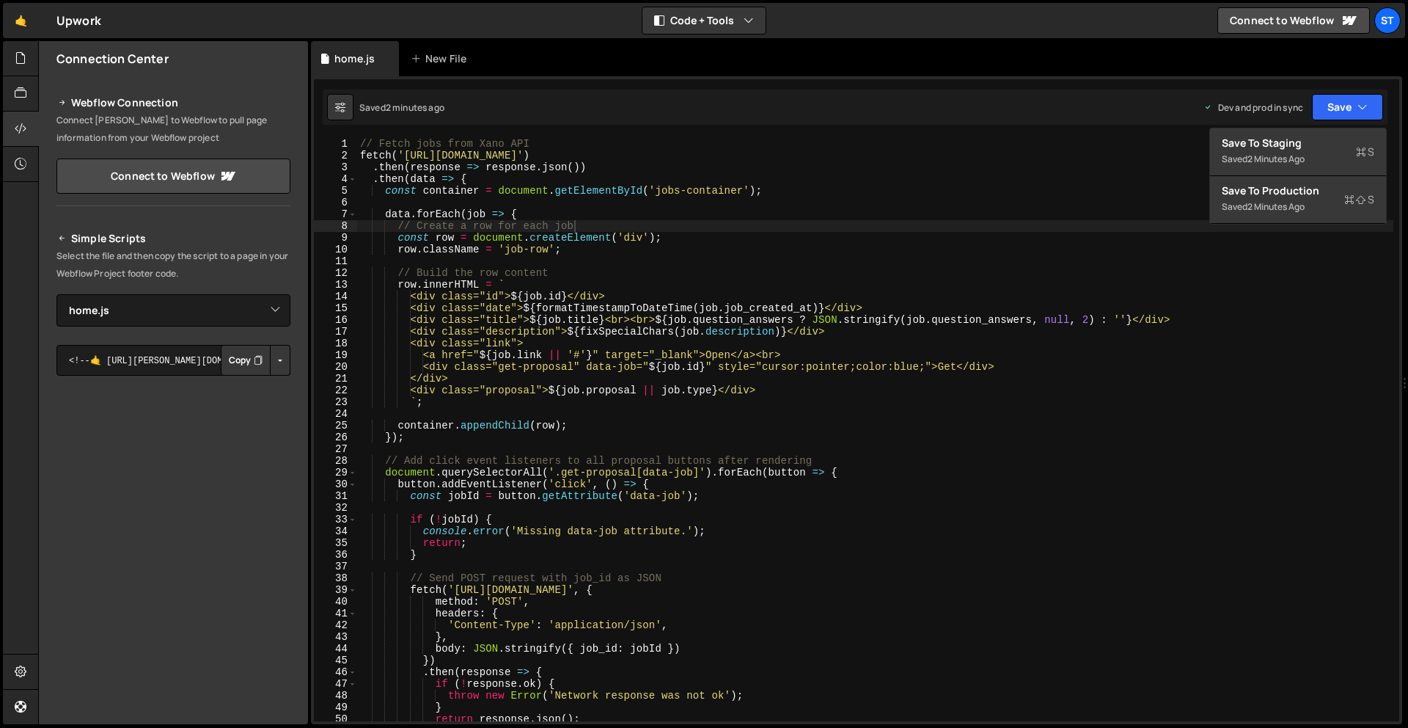
click at [1296, 76] on div "// Create a row for each job 1 2 3 4 5 6 7 8 9 10 11 12 13 14 15 16 17 18 19 20…" at bounding box center [856, 400] width 1091 height 648
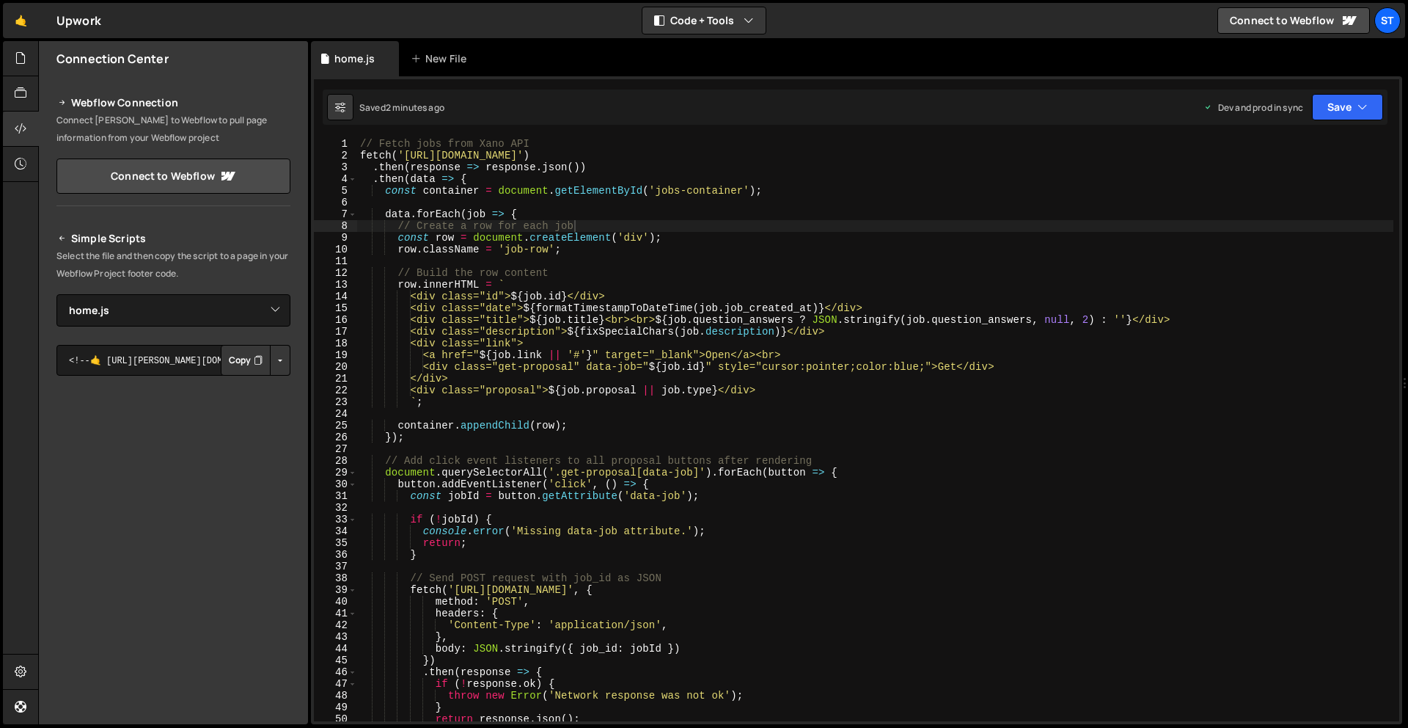
click at [793, 99] on div "Saved 2 minutes ago Dev and prod in sync Upgrade to Edit Save Save to Staging S…" at bounding box center [855, 106] width 1065 height 35
click at [16, 66] on icon at bounding box center [21, 58] width 12 height 16
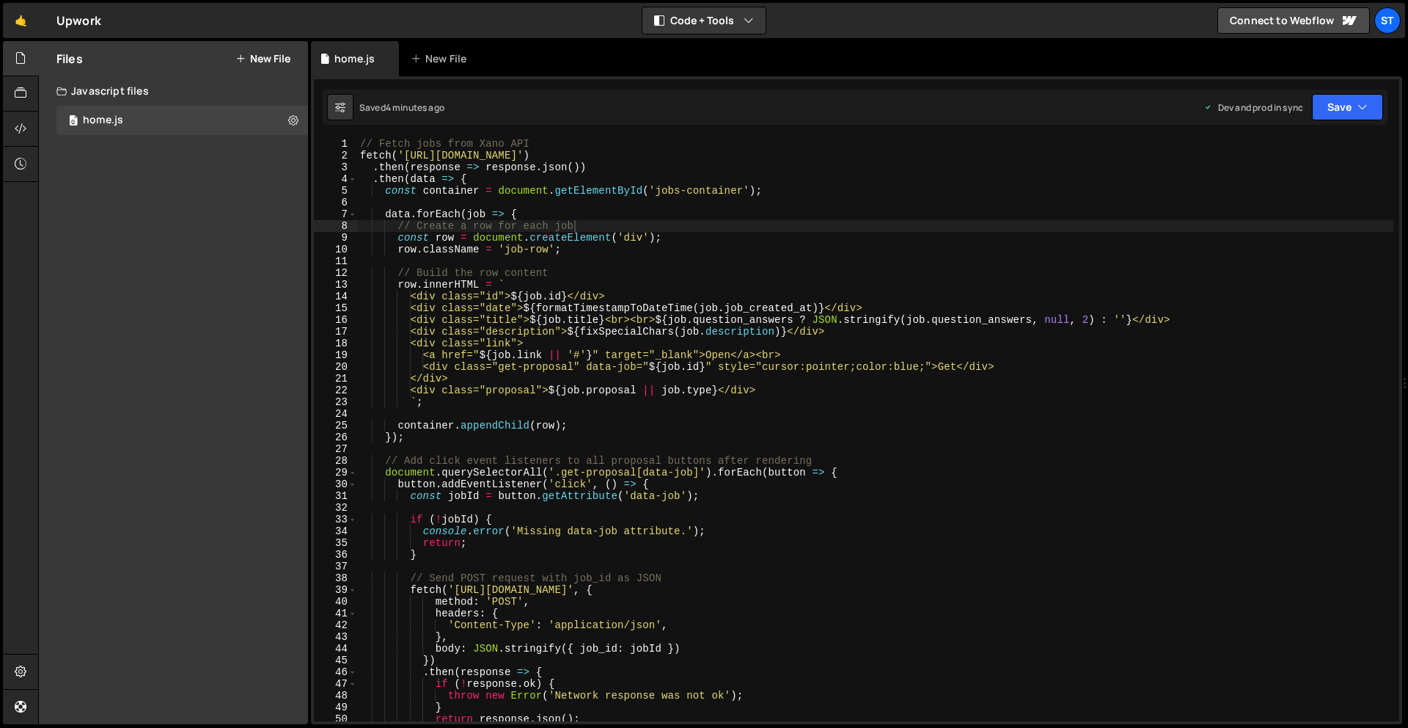
click at [264, 56] on button "New File" at bounding box center [262, 59] width 55 height 12
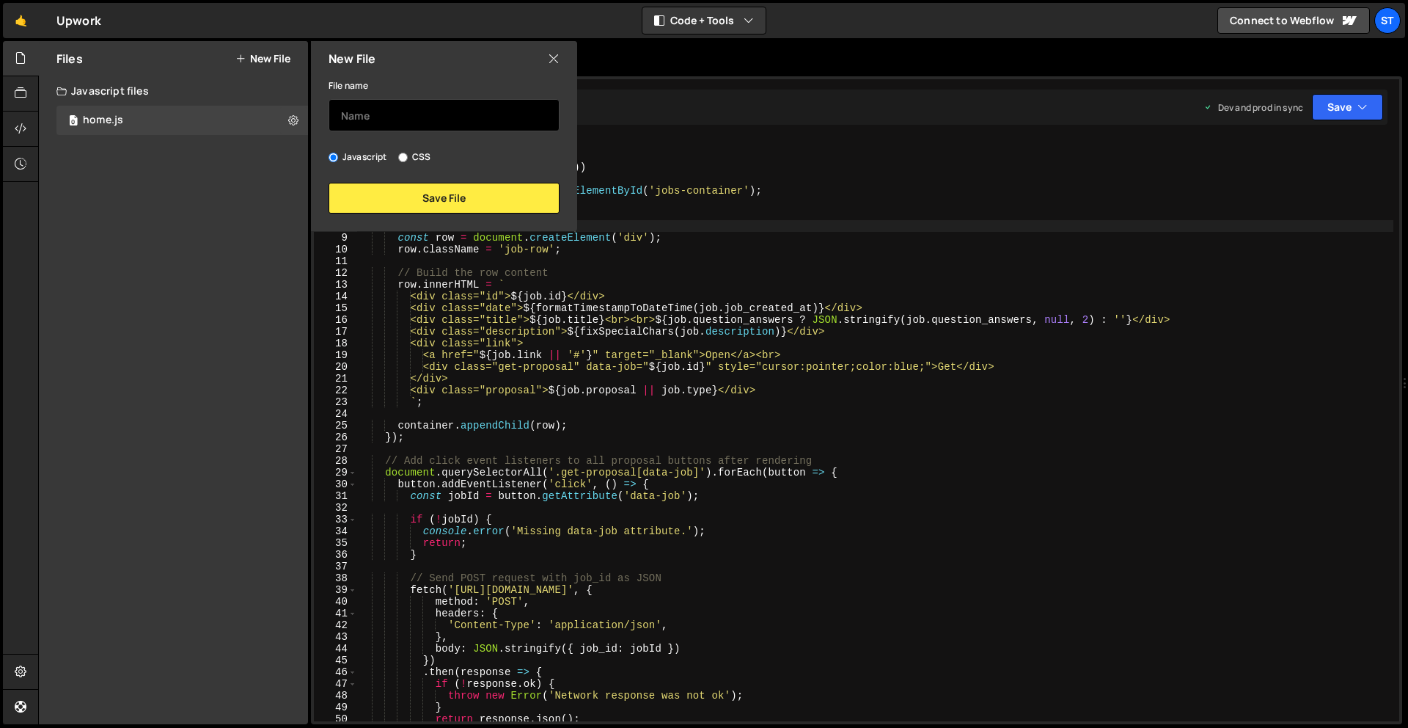
click at [383, 115] on input "text" at bounding box center [444, 115] width 231 height 32
type input "test"
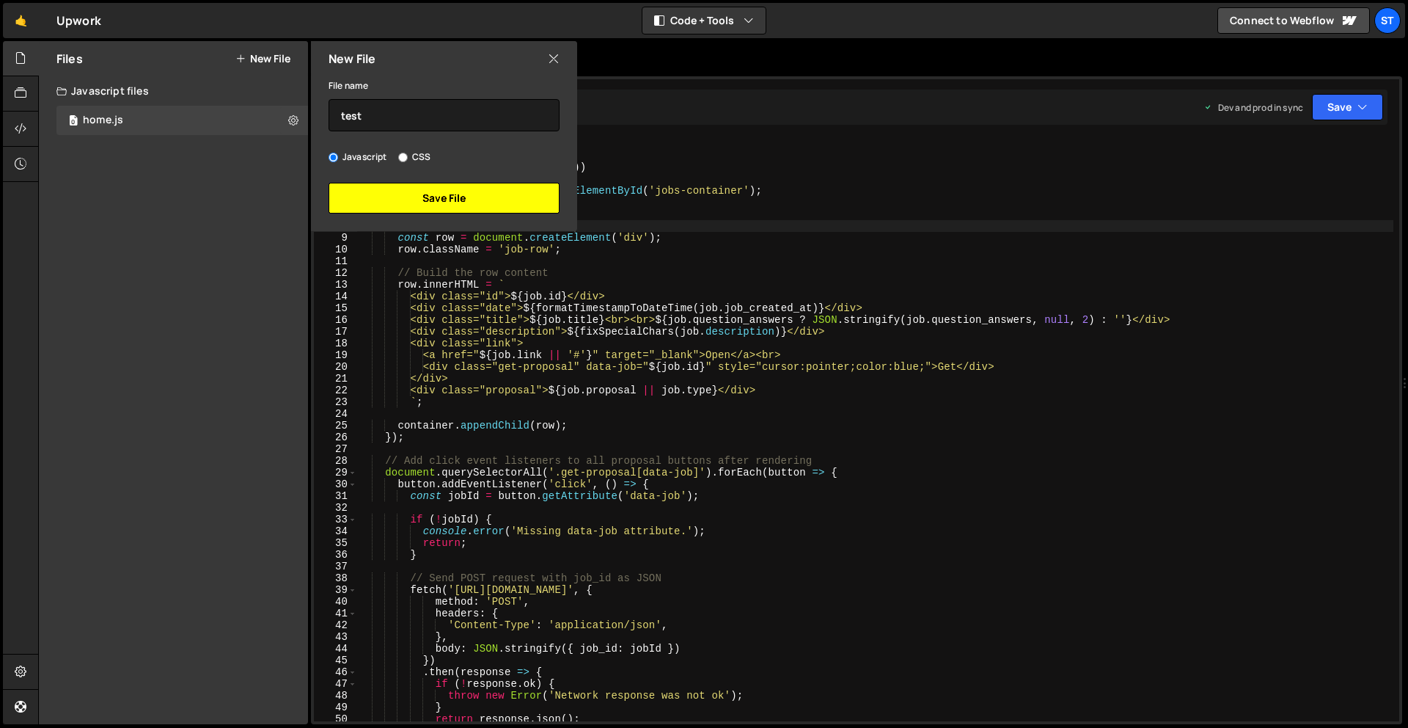
click at [458, 194] on button "Save File" at bounding box center [444, 198] width 231 height 31
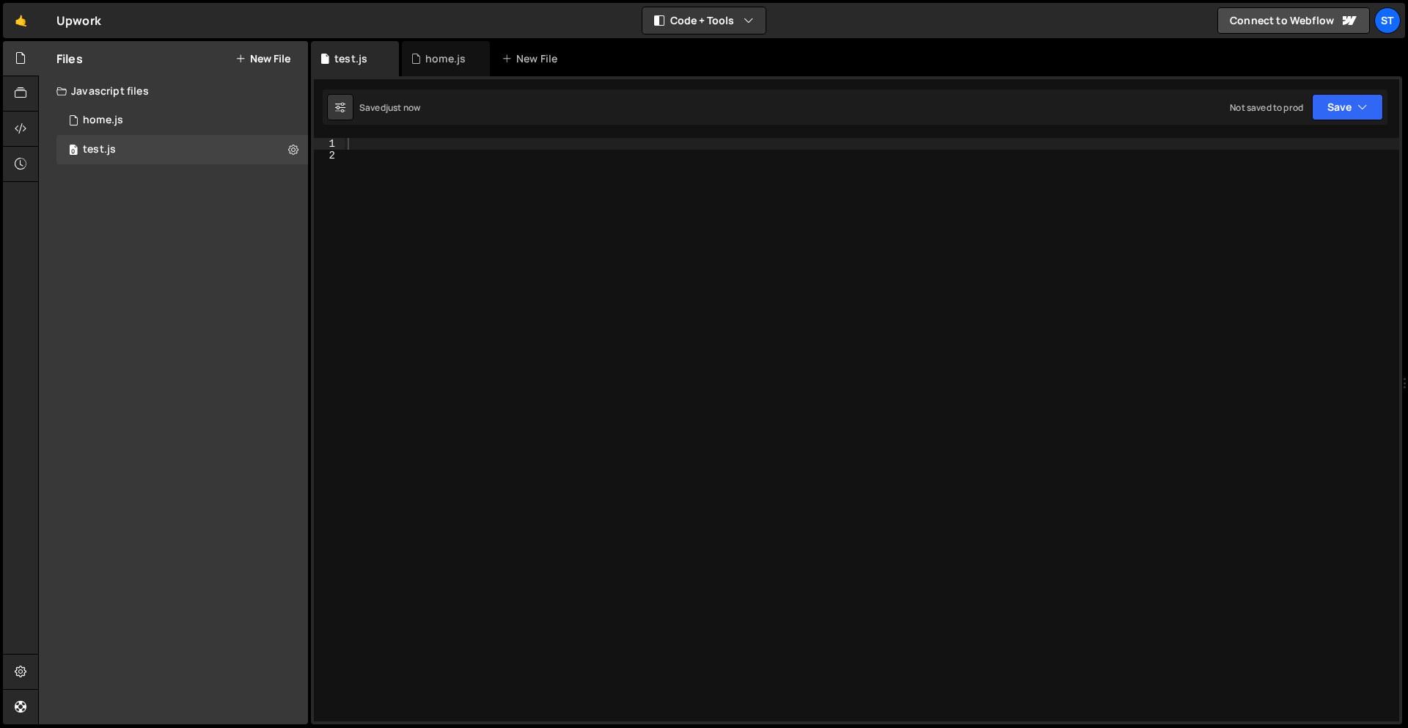
click at [615, 172] on div at bounding box center [872, 441] width 1055 height 606
click at [1371, 109] on button "Save" at bounding box center [1347, 107] width 71 height 26
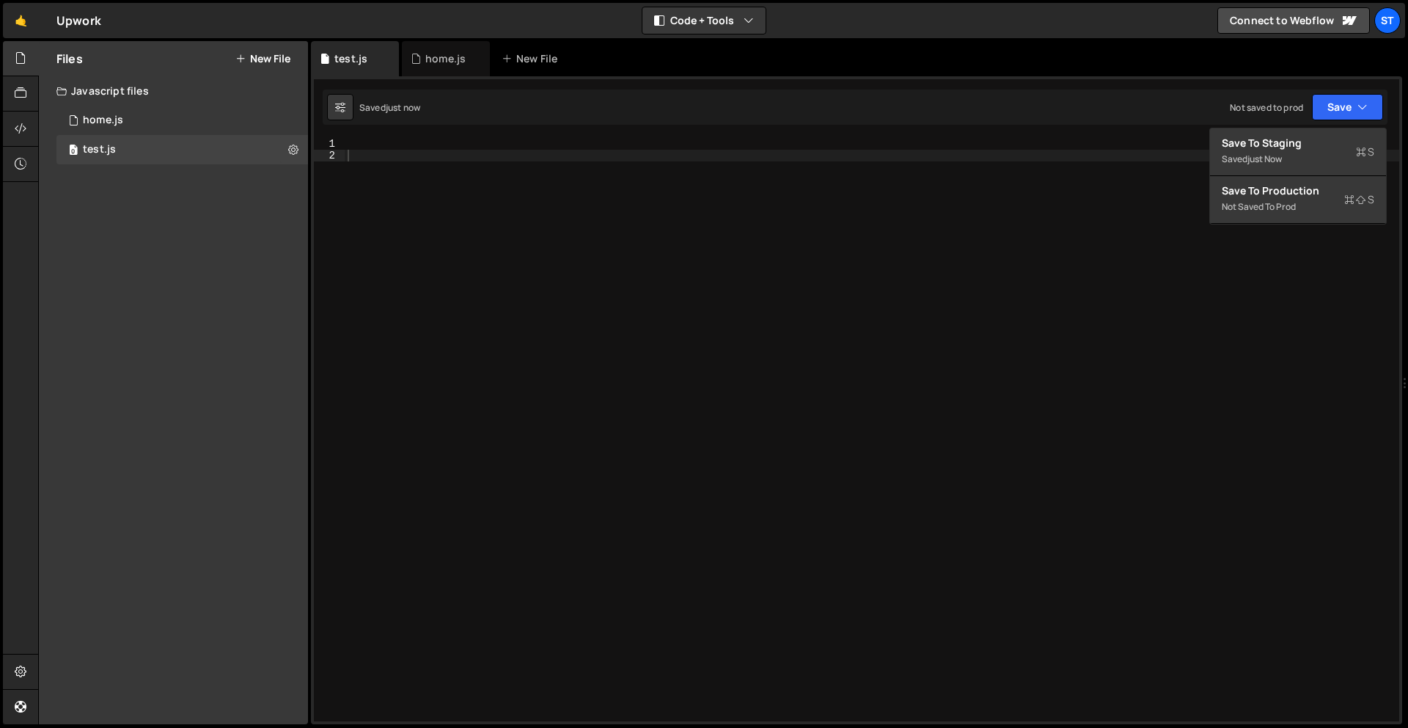
click at [880, 228] on div at bounding box center [872, 441] width 1055 height 606
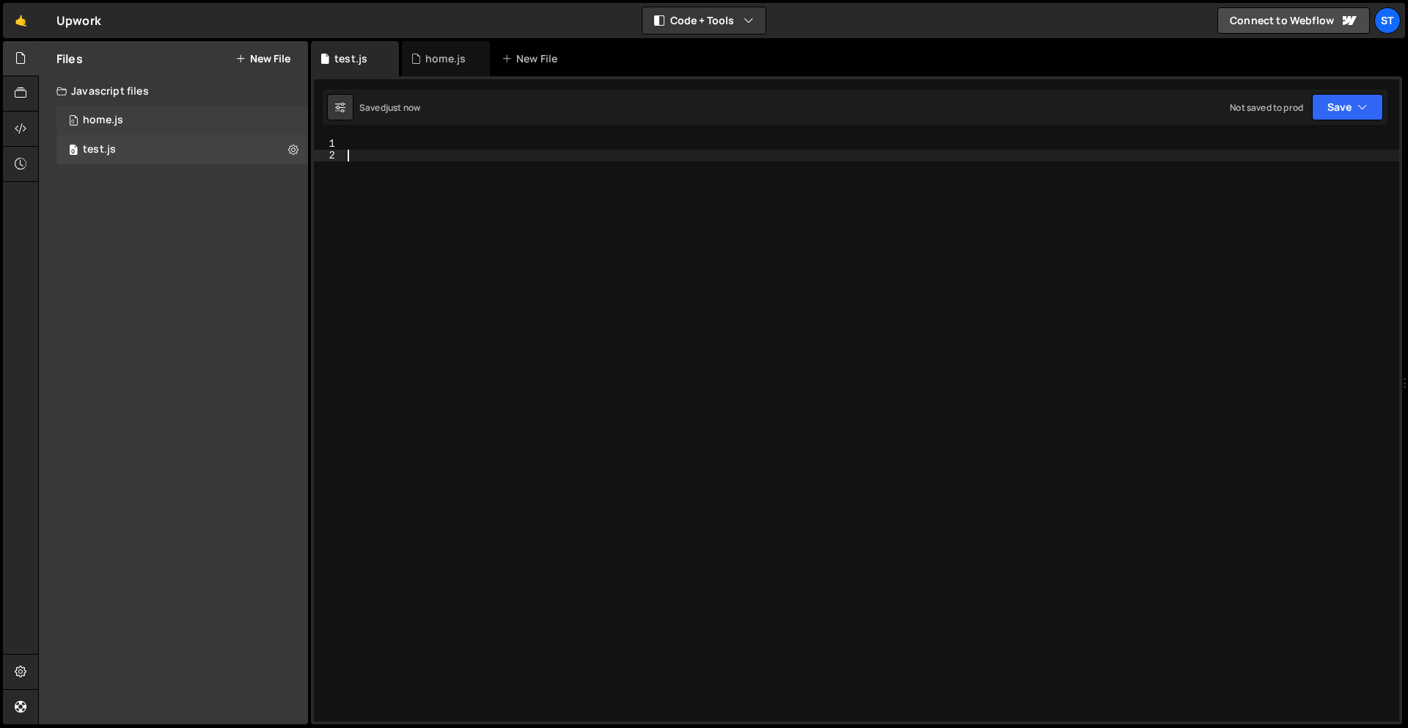
click at [88, 109] on div "0 home.js 0" at bounding box center [182, 120] width 252 height 29
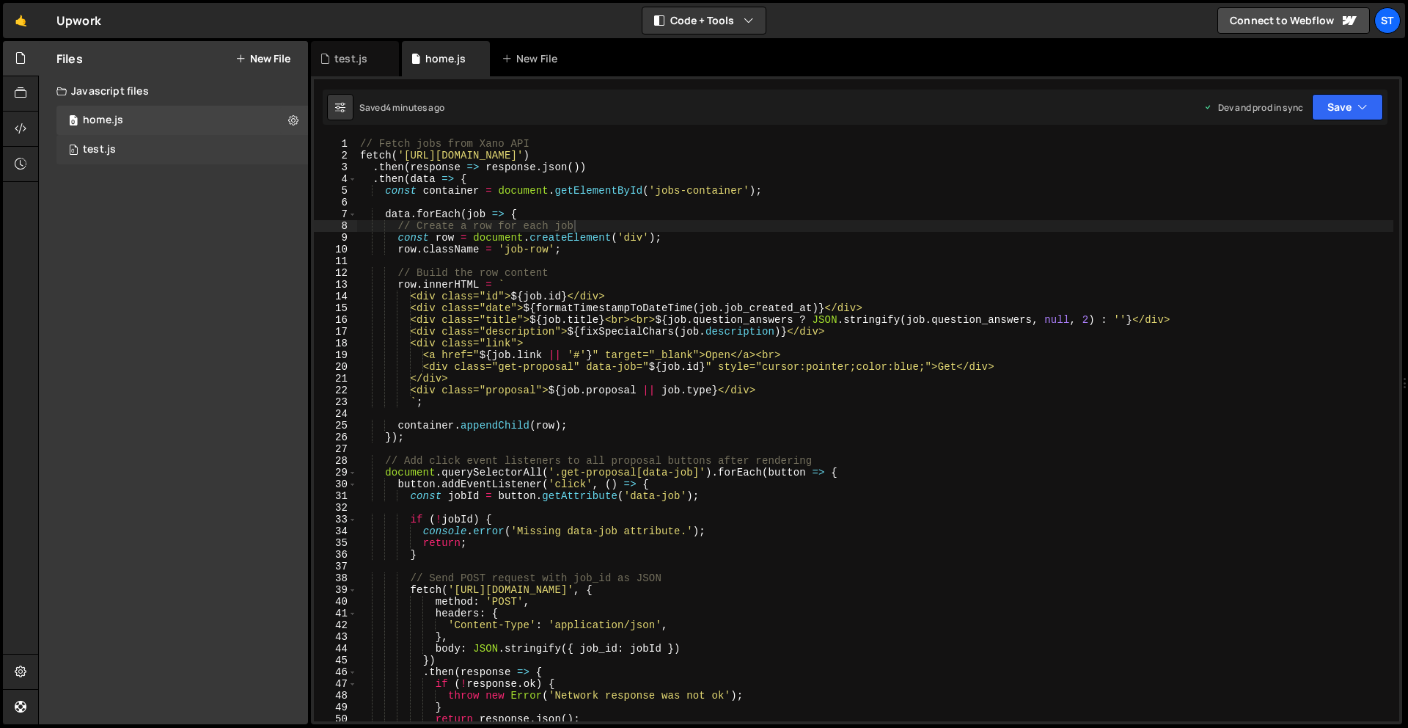
click at [182, 151] on div "0 test.js 0" at bounding box center [182, 149] width 252 height 29
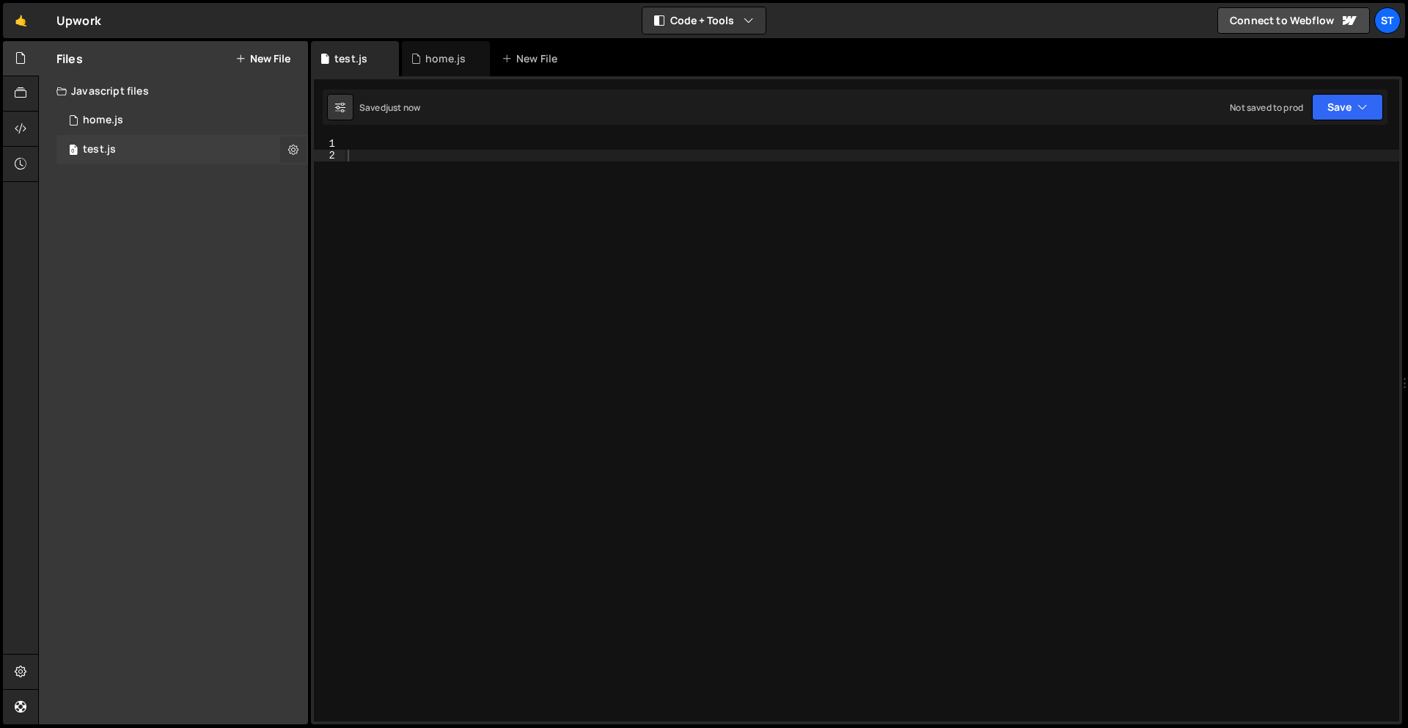
click at [290, 147] on icon at bounding box center [293, 149] width 10 height 14
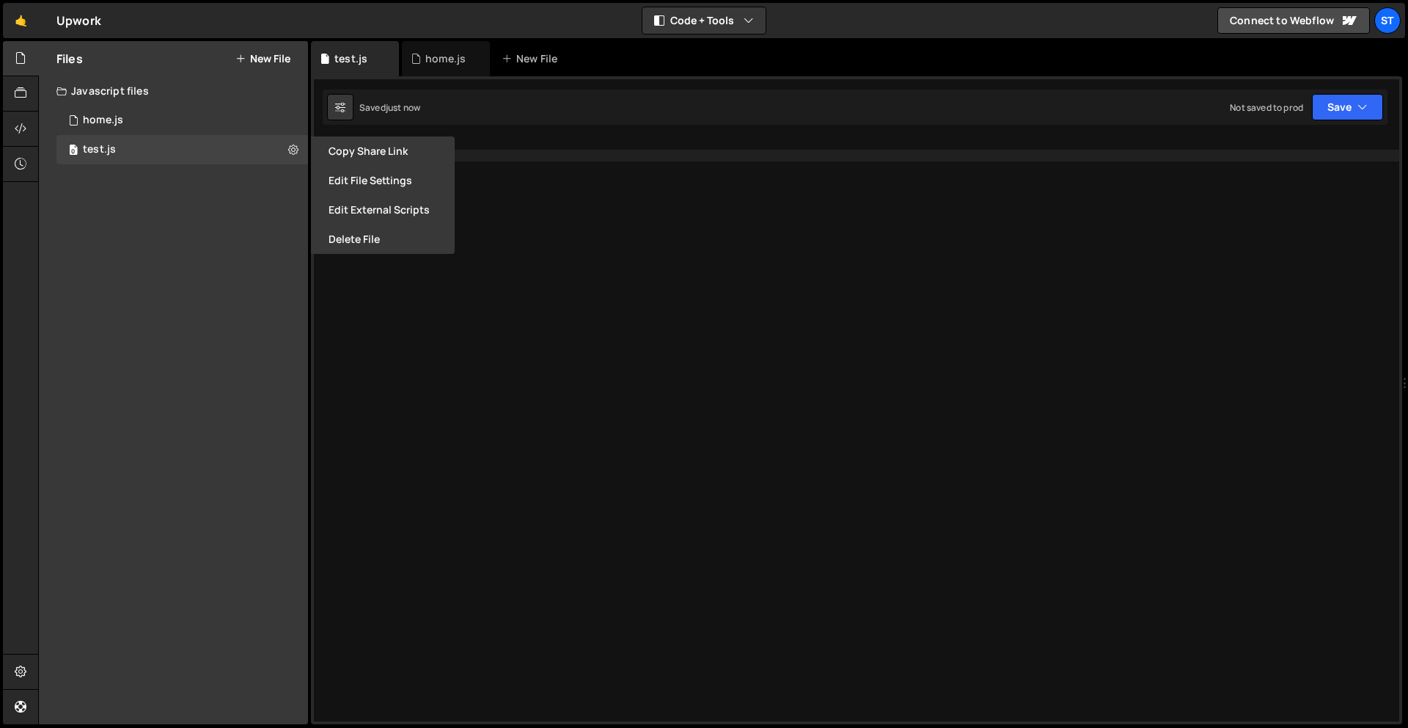
click at [347, 235] on button "Delete File" at bounding box center [383, 238] width 144 height 29
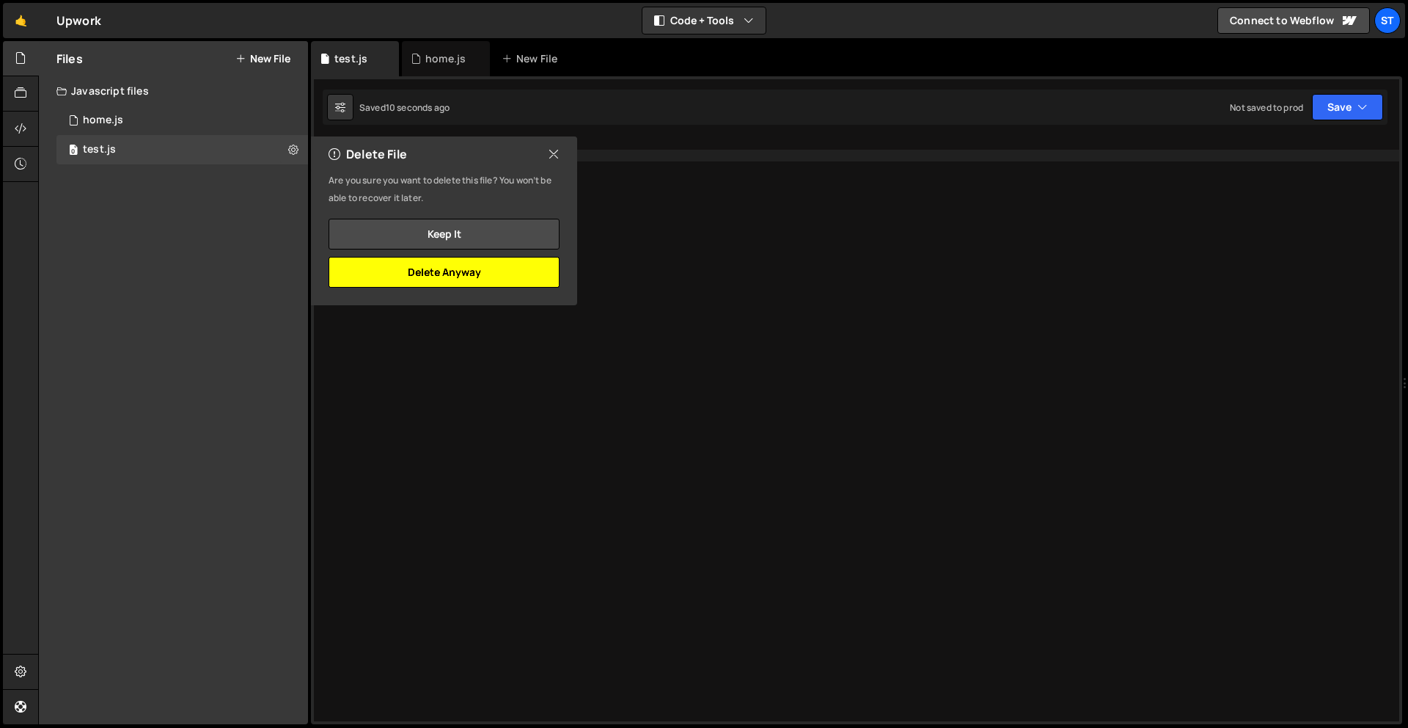
click at [472, 274] on button "Delete Anyway" at bounding box center [444, 272] width 231 height 31
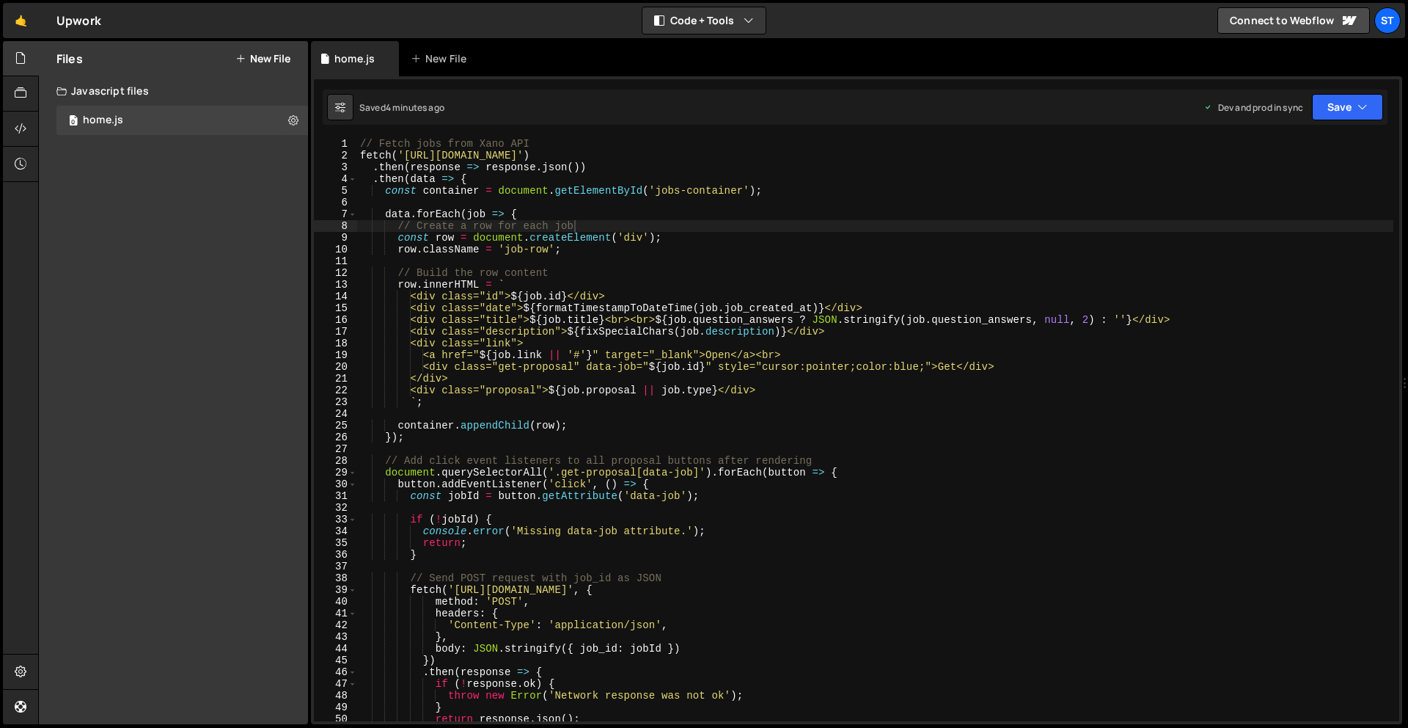
type textarea "const container = document.getElementById('jobs-container');"
click at [502, 187] on div "// Fetch jobs from Xano API fetch ( 'https://x8ki-letl-twmt.n7.xano.io/api:_xd5…" at bounding box center [875, 441] width 1036 height 606
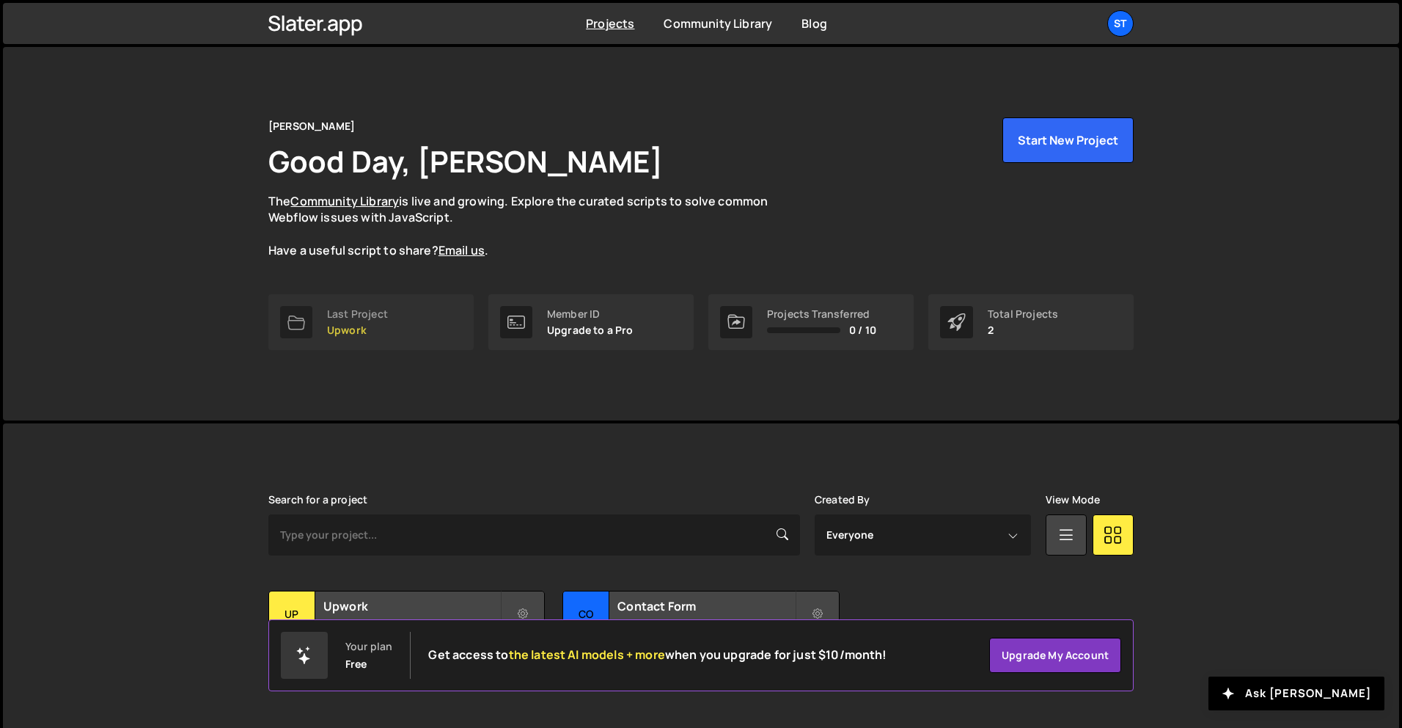
click at [414, 328] on link "Last Project Upwork" at bounding box center [370, 322] width 205 height 56
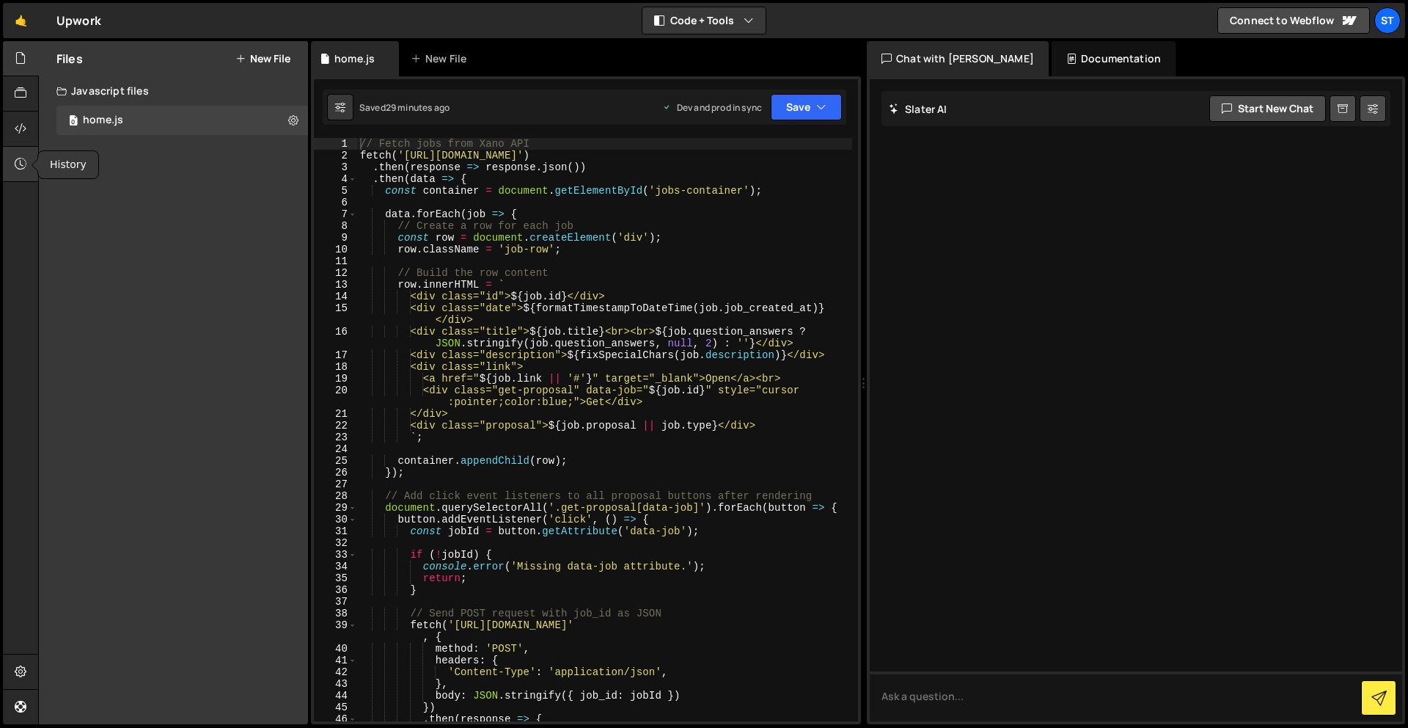
click at [20, 162] on icon at bounding box center [21, 163] width 12 height 16
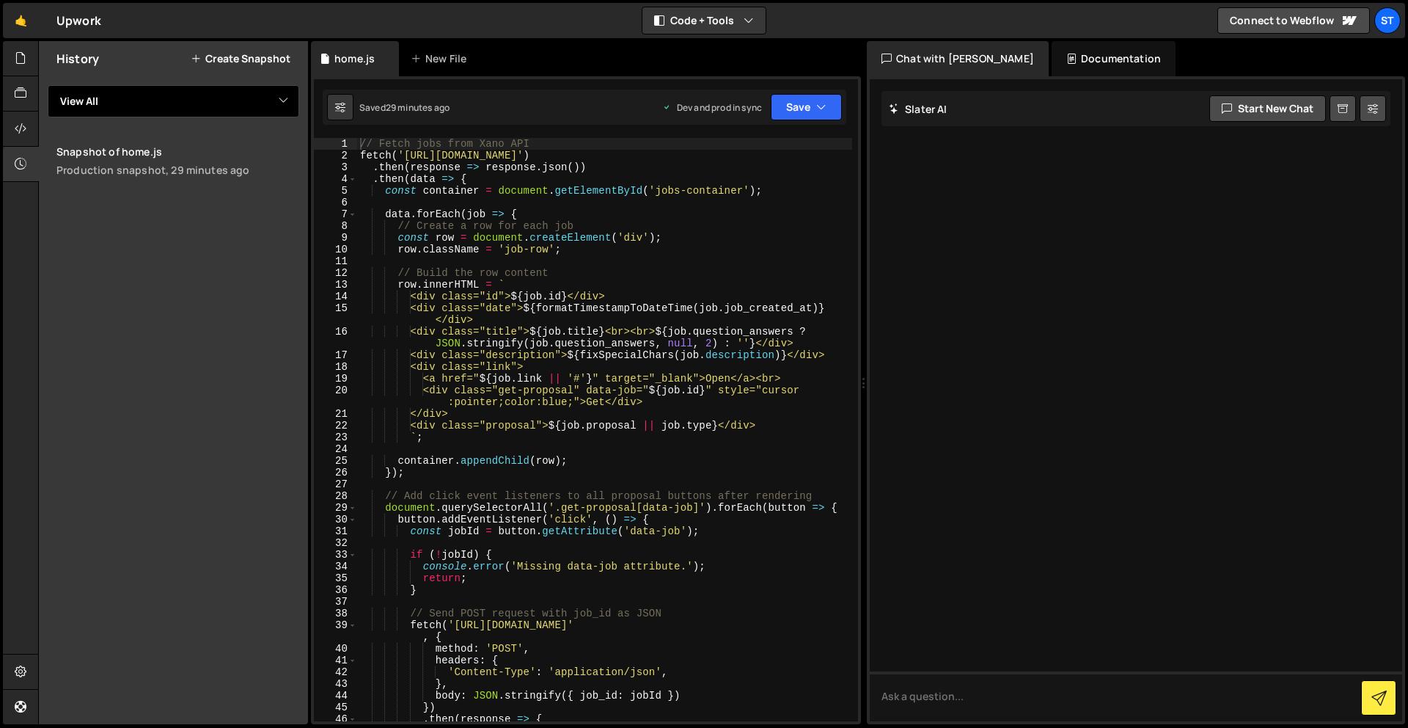
click at [238, 92] on select "View All home" at bounding box center [174, 101] width 252 height 32
click at [816, 116] on button "Save" at bounding box center [806, 107] width 71 height 26
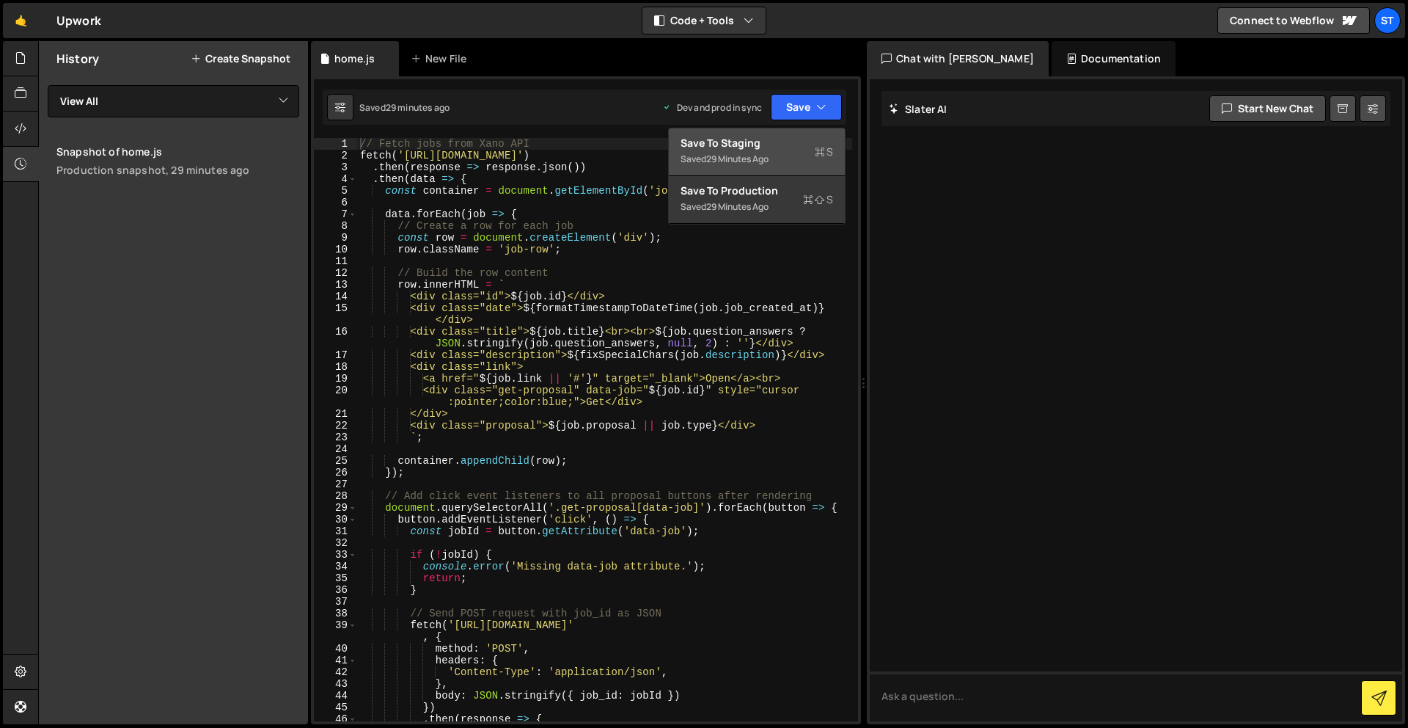
click at [780, 146] on div "Save to Staging S" at bounding box center [757, 143] width 153 height 15
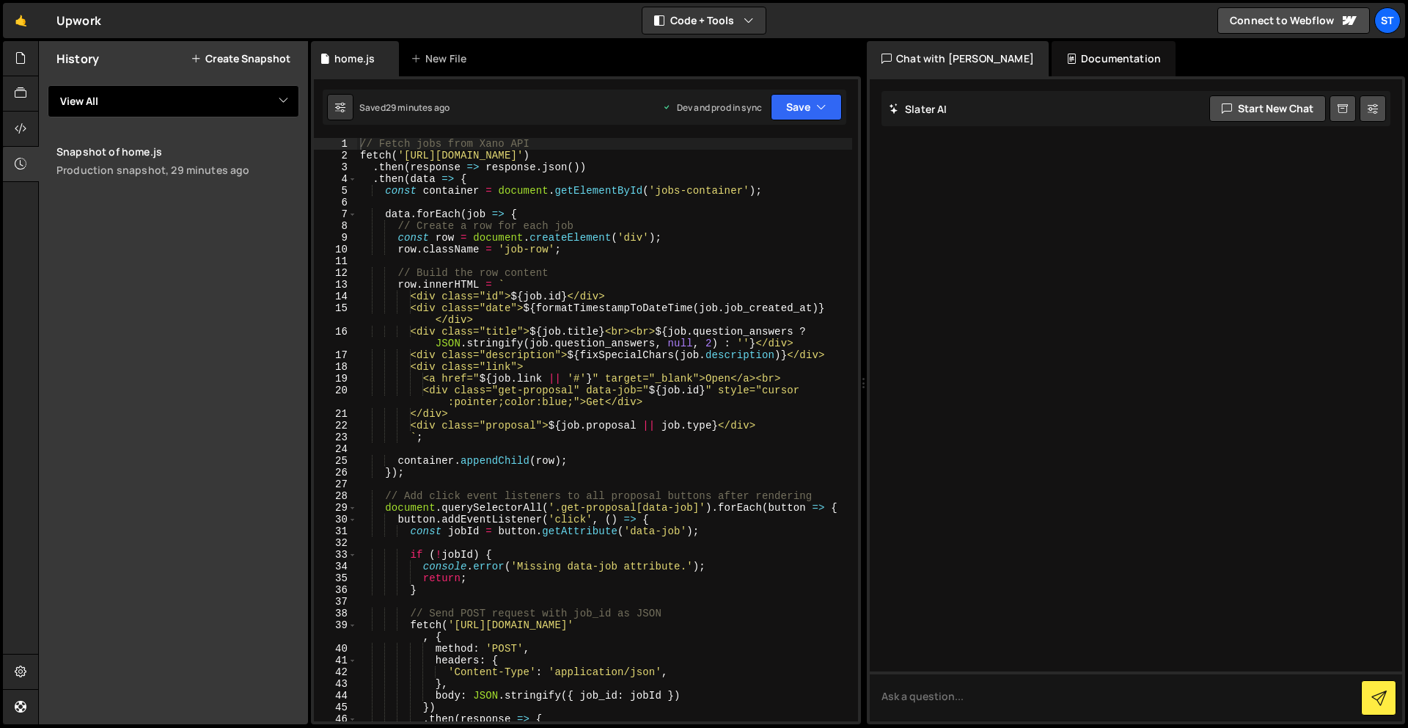
click at [126, 100] on select "View All home" at bounding box center [174, 101] width 252 height 32
select select "46343"
click at [48, 85] on select "View All home" at bounding box center [174, 101] width 252 height 32
click at [791, 155] on div "// Fetch jobs from Xano API fetch ( 'https://x8ki-letl-twmt.n7.xano.io/api:_xd5…" at bounding box center [604, 441] width 495 height 606
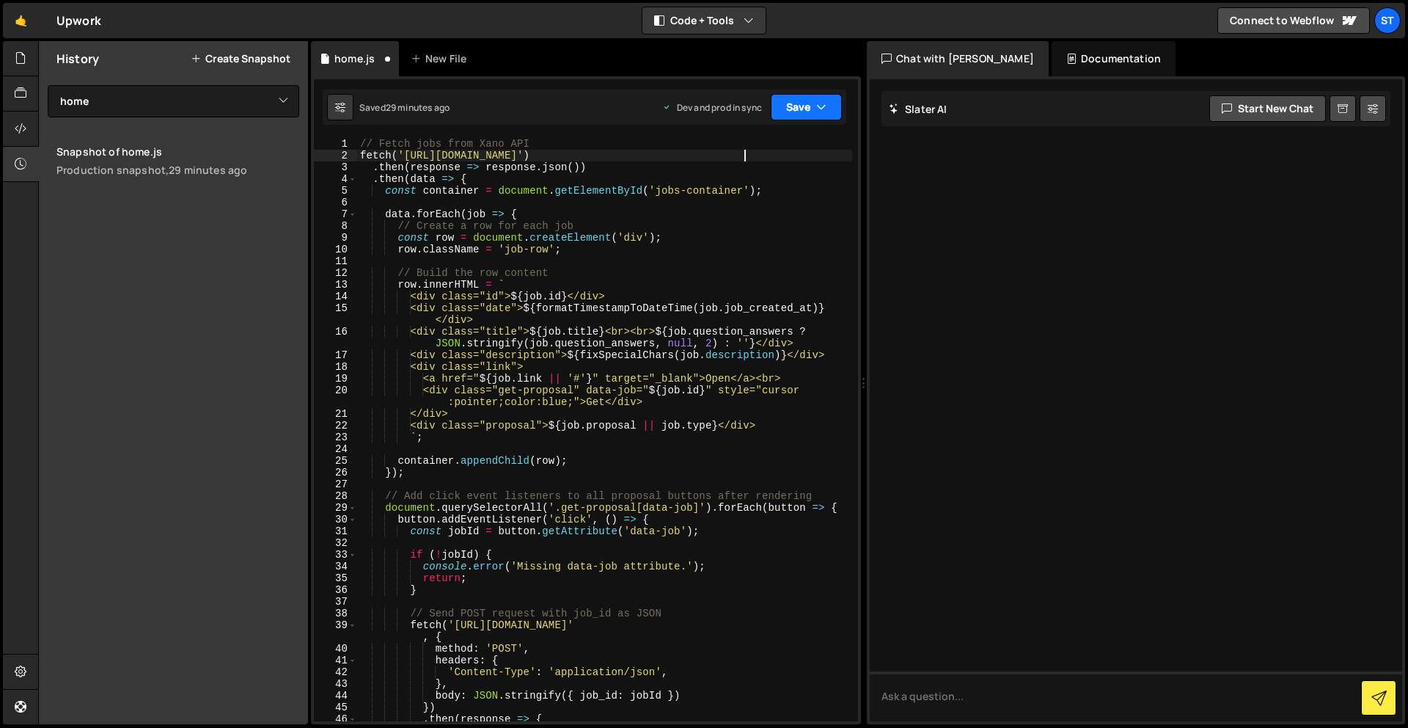
click at [813, 109] on button "Save" at bounding box center [806, 107] width 71 height 26
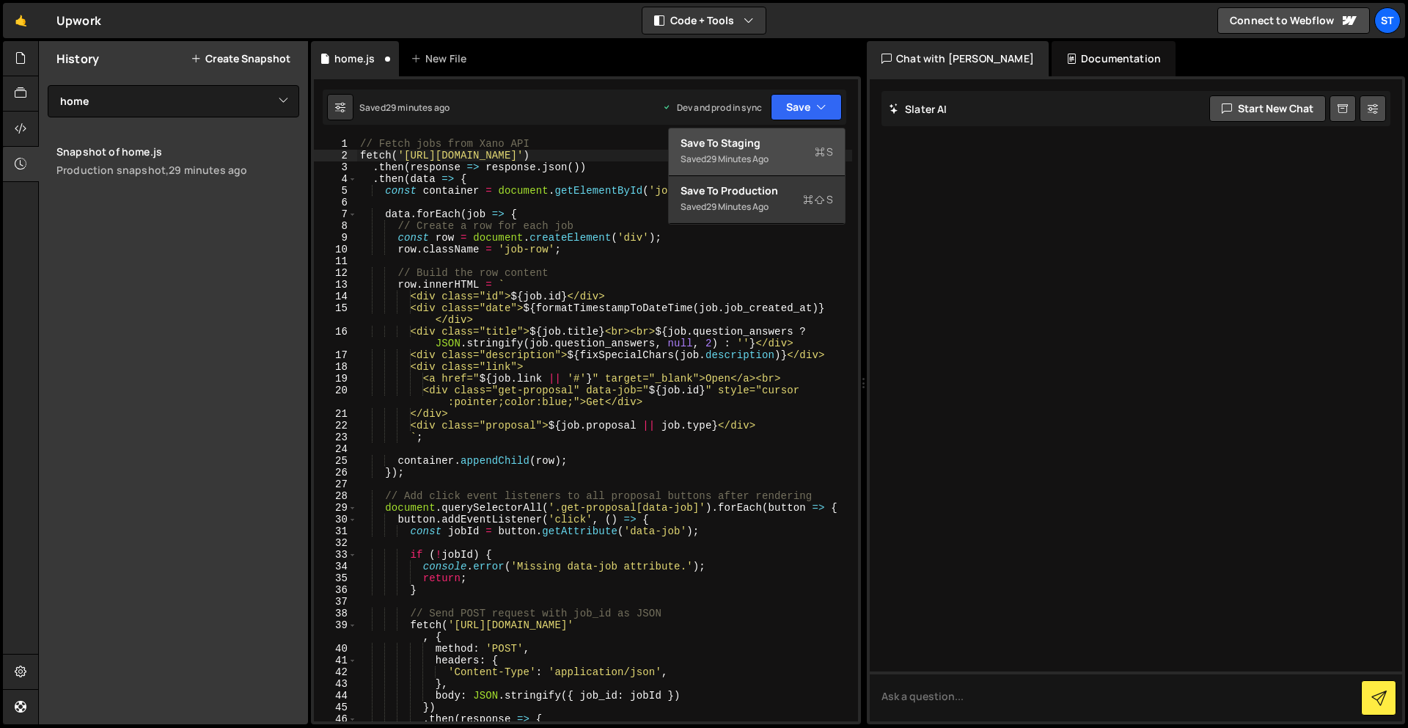
click at [780, 147] on div "Save to Staging S" at bounding box center [757, 143] width 153 height 15
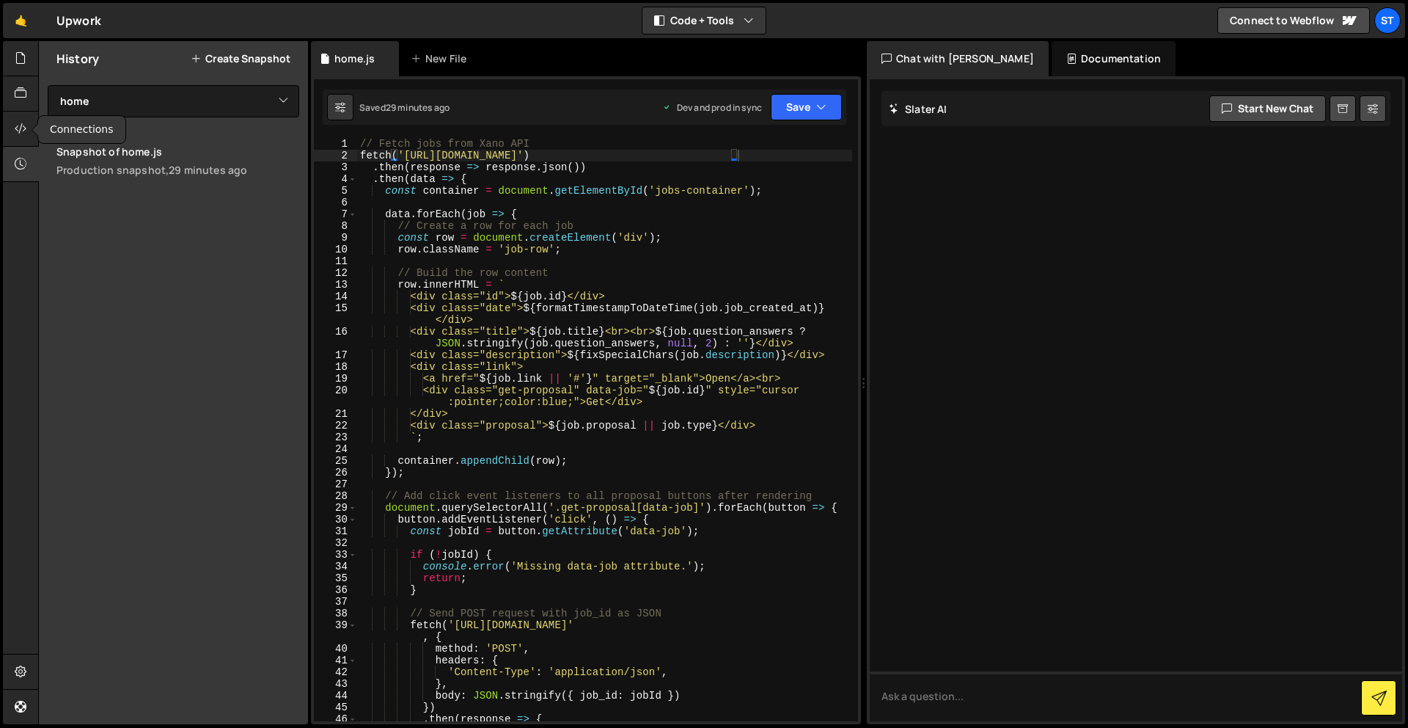
click at [31, 123] on div "Connections" at bounding box center [20, 111] width 35 height 141
click at [23, 123] on icon at bounding box center [21, 128] width 12 height 16
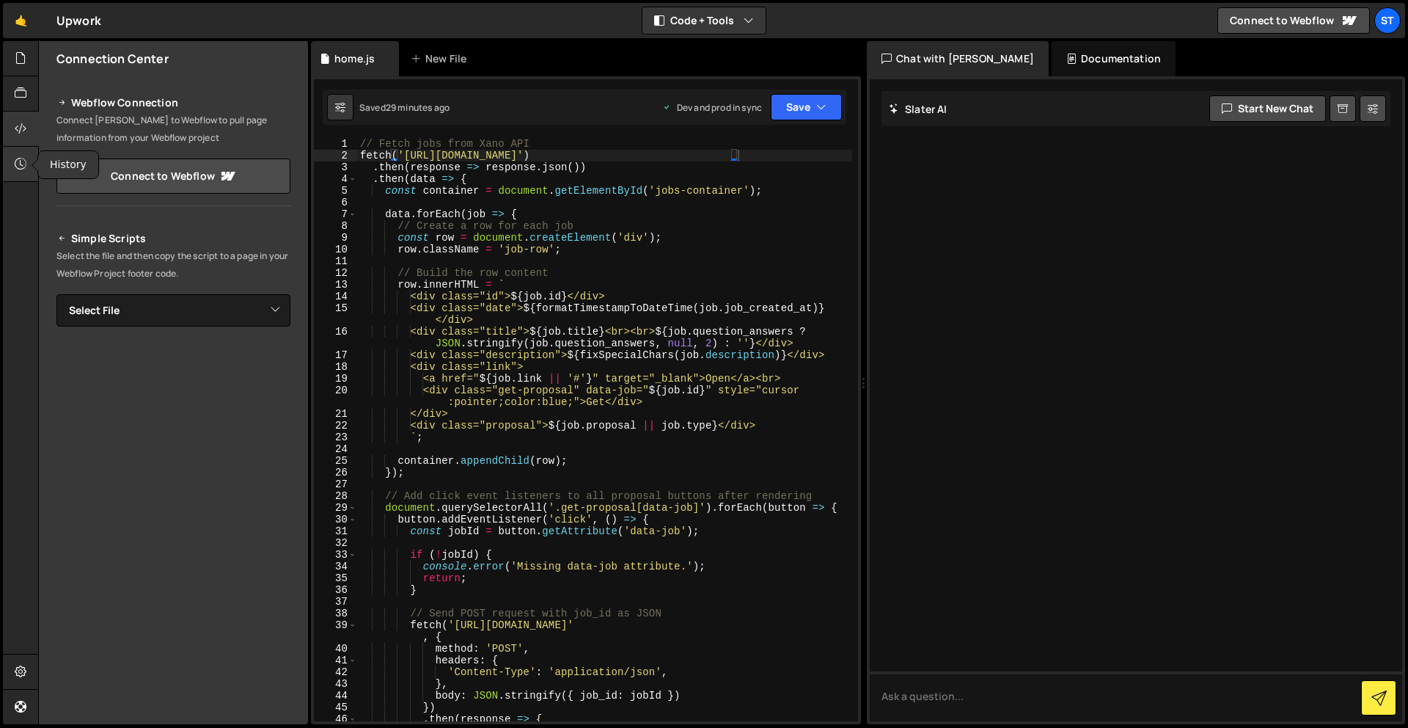
click at [21, 164] on icon at bounding box center [21, 163] width 12 height 16
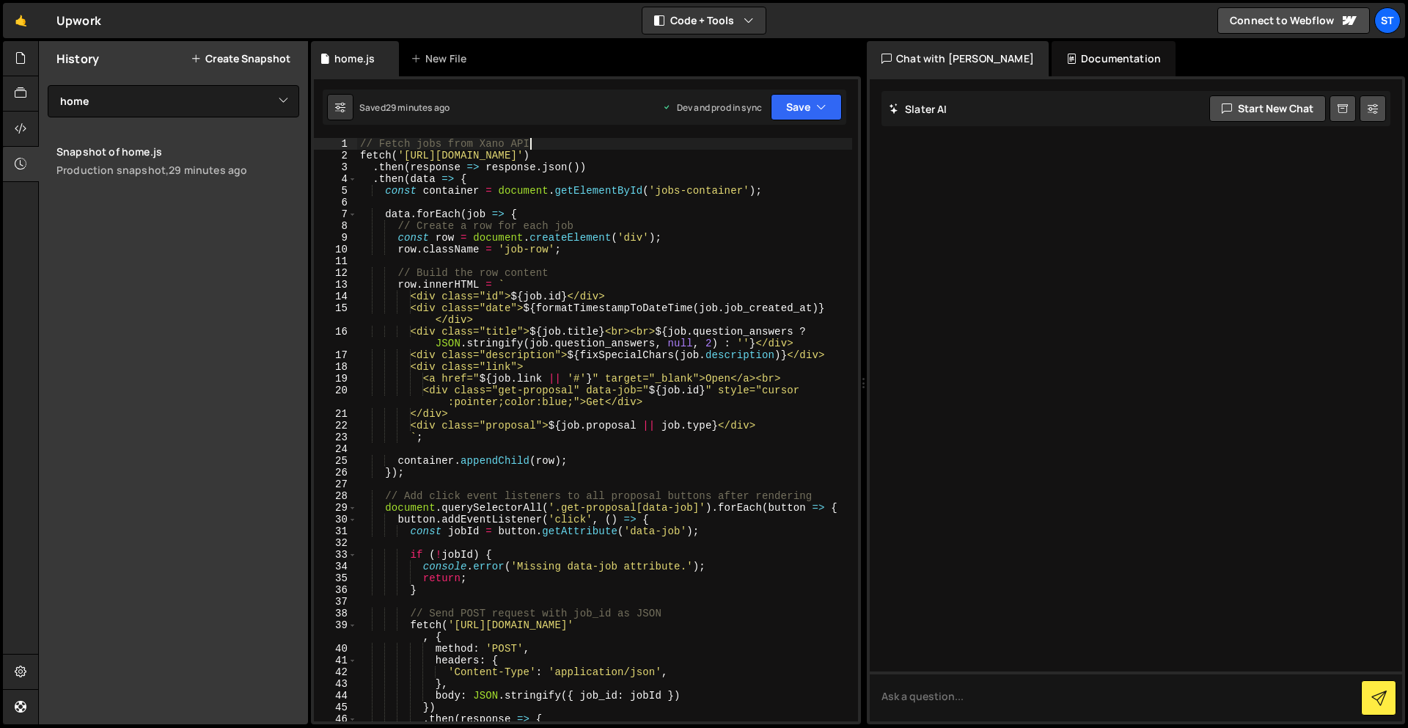
click at [784, 144] on div "// Fetch jobs from Xano API fetch ( 'https://x8ki-letl-twmt.n7.xano.io/api:_xd5…" at bounding box center [604, 441] width 495 height 606
click at [790, 155] on div "// Fetch jobs from Xano API fetch ( 'https://x8ki-letl-twmt.n7.xano.io/api:_xd5…" at bounding box center [604, 441] width 495 height 606
click at [799, 177] on div "// Fetch jobs from Xano API fetch ( 'https://x8ki-letl-twmt.n7.xano.io/api:_xd5…" at bounding box center [604, 441] width 495 height 606
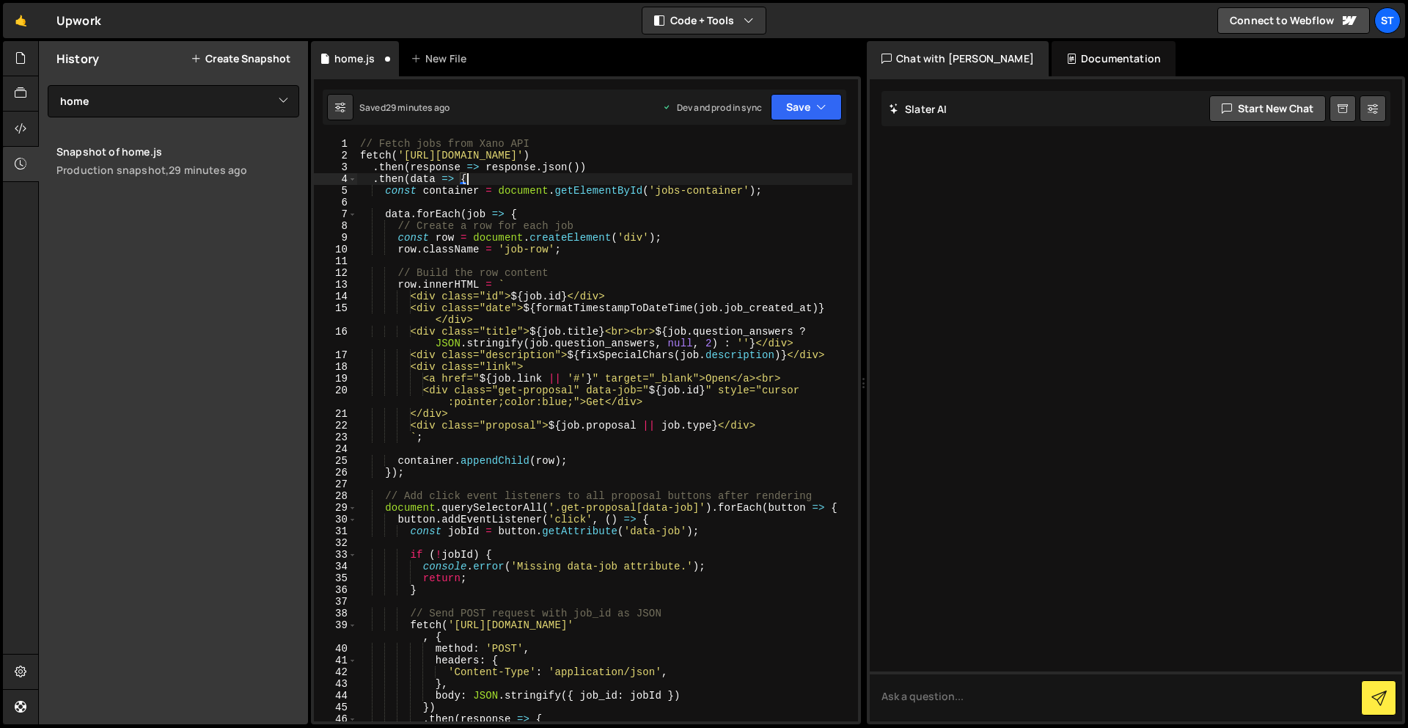
click at [777, 147] on div "// Fetch jobs from Xano API fetch ( 'https://x8ki-letl-twmt.n7.xano.io/api:_xd5…" at bounding box center [604, 441] width 495 height 606
click at [780, 156] on div "// Fetch jobs from Xano API fetch ( 'https://x8ki-letl-twmt.n7.xano.io/api:_xd5…" at bounding box center [604, 441] width 495 height 606
click at [806, 102] on button "Save" at bounding box center [806, 107] width 71 height 26
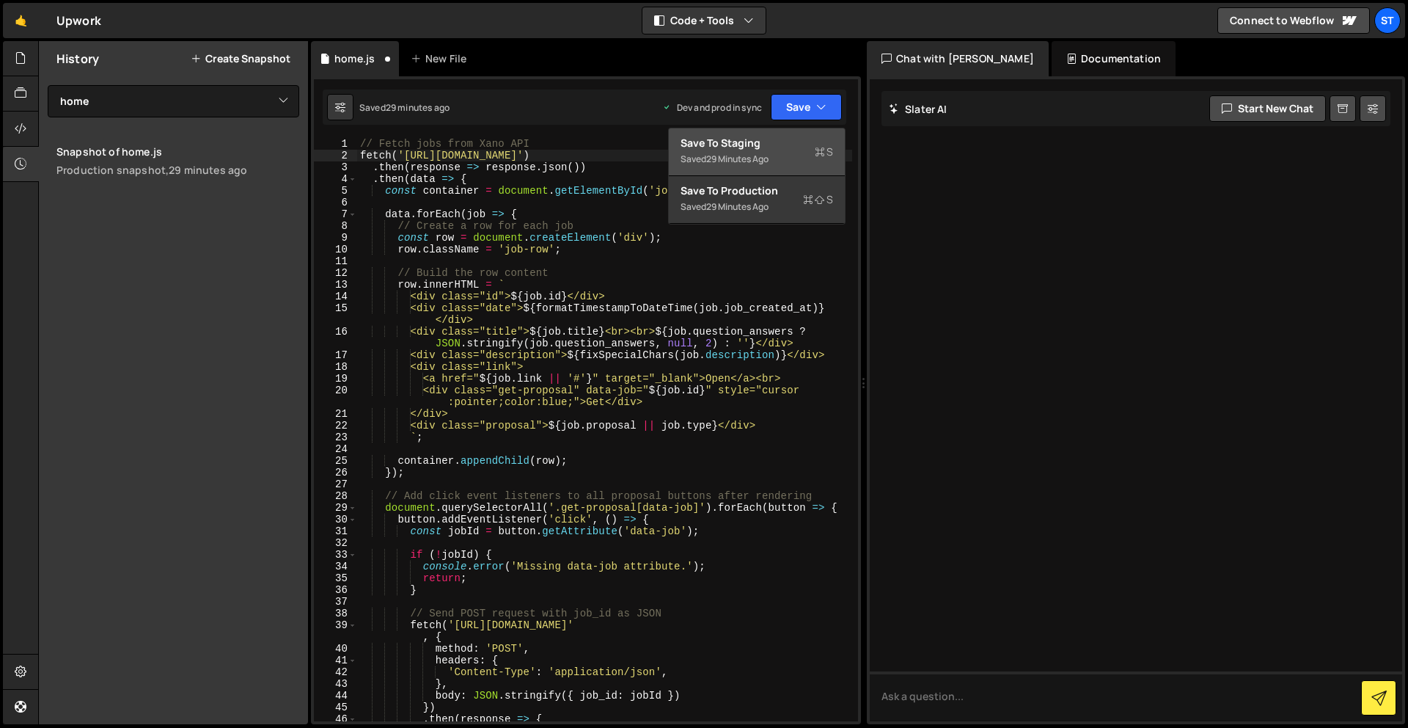
click at [808, 150] on div "Saved 29 minutes ago" at bounding box center [757, 159] width 153 height 18
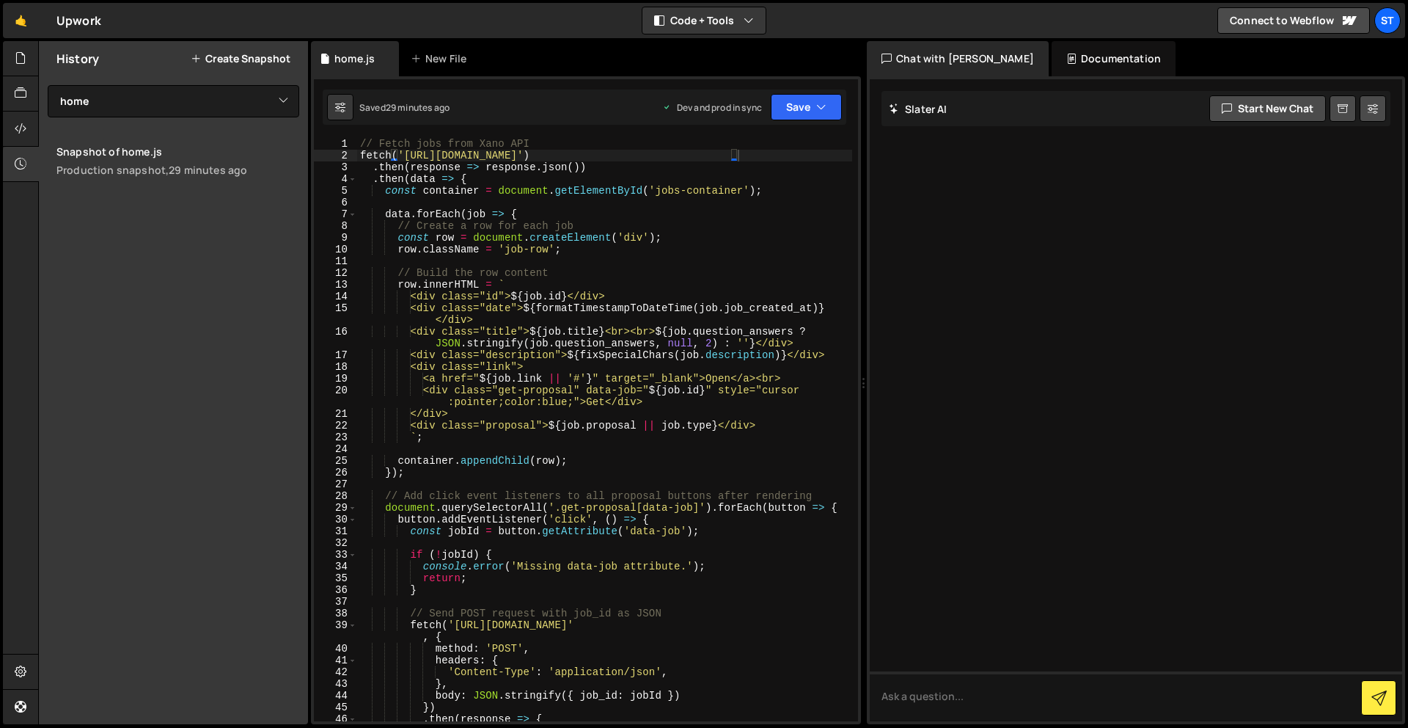
click at [782, 178] on div "// Fetch jobs from Xano API fetch ( 'https://x8ki-letl-twmt.n7.xano.io/api:_xd5…" at bounding box center [604, 441] width 495 height 606
click at [723, 155] on div "// Fetch jobs from Xano API fetch ( 'https://x8ki-letl-twmt.n7.xano.io/api:_xd5…" at bounding box center [604, 441] width 495 height 606
click at [788, 230] on div "// Fetch jobs from Xano API fetch ( 'https://x8ki-letl-twmt.n7.xano.io/api:_xd5…" at bounding box center [604, 441] width 495 height 606
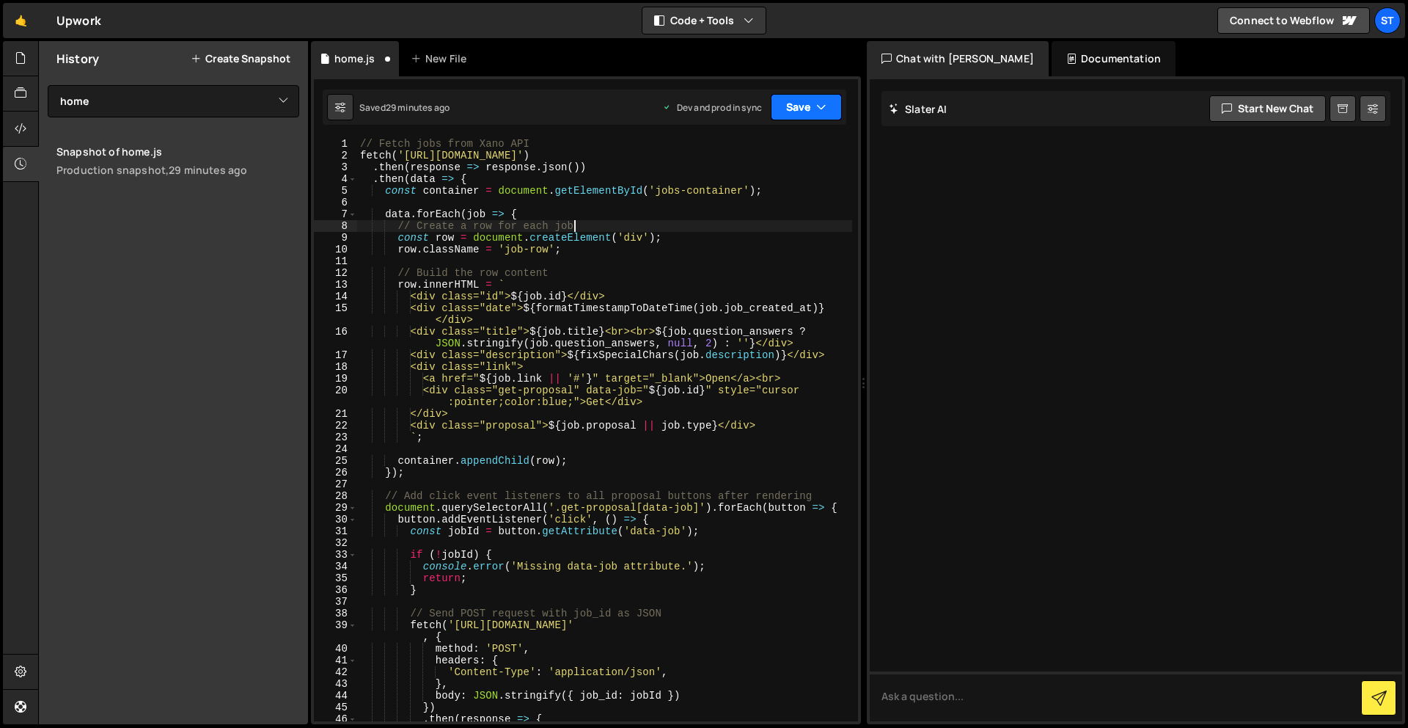
click at [816, 115] on button "Save" at bounding box center [806, 107] width 71 height 26
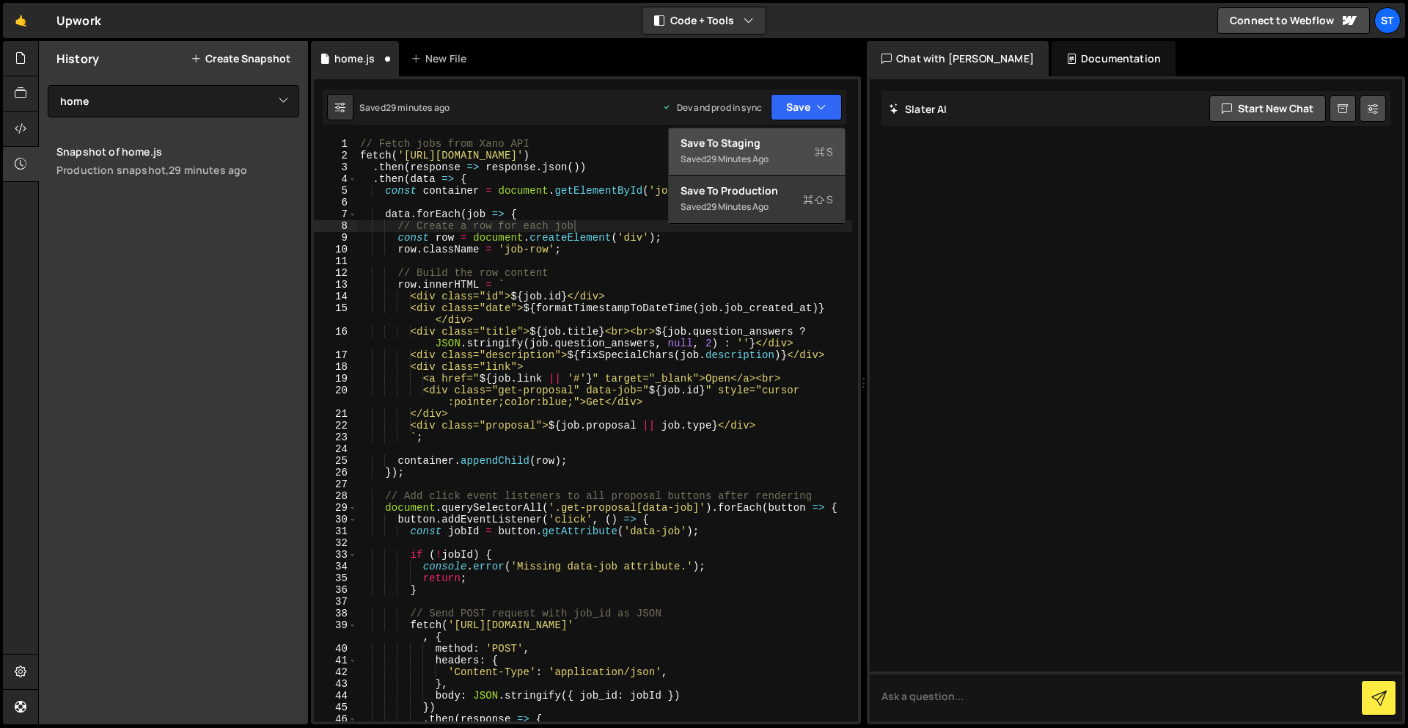
click at [777, 146] on div "Save to Staging S" at bounding box center [757, 143] width 153 height 15
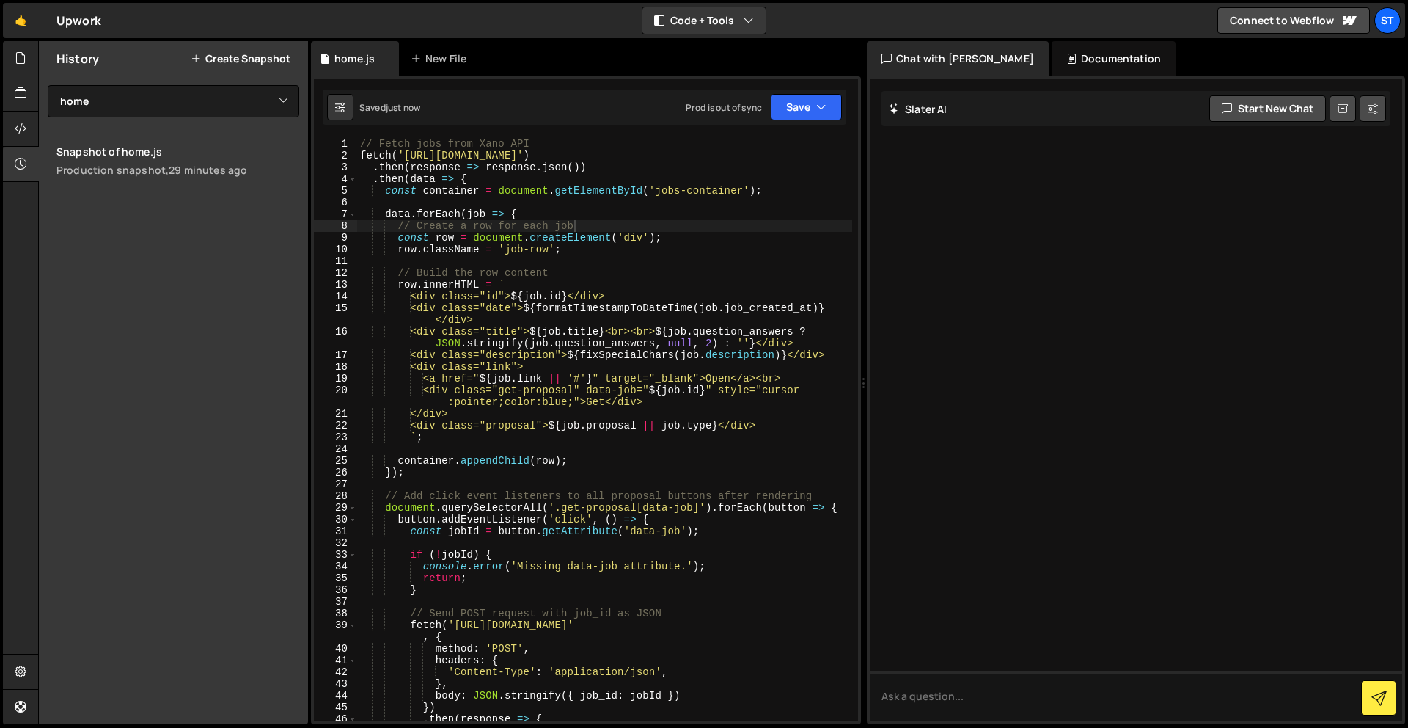
click at [211, 241] on div "History Create Snapshot View All home Snapshot of home.js Production snapshot, …" at bounding box center [173, 382] width 269 height 683
click at [22, 131] on icon at bounding box center [21, 128] width 12 height 16
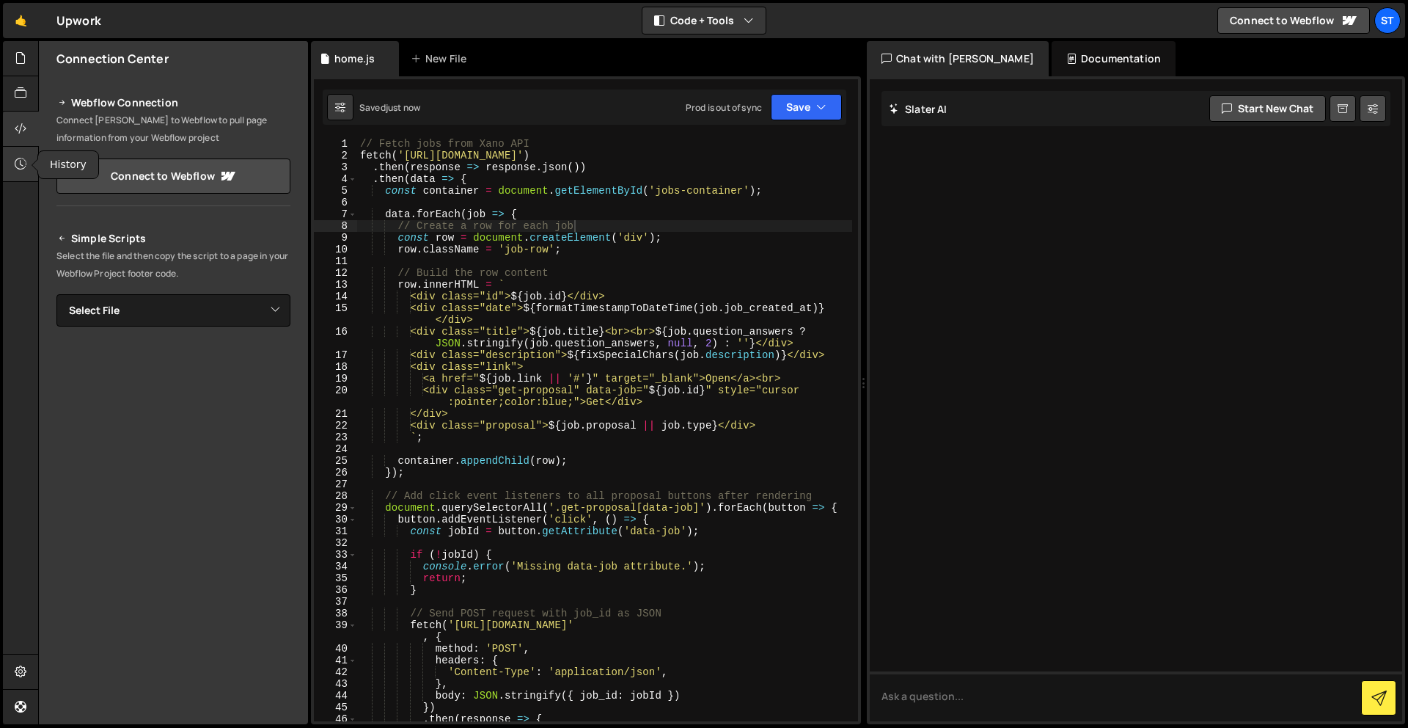
click at [21, 171] on icon at bounding box center [21, 163] width 12 height 16
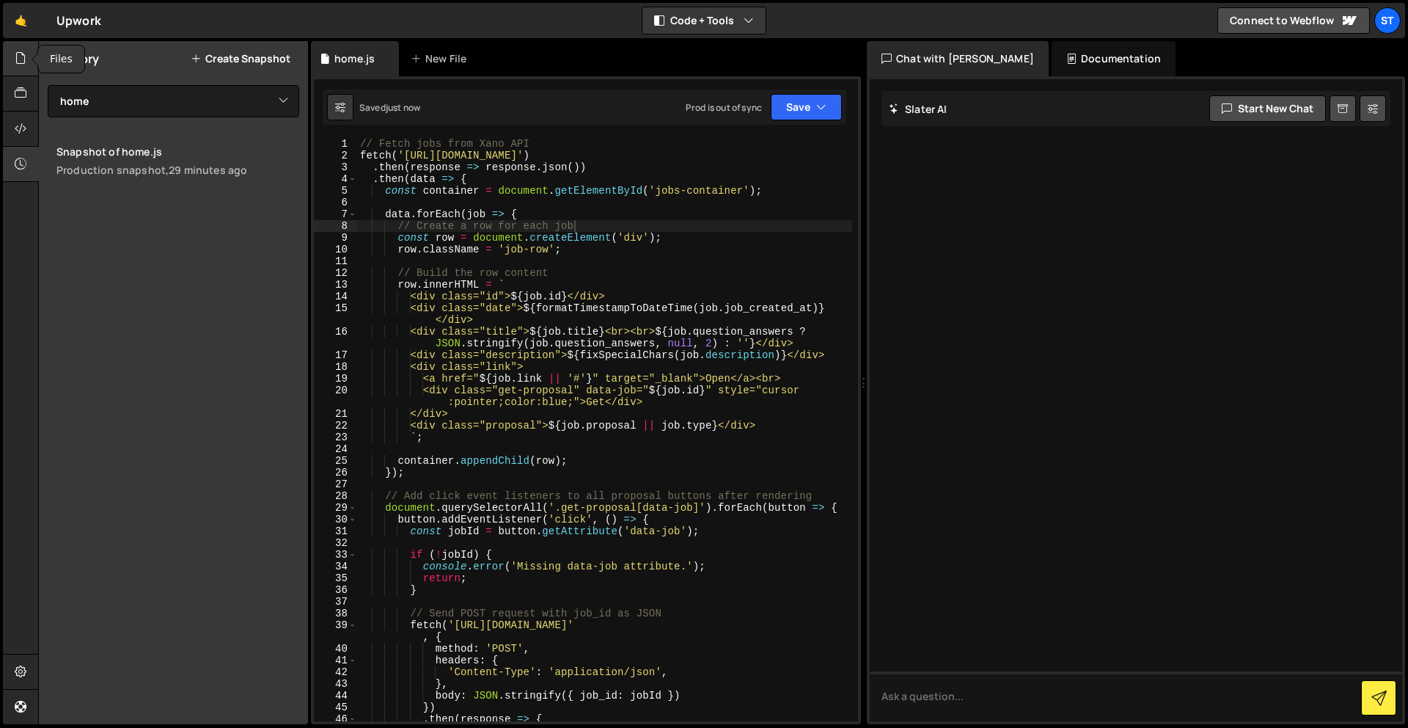
click at [26, 57] on icon at bounding box center [21, 58] width 12 height 16
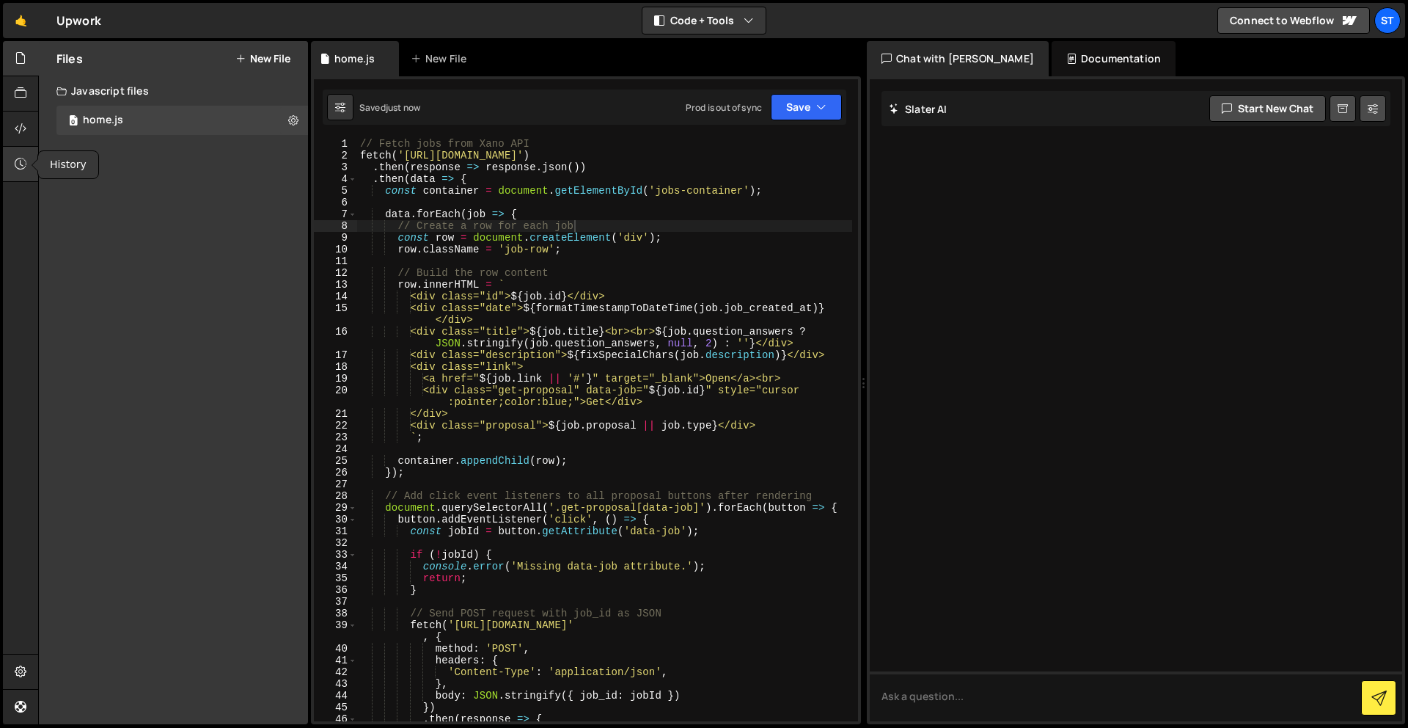
click at [23, 165] on icon at bounding box center [21, 163] width 12 height 16
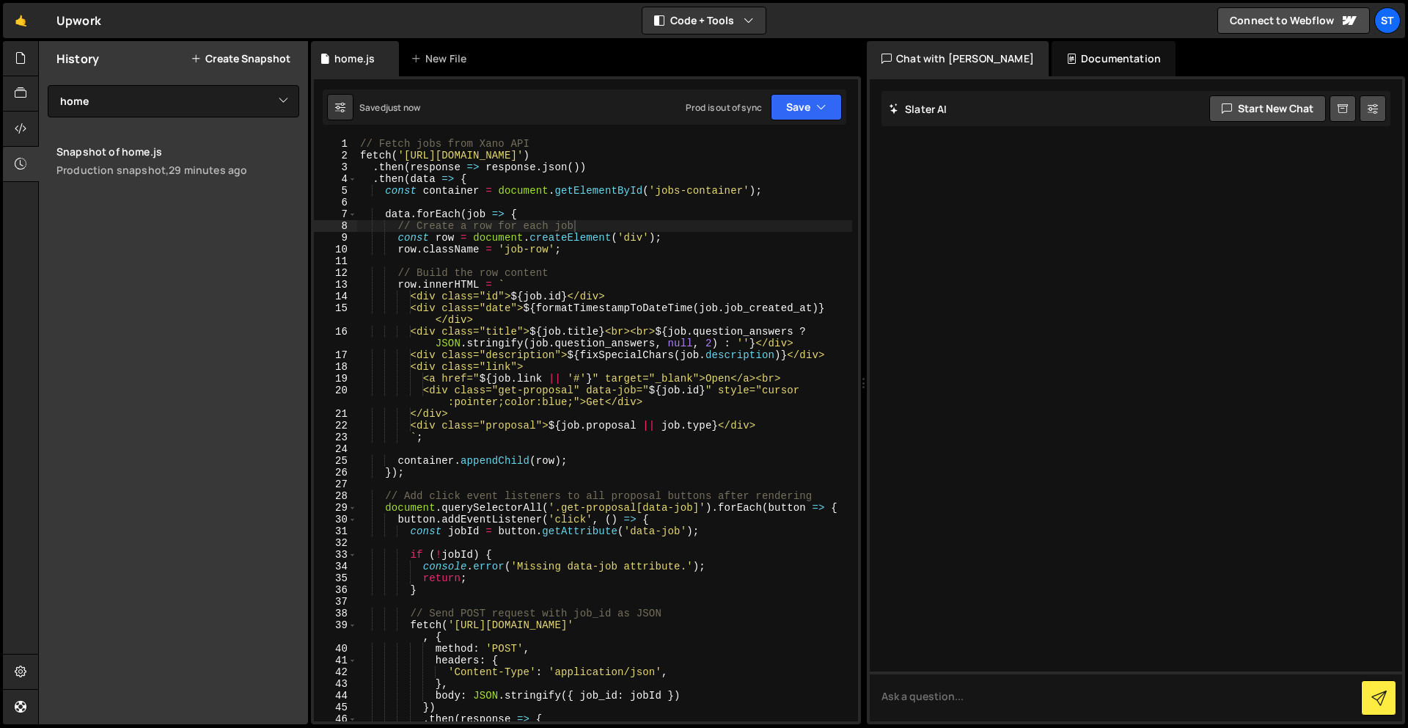
click at [239, 59] on button "Create Snapshot" at bounding box center [241, 59] width 100 height 12
click at [731, 154] on div "// Fetch jobs from Xano API fetch ( 'https://x8ki-letl-twmt.n7.xano.io/api:_xd5…" at bounding box center [604, 441] width 495 height 606
type textarea "fetch('https://x8ki-letl-twmt.n7.xano.io/api:_xd5eiSW/jobs')"
click at [813, 114] on button "Save" at bounding box center [806, 107] width 71 height 26
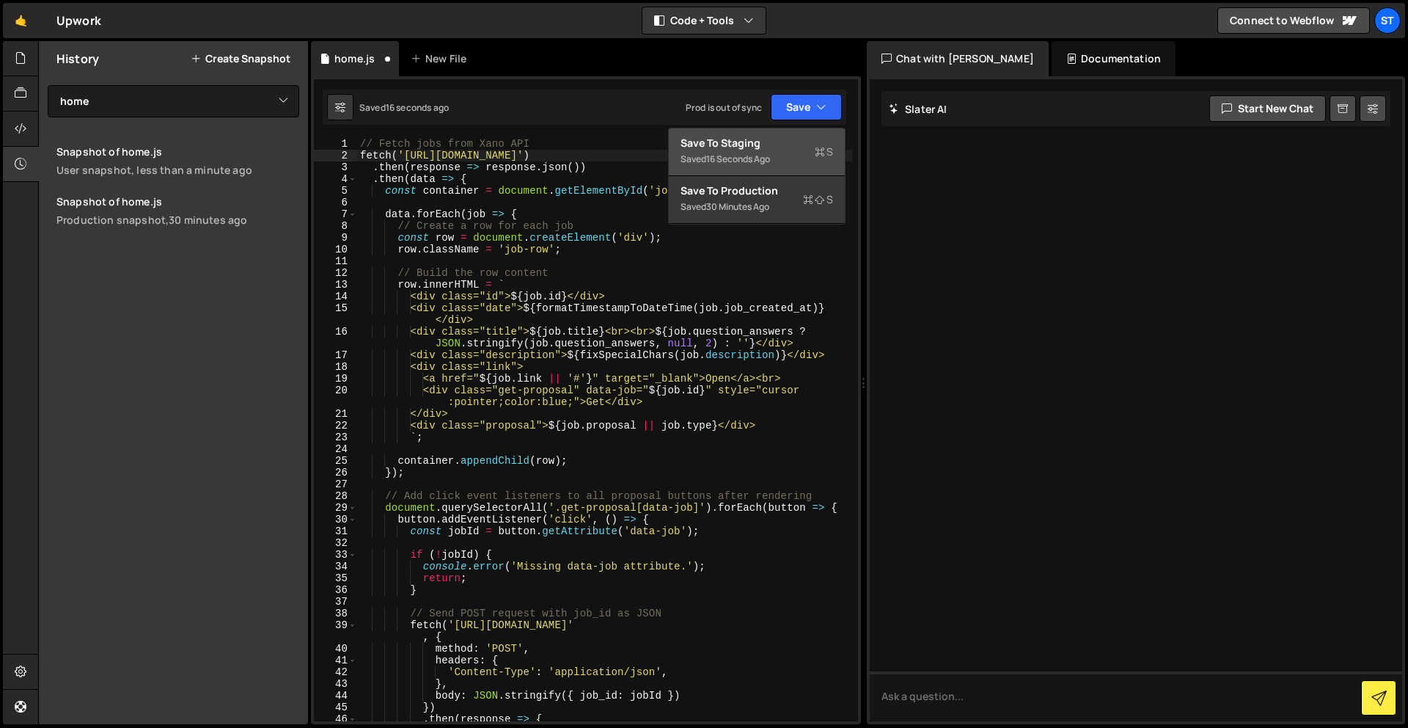
click at [799, 138] on div "Save to Staging S" at bounding box center [757, 143] width 153 height 15
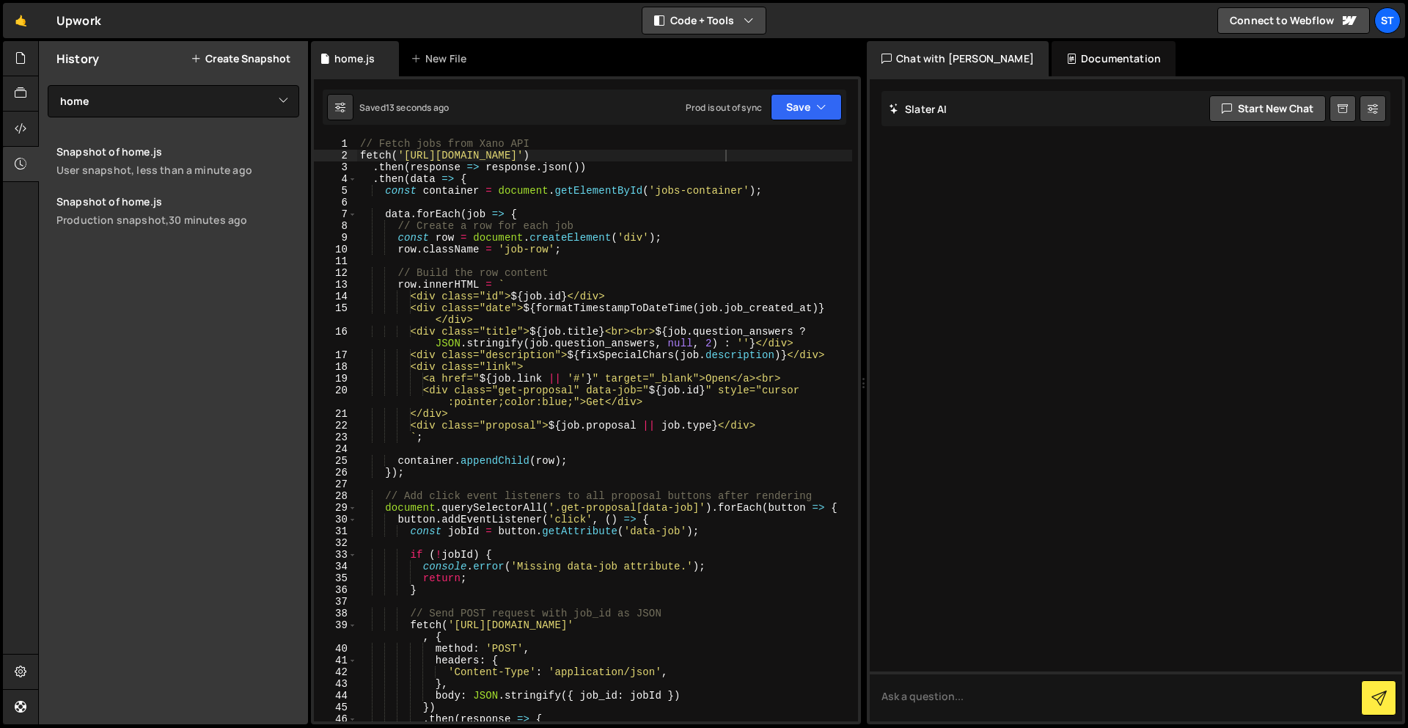
click at [736, 22] on button "Code + Tools" at bounding box center [703, 20] width 123 height 26
click at [721, 53] on button "Code Only" at bounding box center [704, 53] width 123 height 26
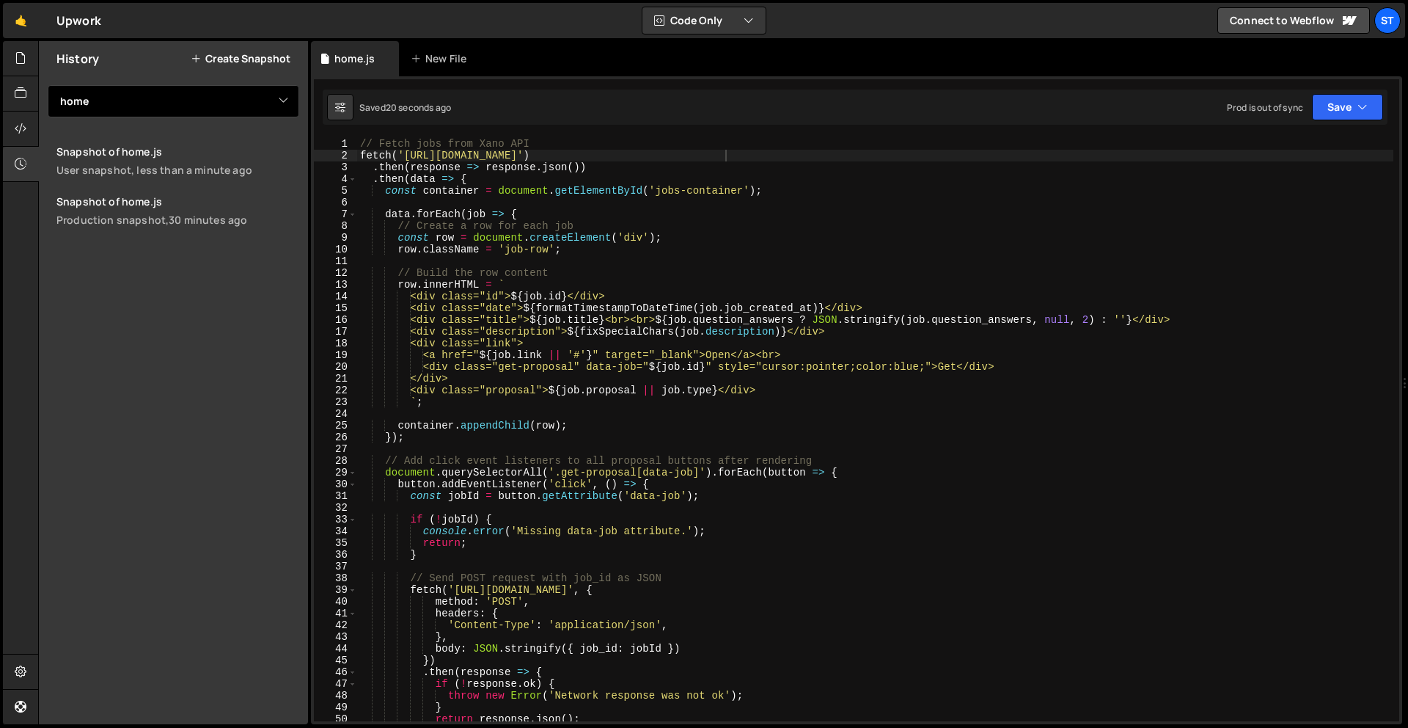
click at [79, 113] on select "View All home" at bounding box center [174, 101] width 252 height 32
click at [125, 170] on div "User snapshot, less than a minute ago" at bounding box center [177, 170] width 243 height 14
click at [1334, 106] on button "Save" at bounding box center [1347, 107] width 71 height 26
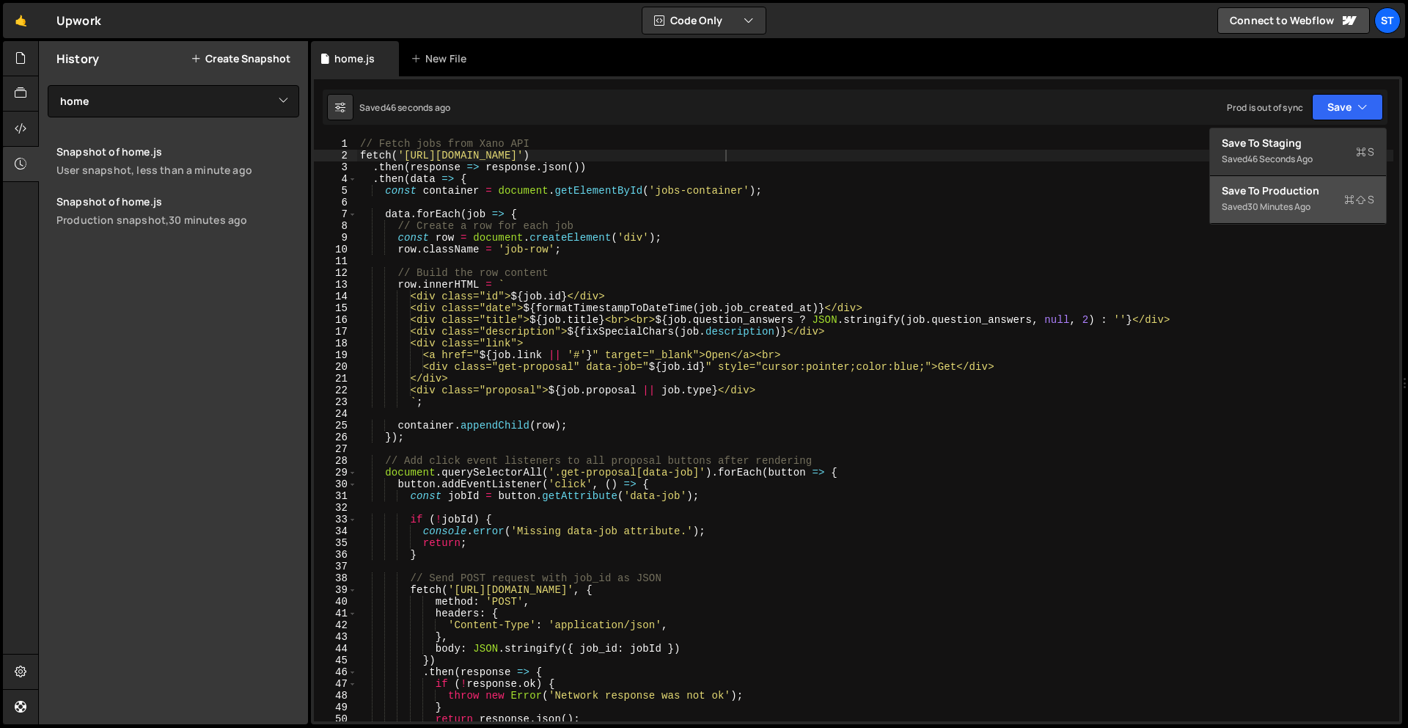
click at [1330, 192] on div "Save to Production S" at bounding box center [1298, 190] width 153 height 15
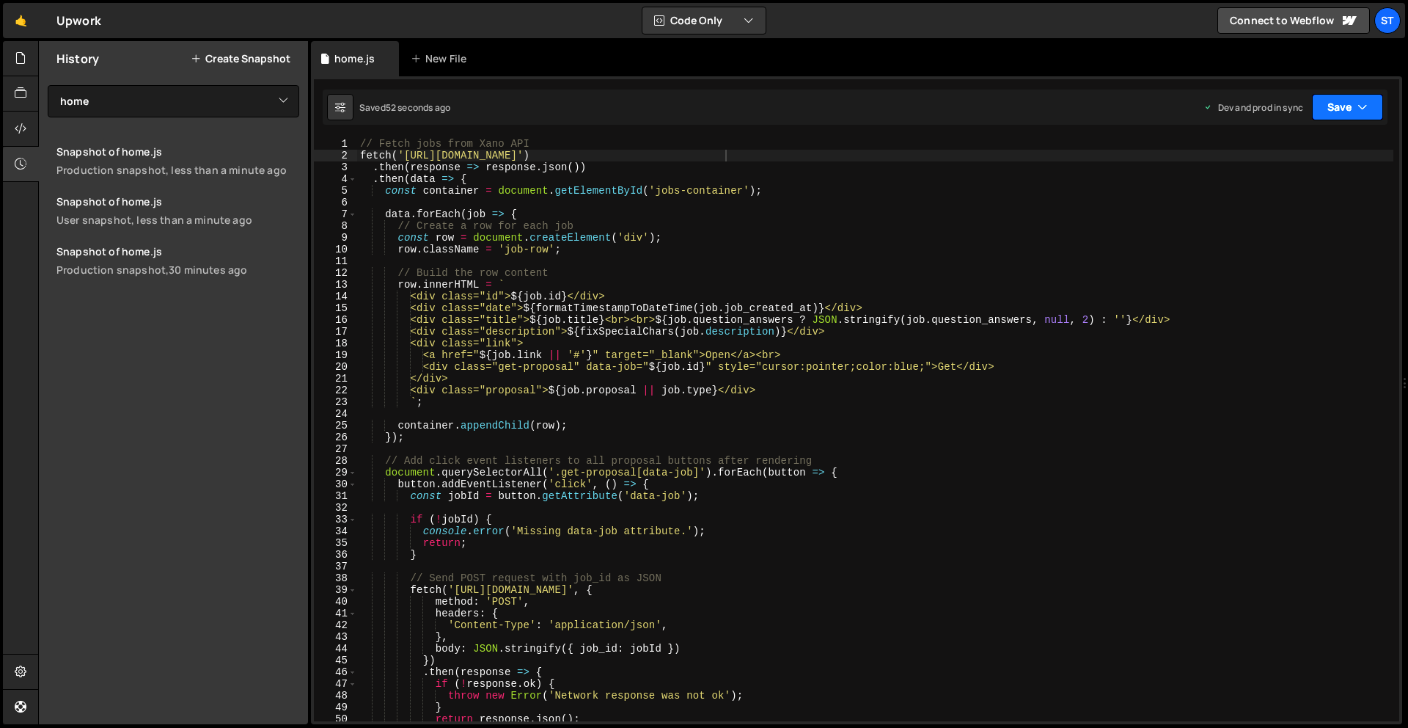
click at [1368, 111] on button "Save" at bounding box center [1347, 107] width 71 height 26
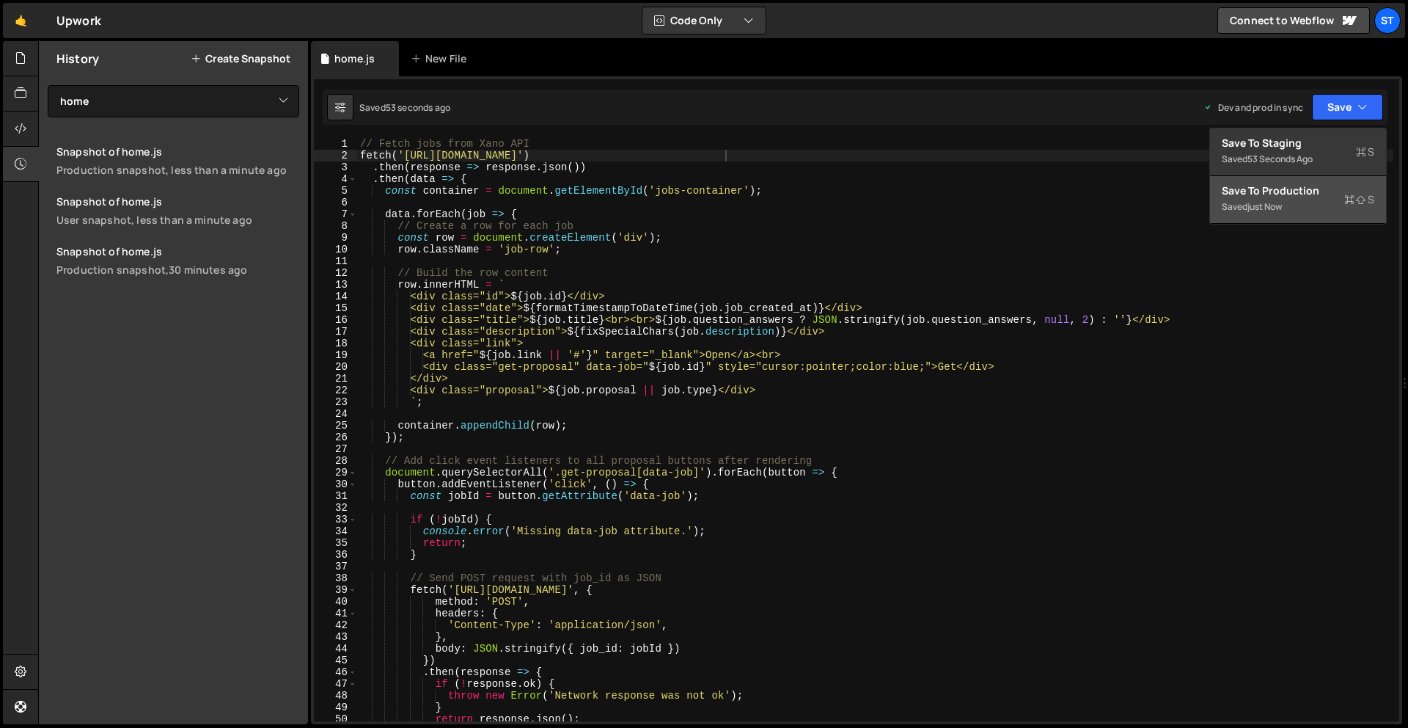
click at [1313, 205] on div "Saved just now" at bounding box center [1298, 207] width 153 height 18
